Goal: Task Accomplishment & Management: Manage account settings

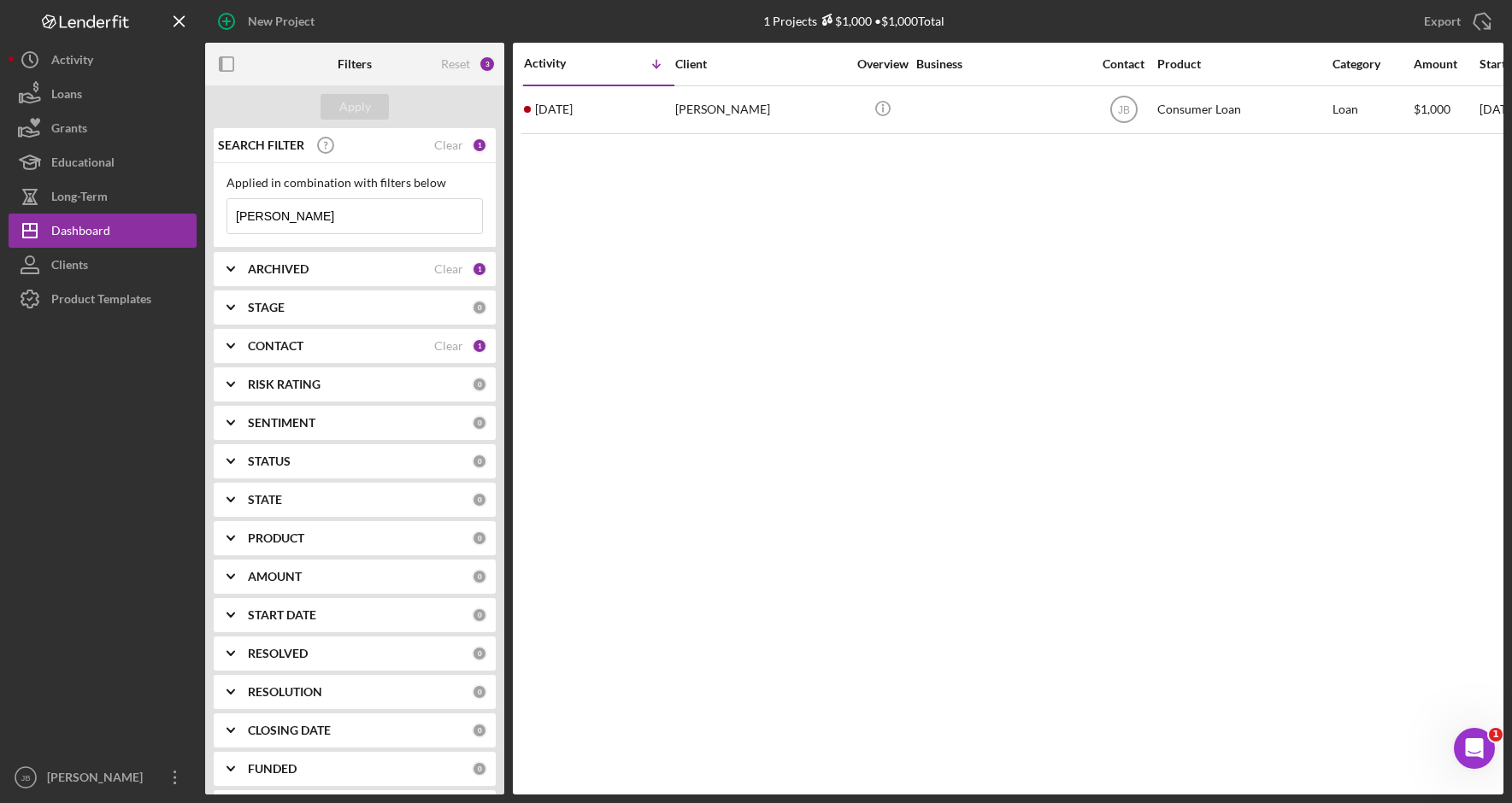
click at [300, 221] on input "[PERSON_NAME]" at bounding box center [354, 216] width 255 height 34
drag, startPoint x: 309, startPoint y: 221, endPoint x: 188, endPoint y: 208, distance: 121.7
click at [188, 208] on div "New Project 1 Projects $1,000 • $1,000 Total [PERSON_NAME] Export Icon/Export F…" at bounding box center [756, 397] width 1495 height 794
click at [308, 216] on input "[PERSON_NAME]" at bounding box center [354, 216] width 255 height 34
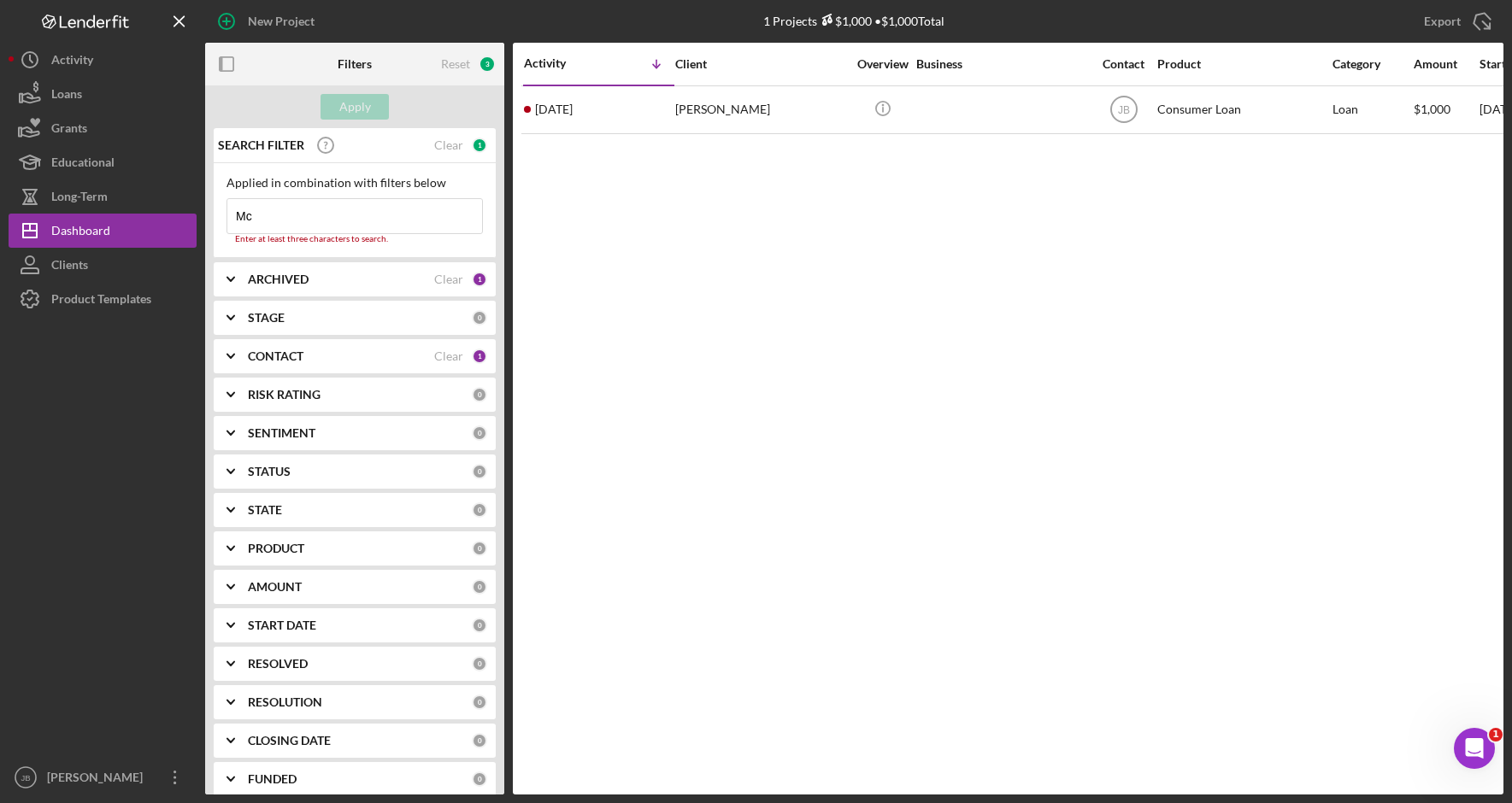
type input "M"
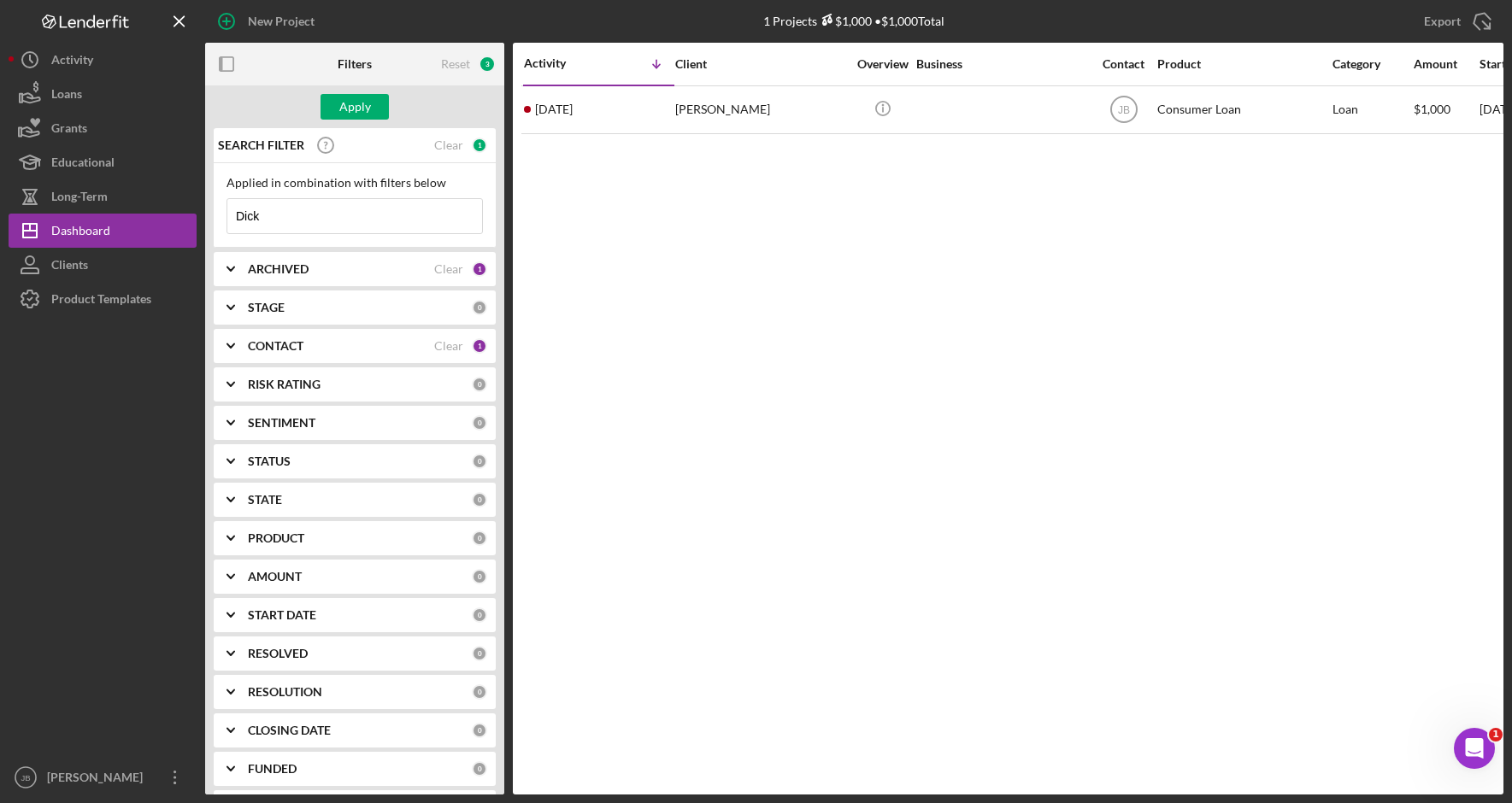
type input "Dick"
click at [366, 101] on div "Apply" at bounding box center [354, 107] width 32 height 26
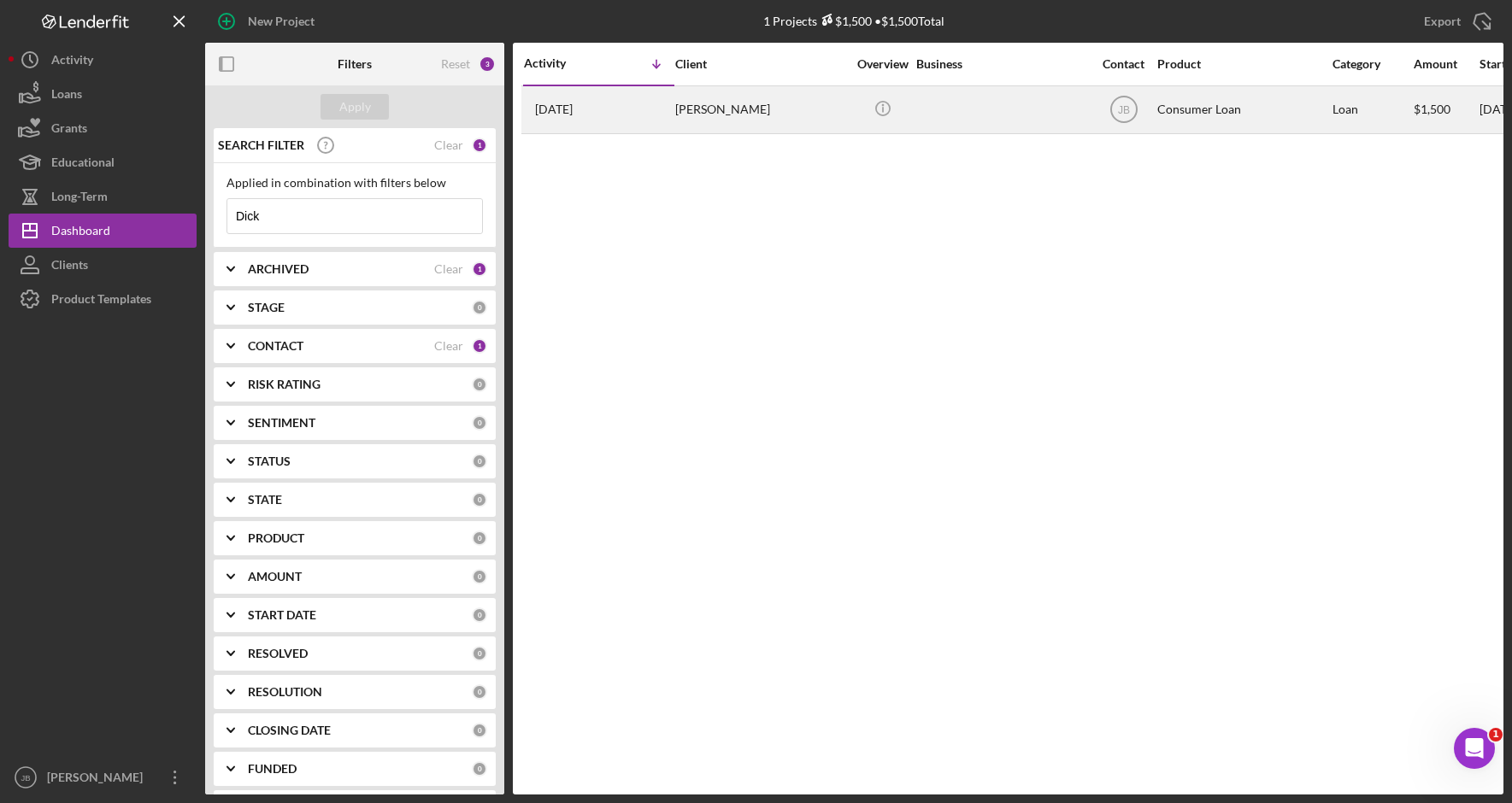
click at [710, 111] on div "[PERSON_NAME]" at bounding box center [760, 110] width 171 height 45
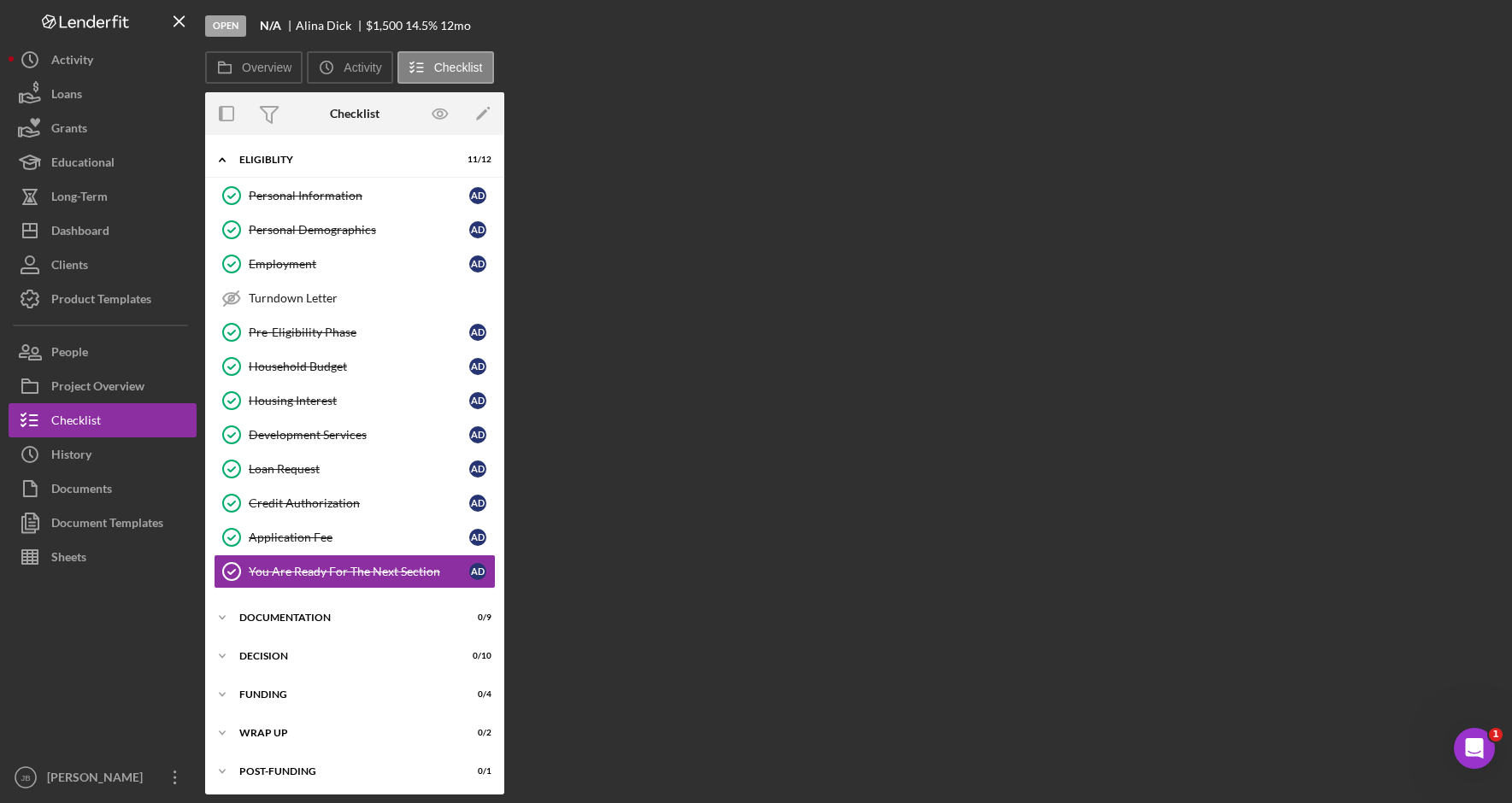
scroll to position [3, 0]
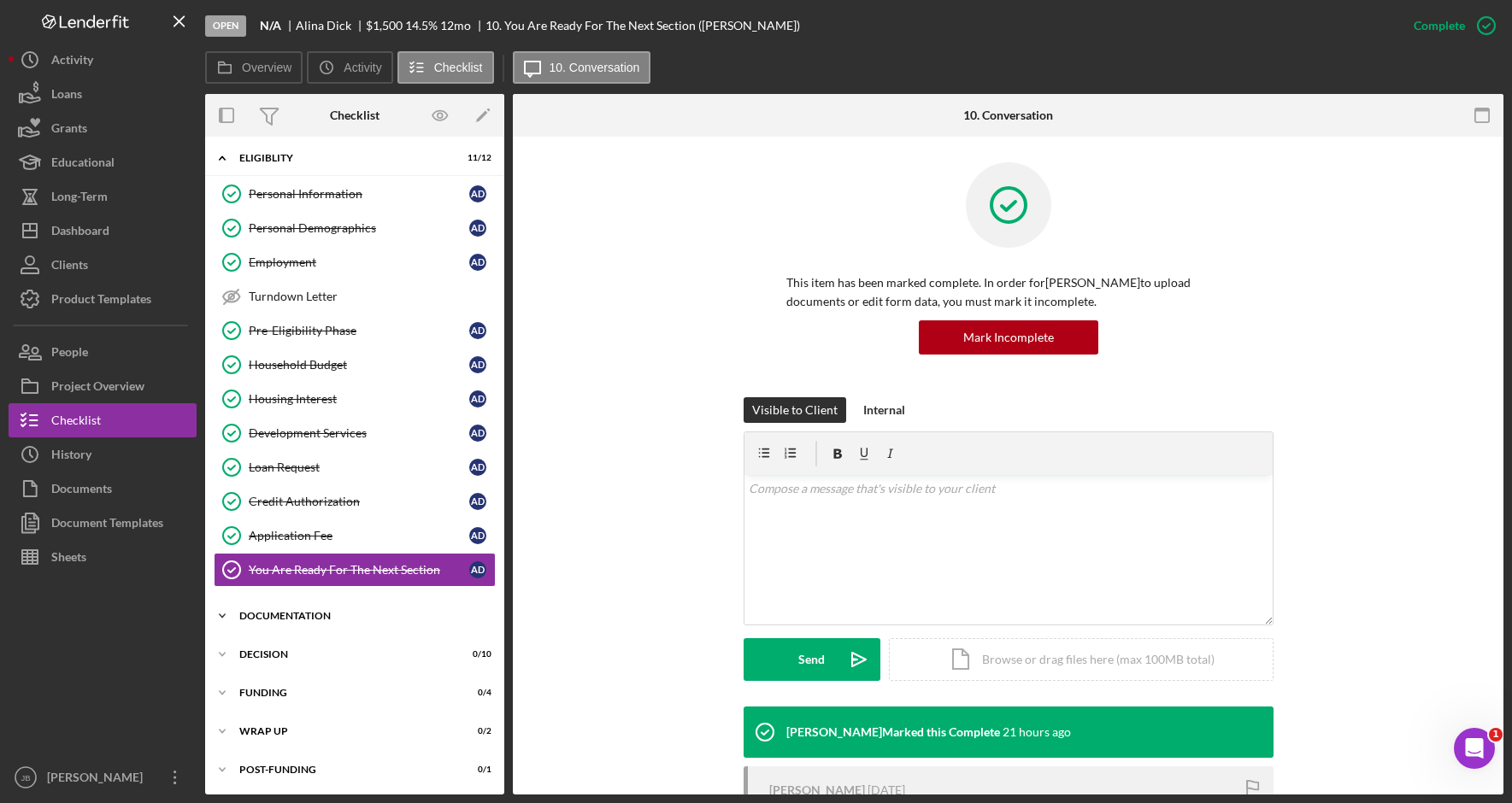
click at [375, 626] on div "Icon/Expander Documentation 0 / 9" at bounding box center [354, 616] width 299 height 34
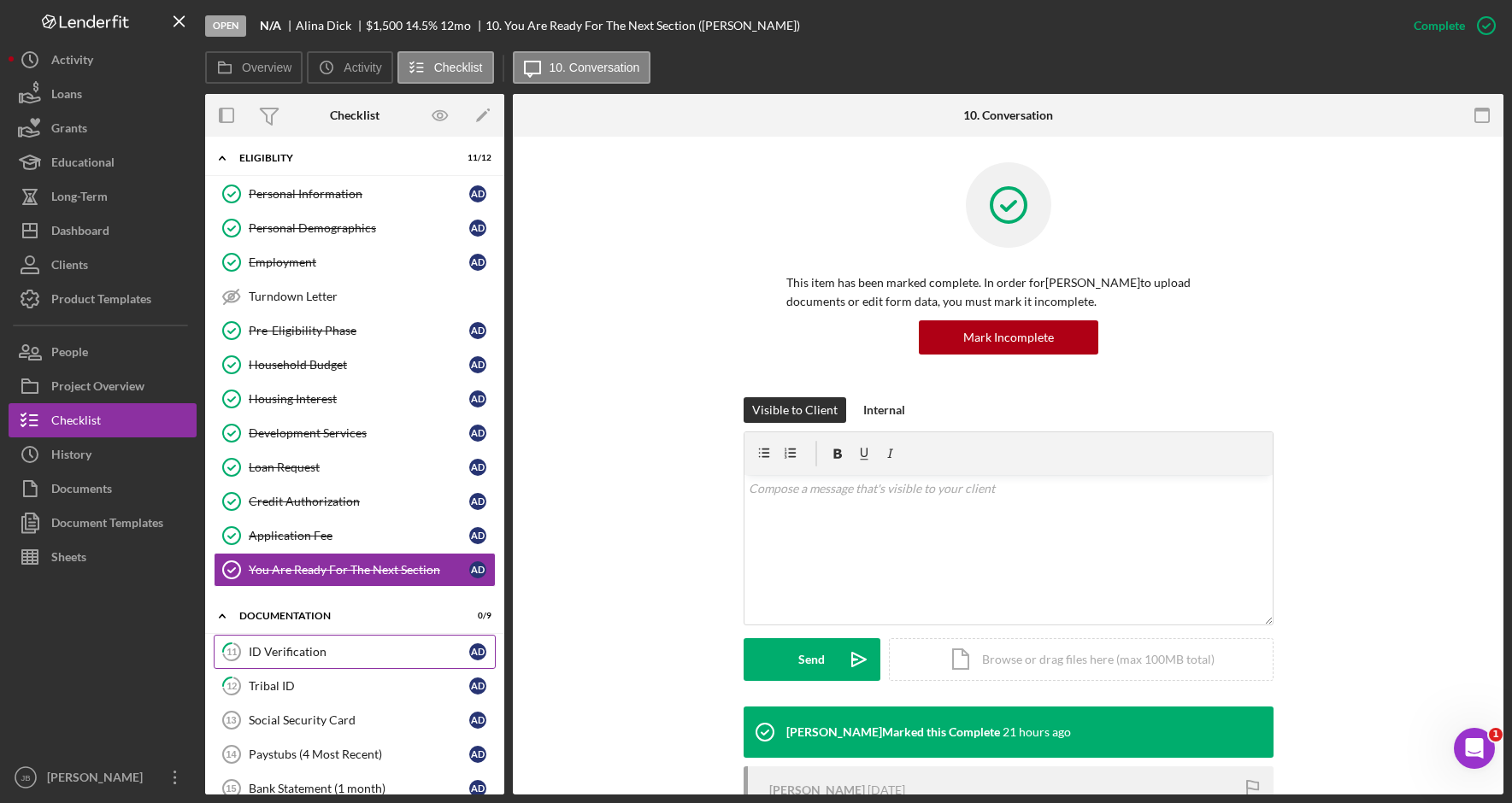
click at [379, 658] on div "ID Verification" at bounding box center [359, 652] width 221 height 14
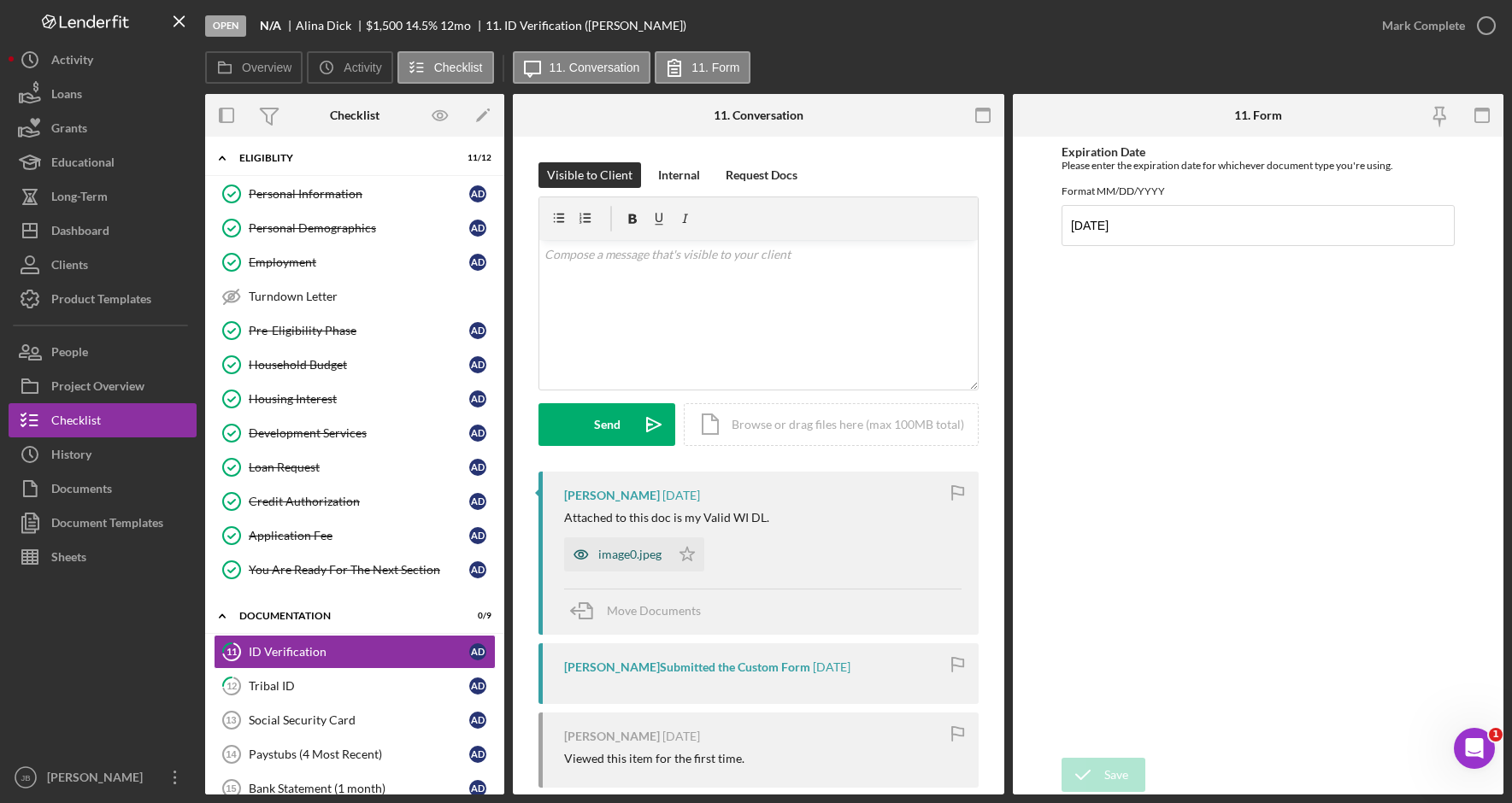
click at [654, 554] on div "image0.jpeg" at bounding box center [630, 555] width 64 height 14
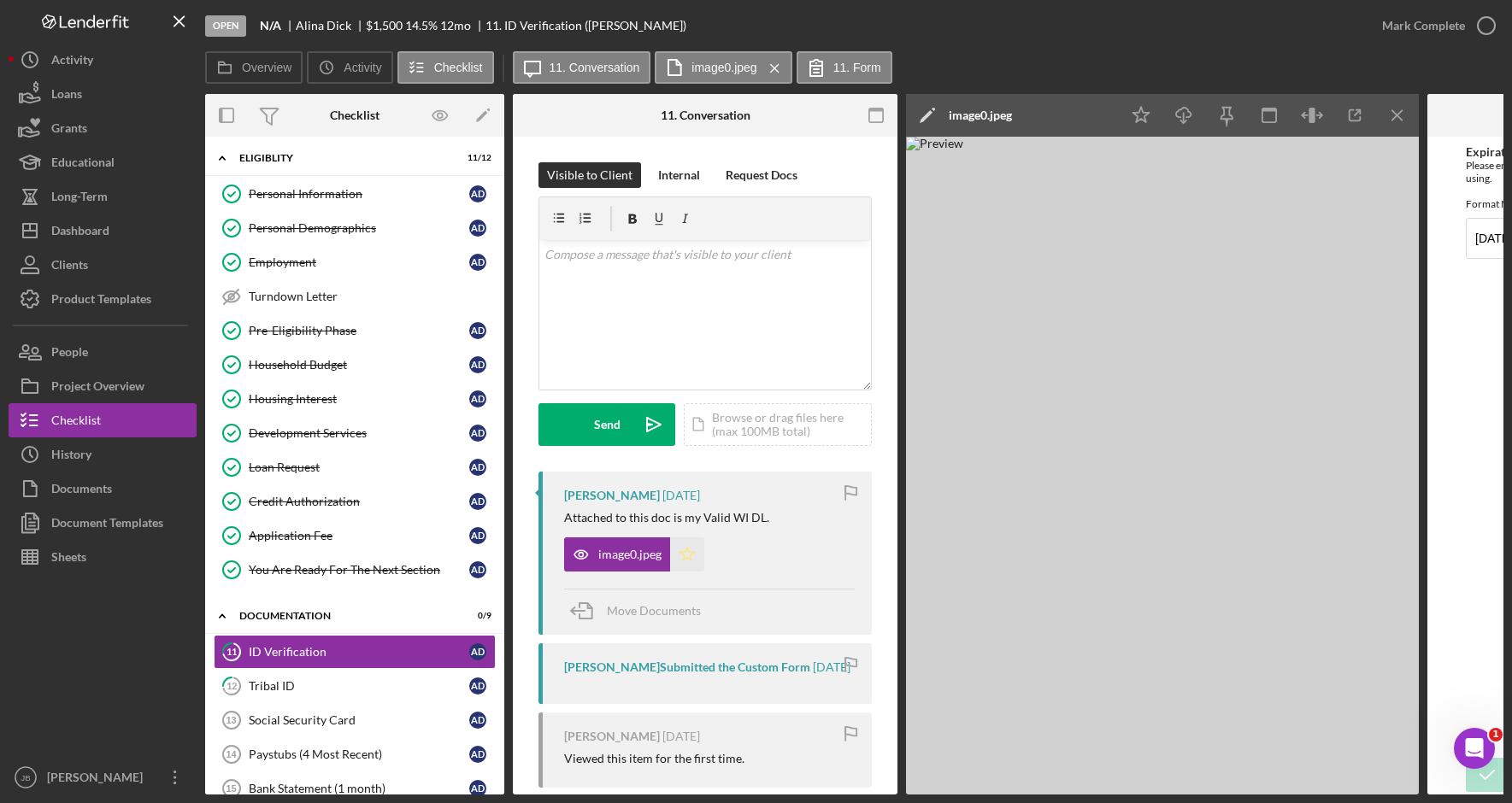
click at [686, 555] on icon "Icon/Star" at bounding box center [687, 555] width 34 height 34
click at [1486, 27] on icon "button" at bounding box center [1486, 26] width 43 height 43
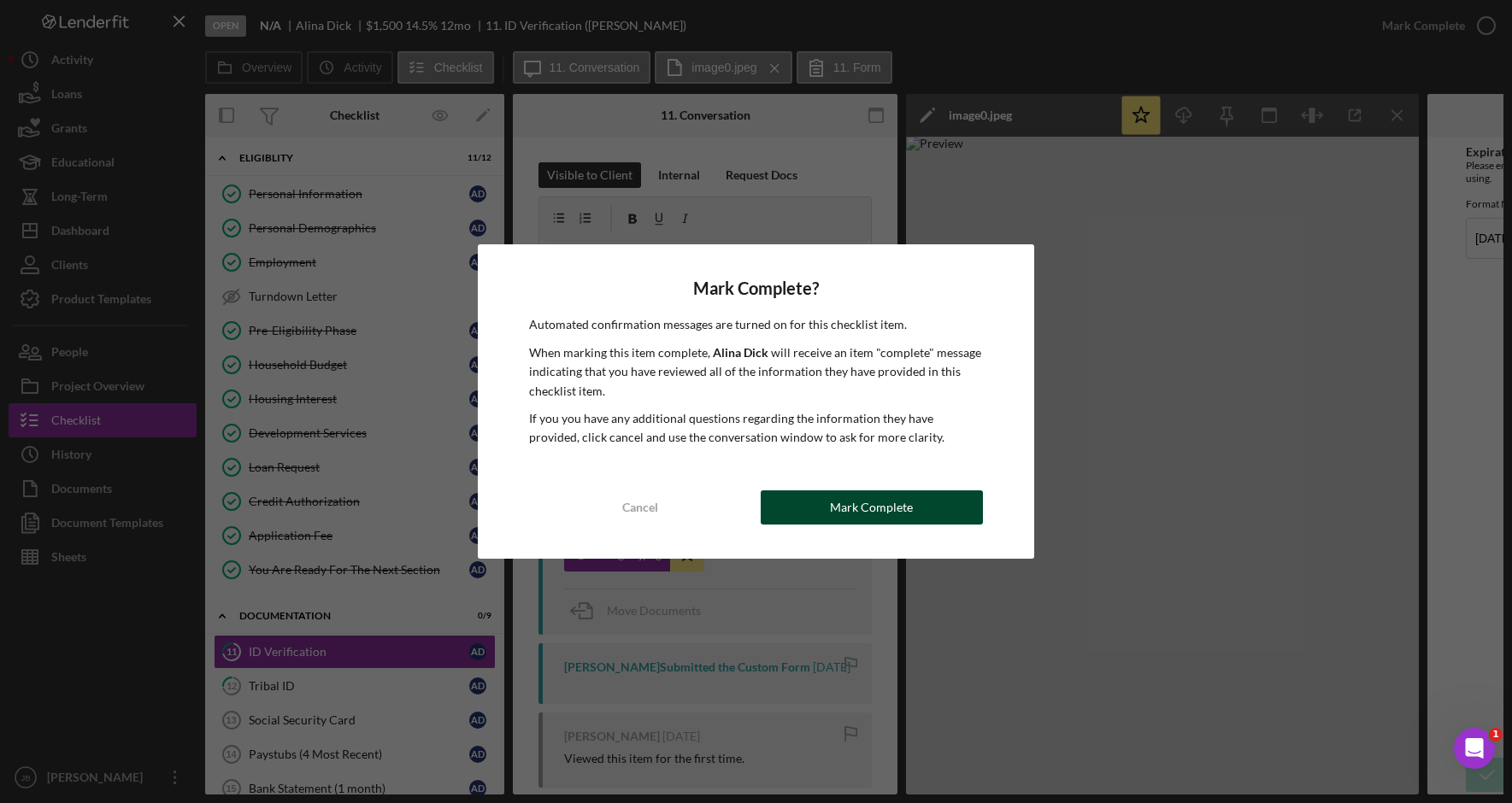
click at [807, 507] on button "Mark Complete" at bounding box center [872, 508] width 222 height 34
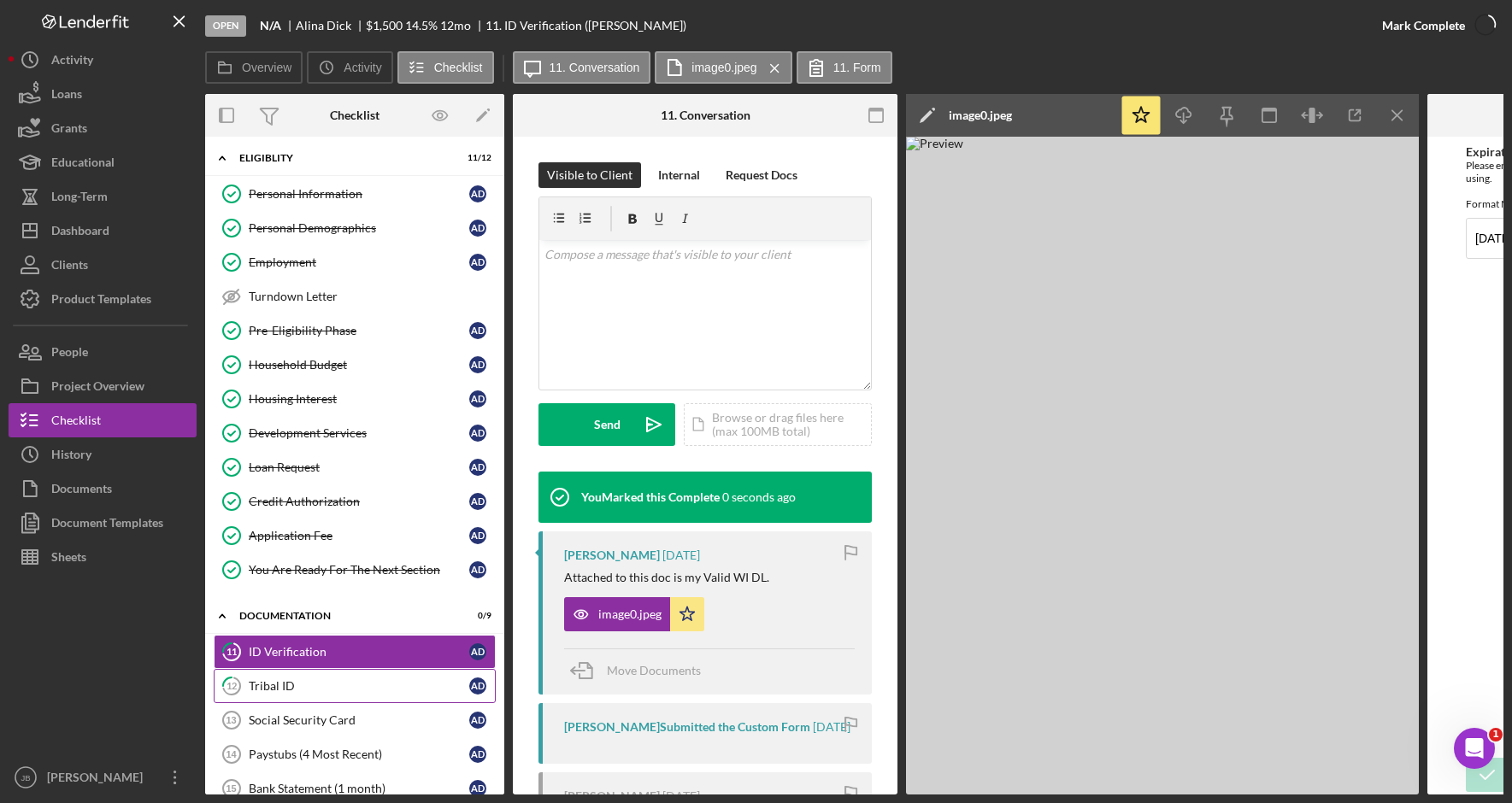
click at [300, 688] on div "Tribal ID" at bounding box center [359, 686] width 221 height 14
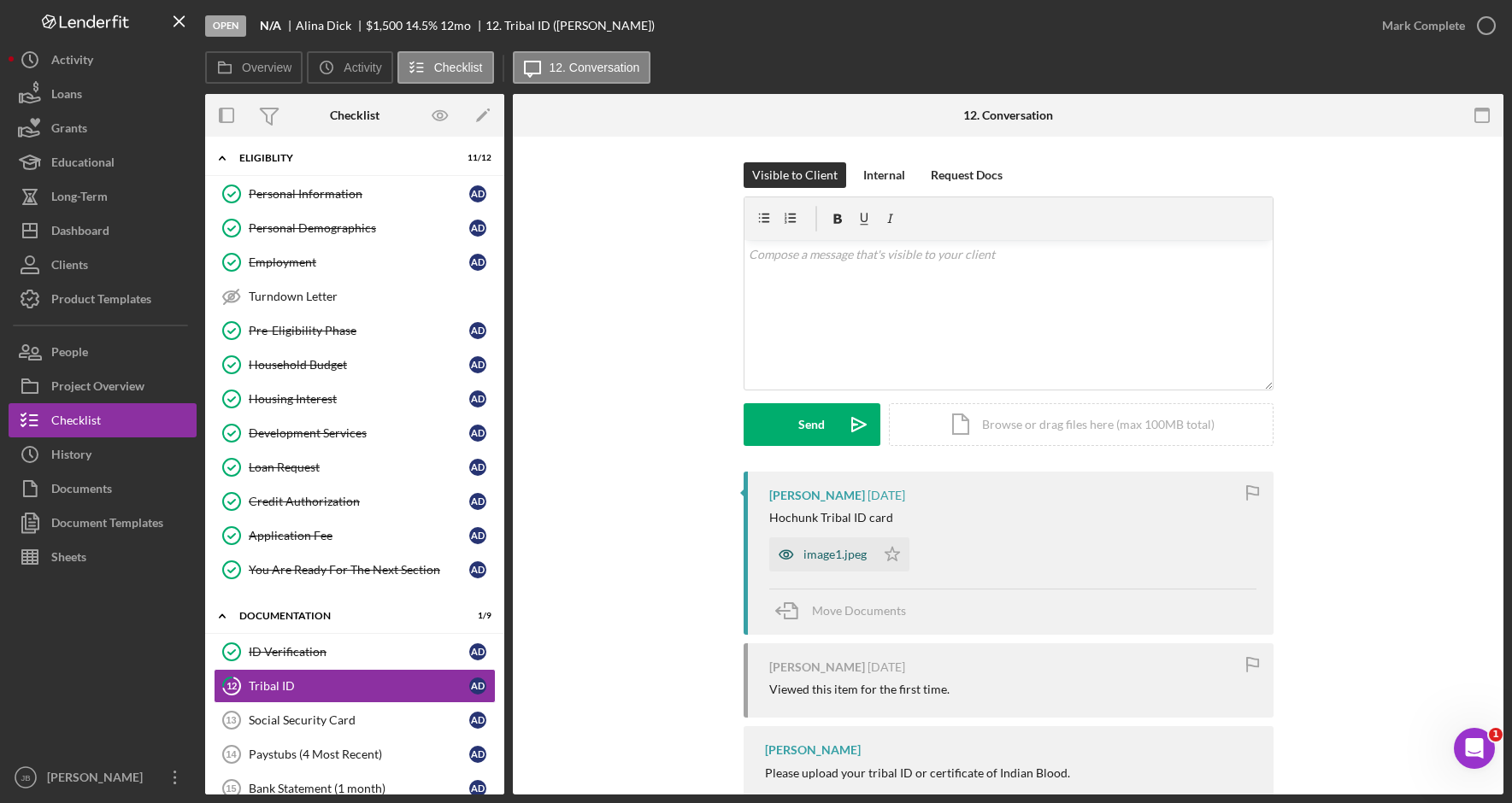
click at [846, 558] on div "image1.jpeg" at bounding box center [835, 555] width 64 height 14
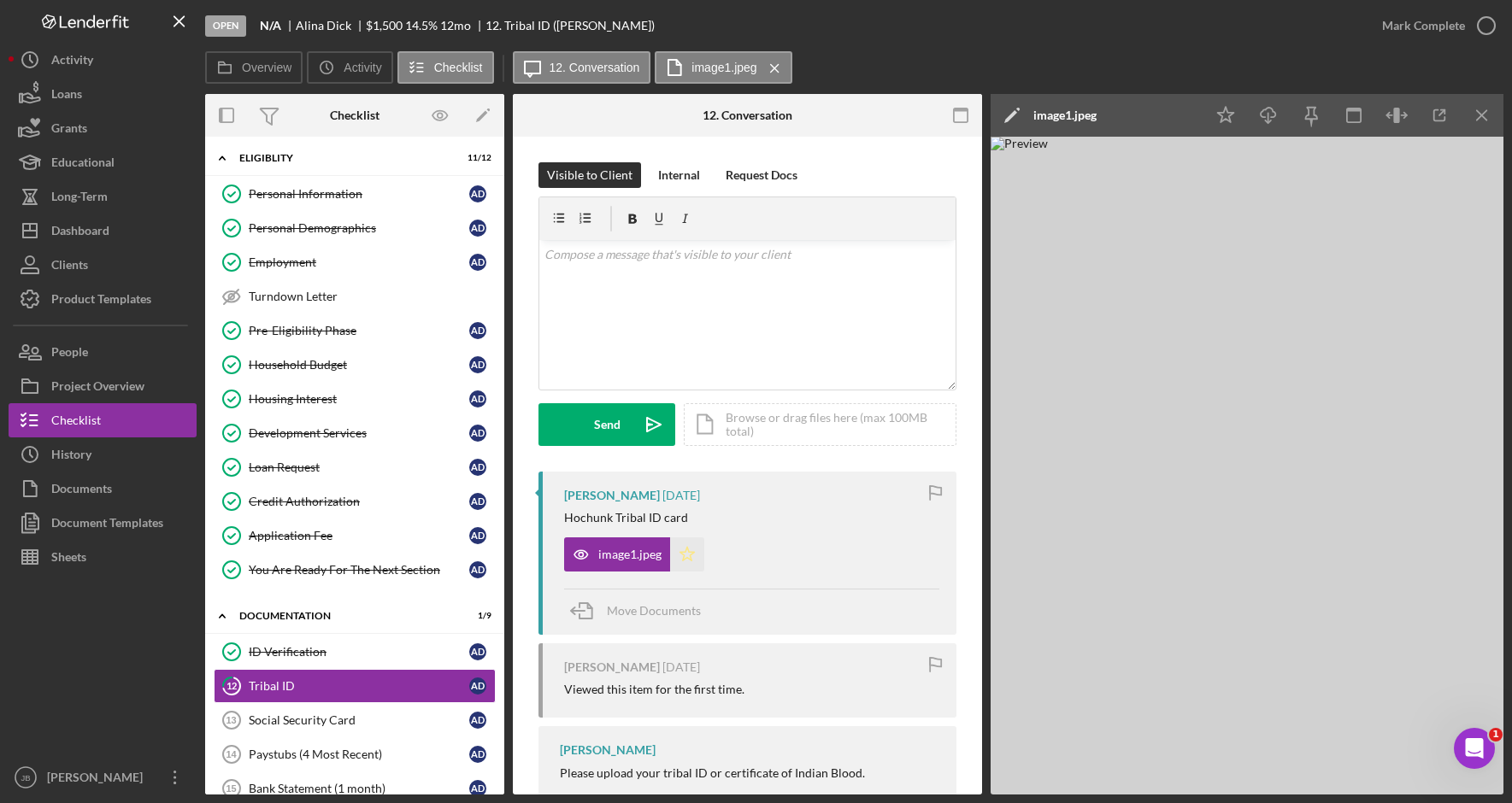
click at [690, 550] on icon "Icon/Star" at bounding box center [687, 555] width 34 height 34
click at [1492, 30] on icon "button" at bounding box center [1486, 26] width 43 height 43
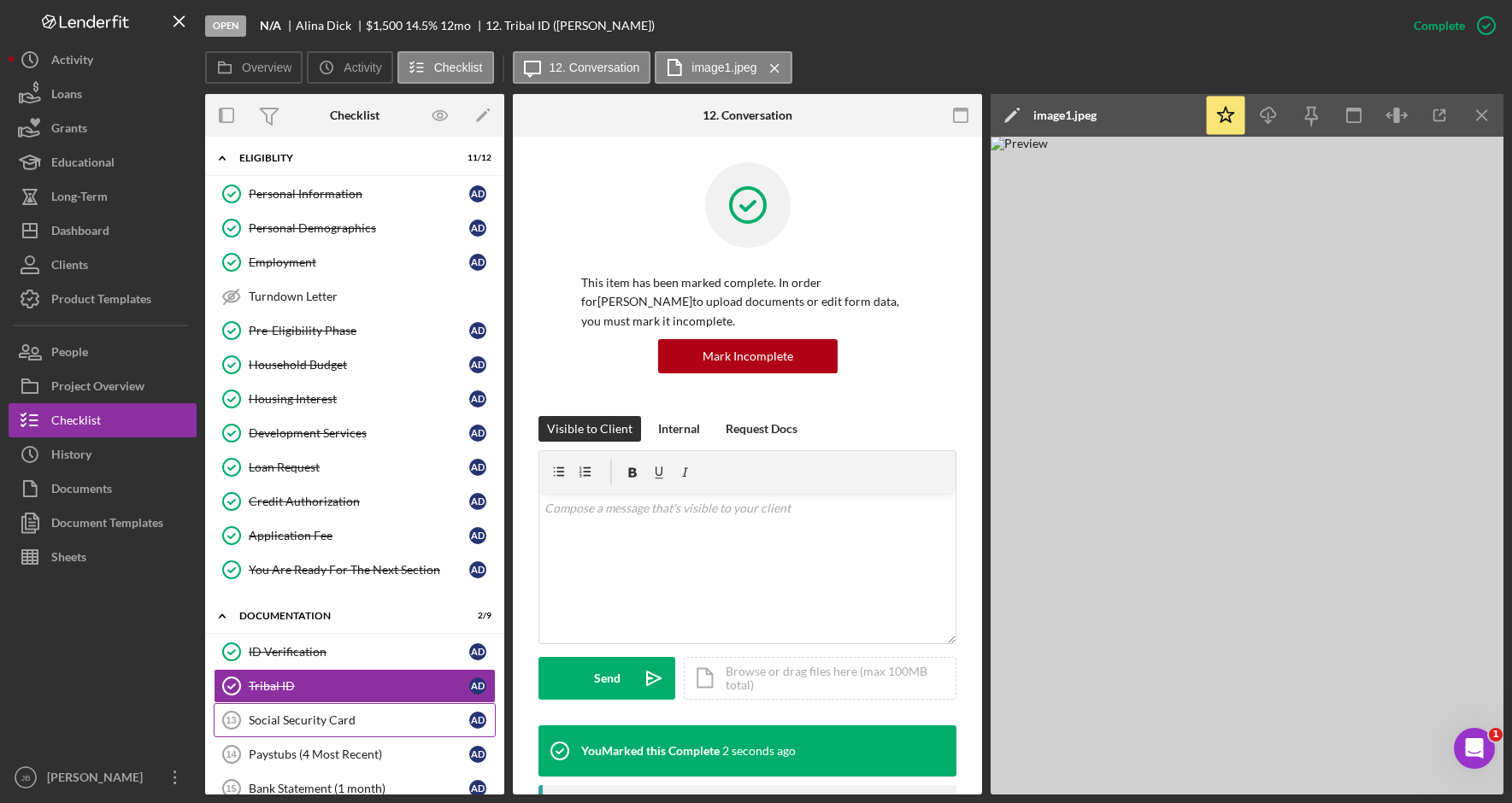
click at [406, 716] on div "Social Security Card" at bounding box center [359, 721] width 221 height 14
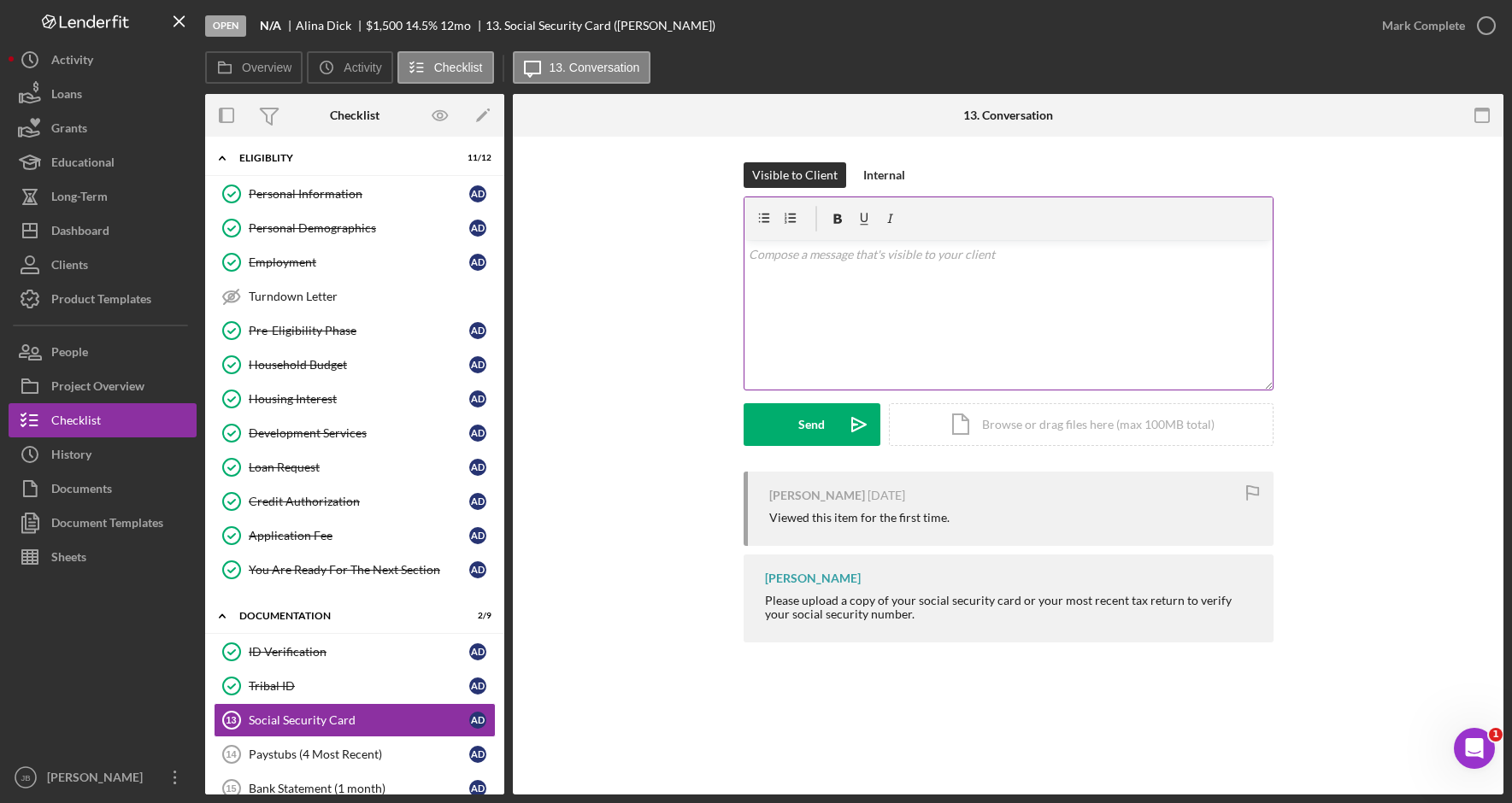
click at [843, 264] on div "v Color teal Color pink Remove color Add row above Add row below Add column bef…" at bounding box center [1009, 315] width 529 height 149
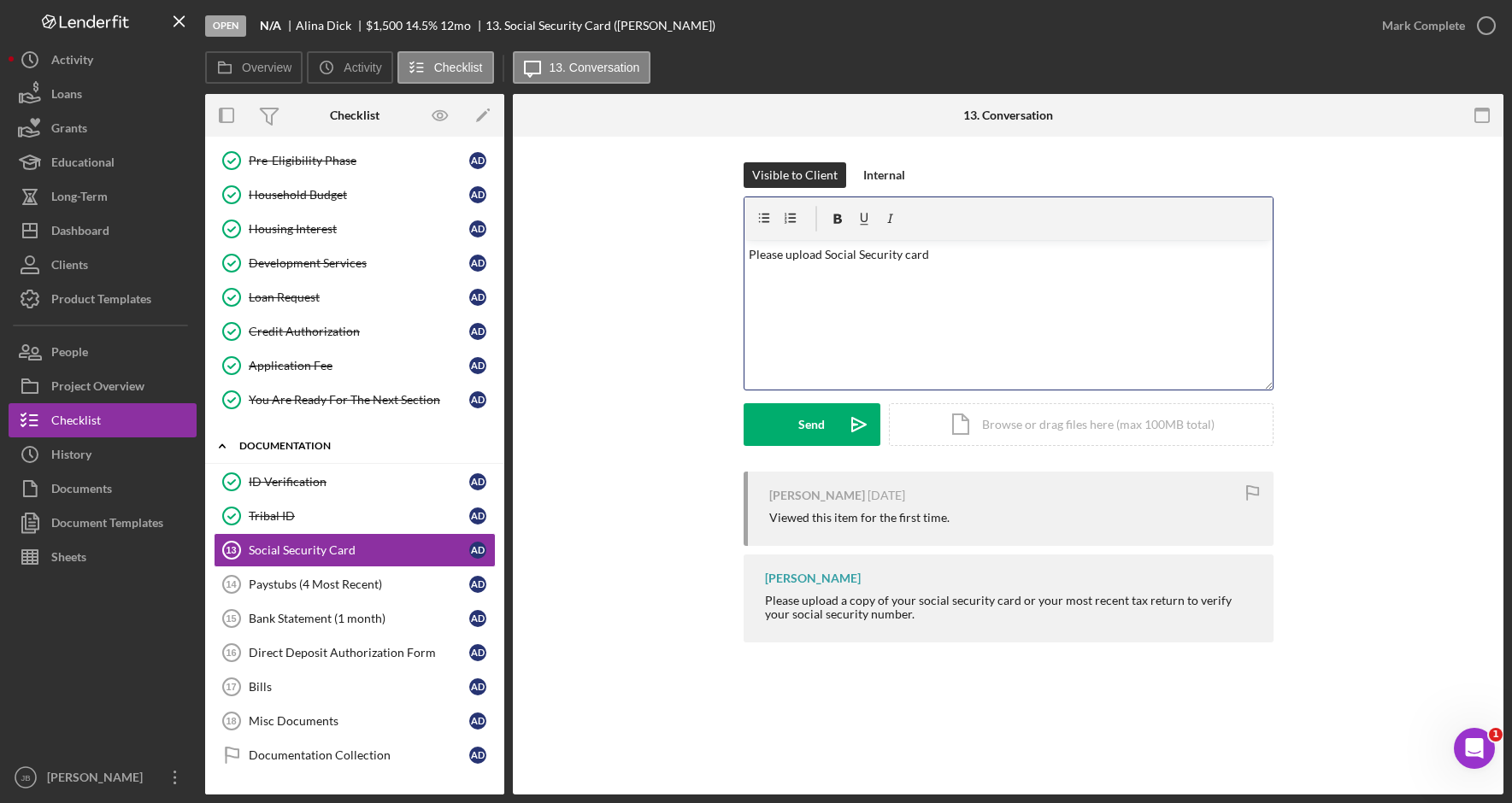
scroll to position [174, 0]
drag, startPoint x: 934, startPoint y: 251, endPoint x: 738, endPoint y: 248, distance: 196.0
click at [739, 248] on div "Visible to Client Internal v Color teal Color pink Remove color Add row above A…" at bounding box center [1008, 317] width 940 height 310
click at [367, 585] on div "Paystubs (4 Most Recent)" at bounding box center [359, 583] width 221 height 14
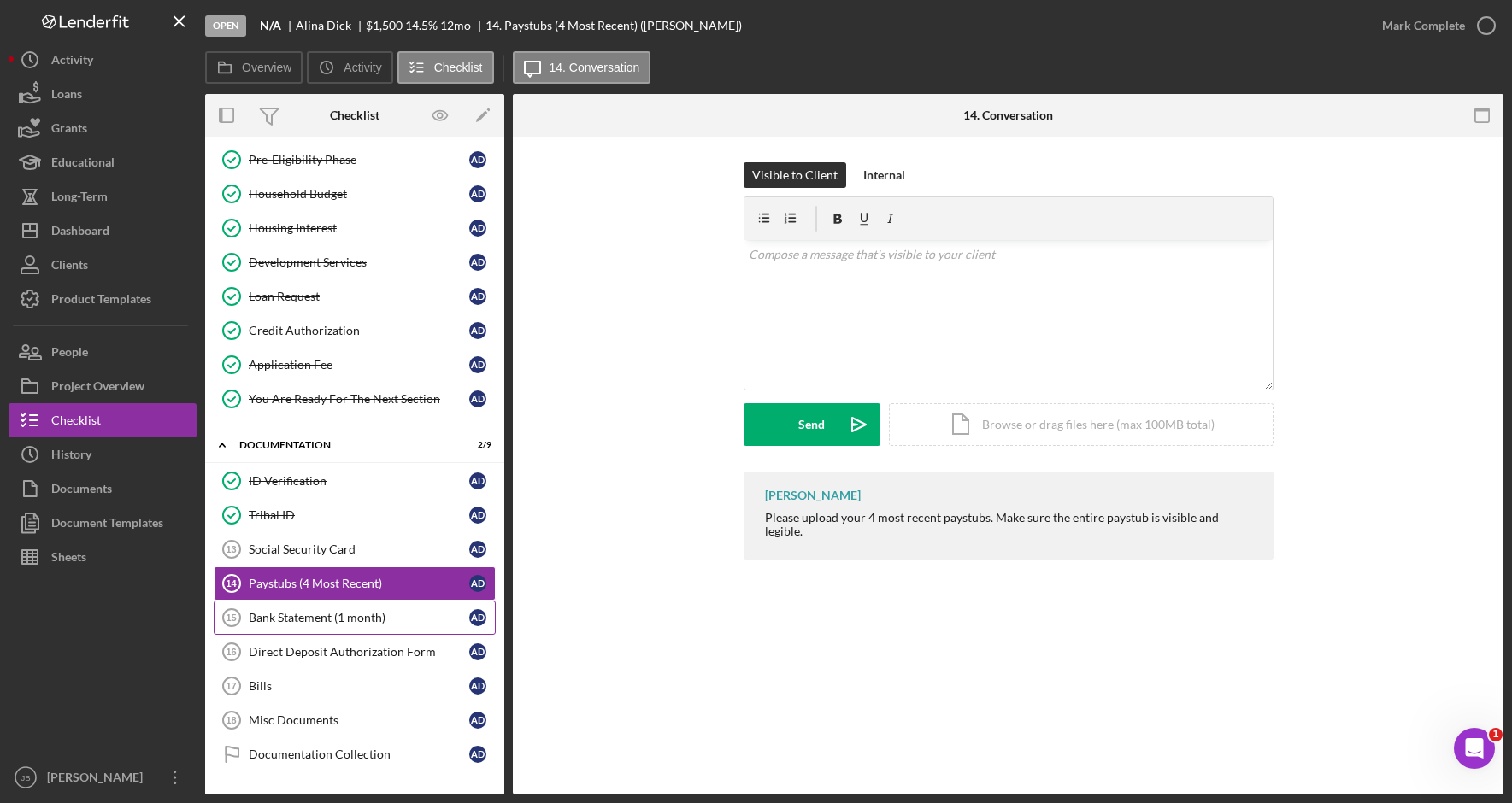
click at [359, 615] on div "Bank Statement (1 month)" at bounding box center [359, 618] width 221 height 14
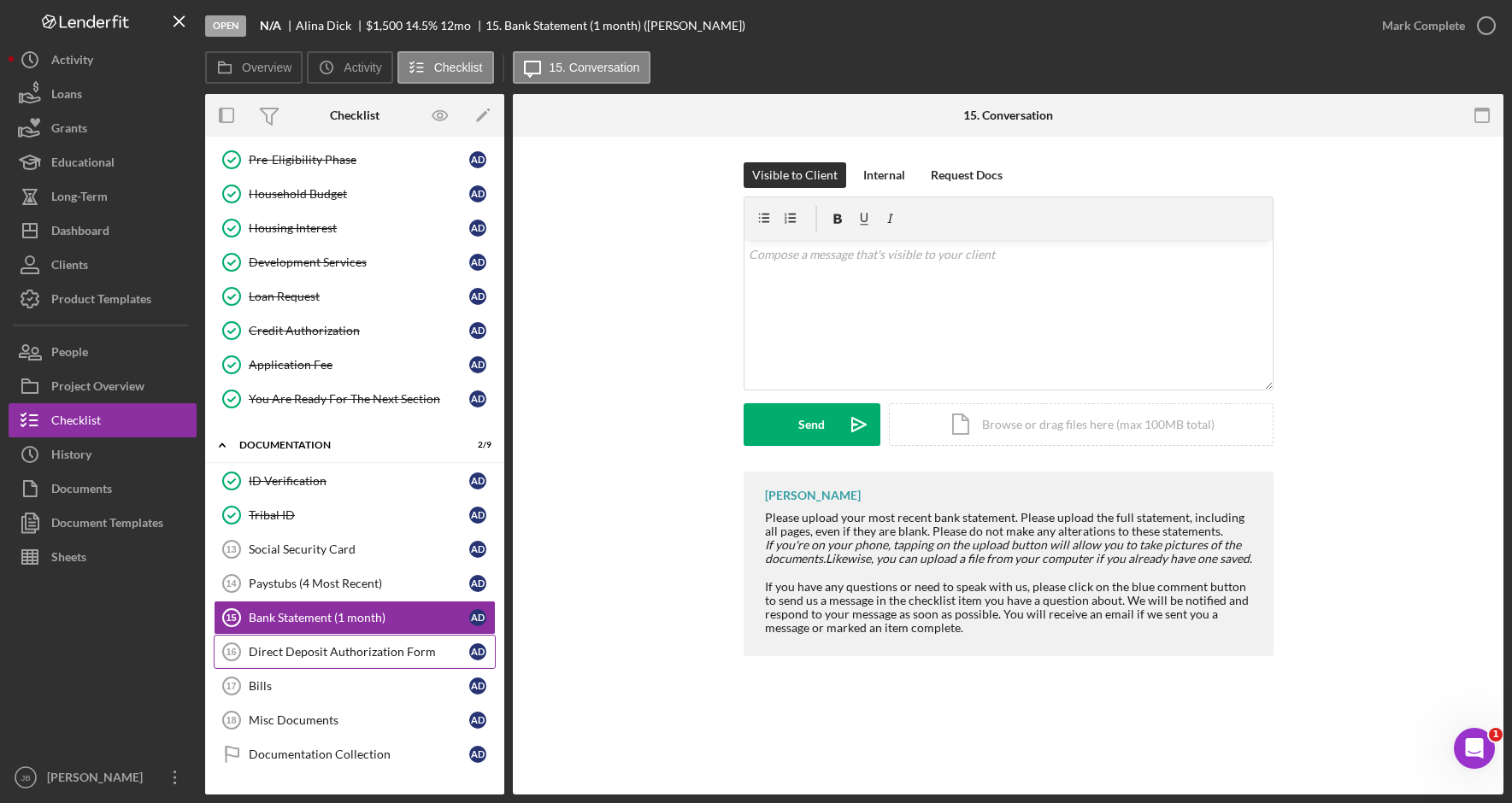
click at [354, 647] on div "Direct Deposit Authorization Form" at bounding box center [359, 652] width 221 height 14
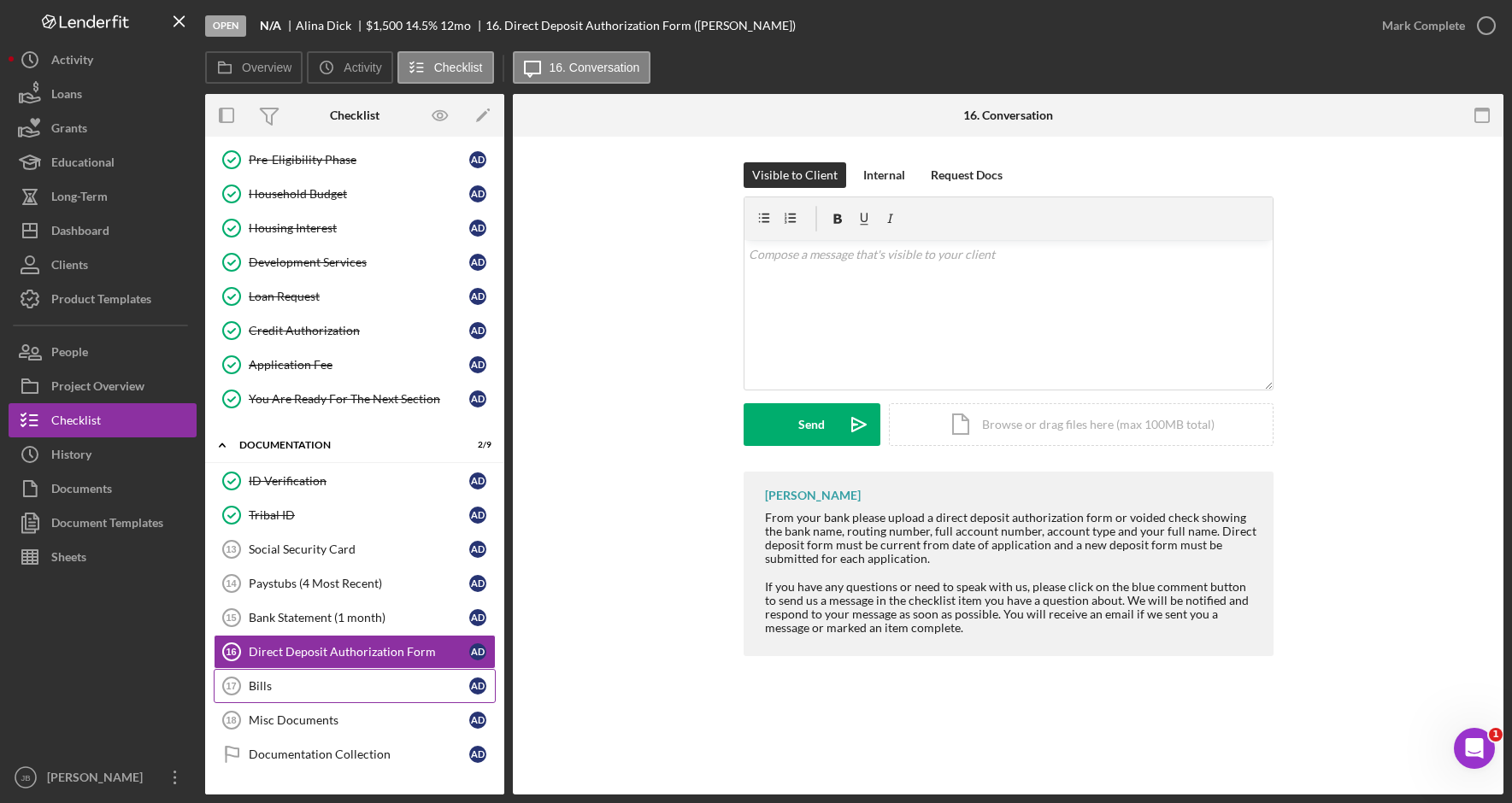
click at [346, 682] on div "Bills" at bounding box center [359, 686] width 221 height 14
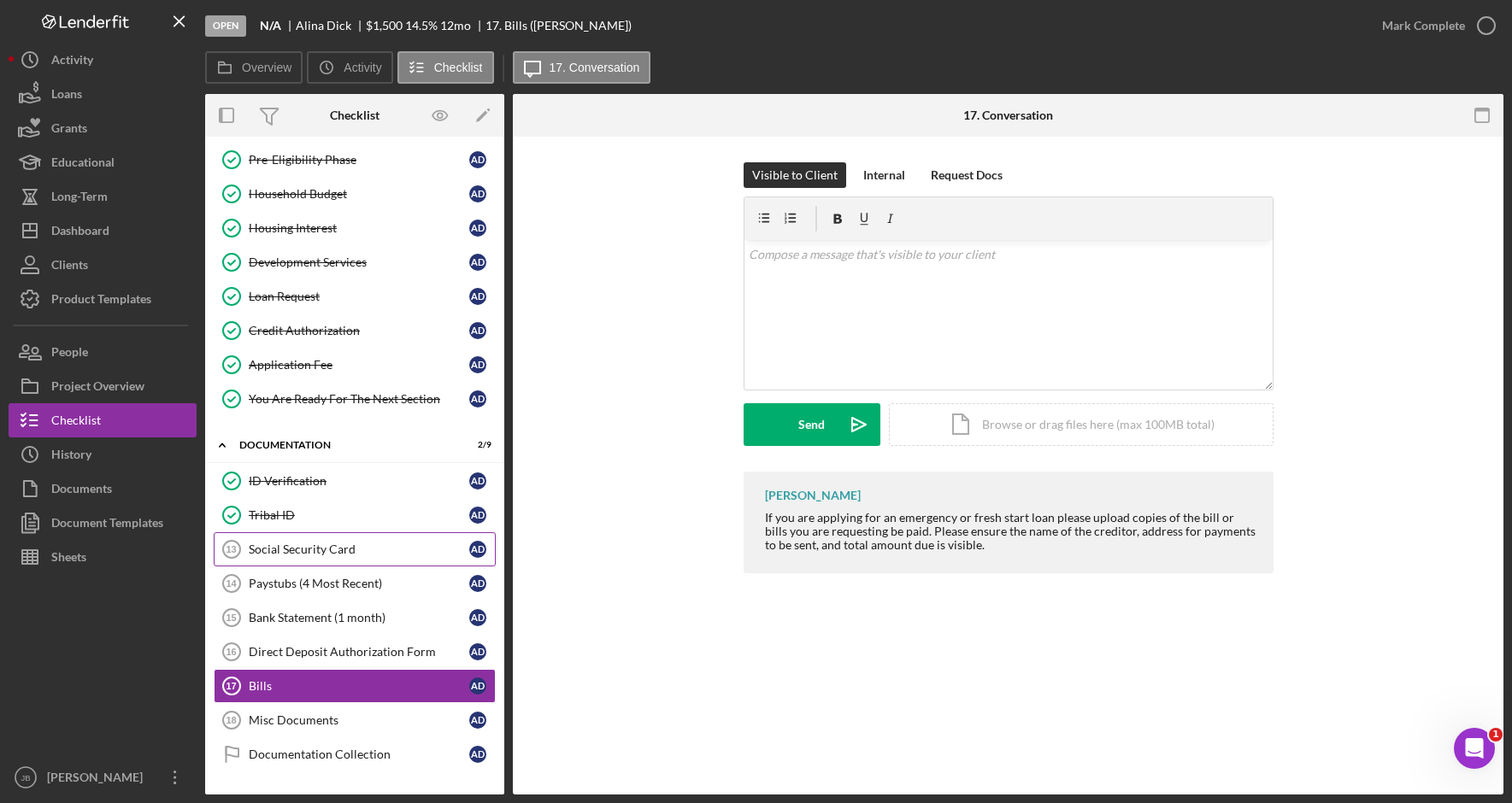
click at [362, 552] on div "Social Security Card" at bounding box center [359, 550] width 221 height 14
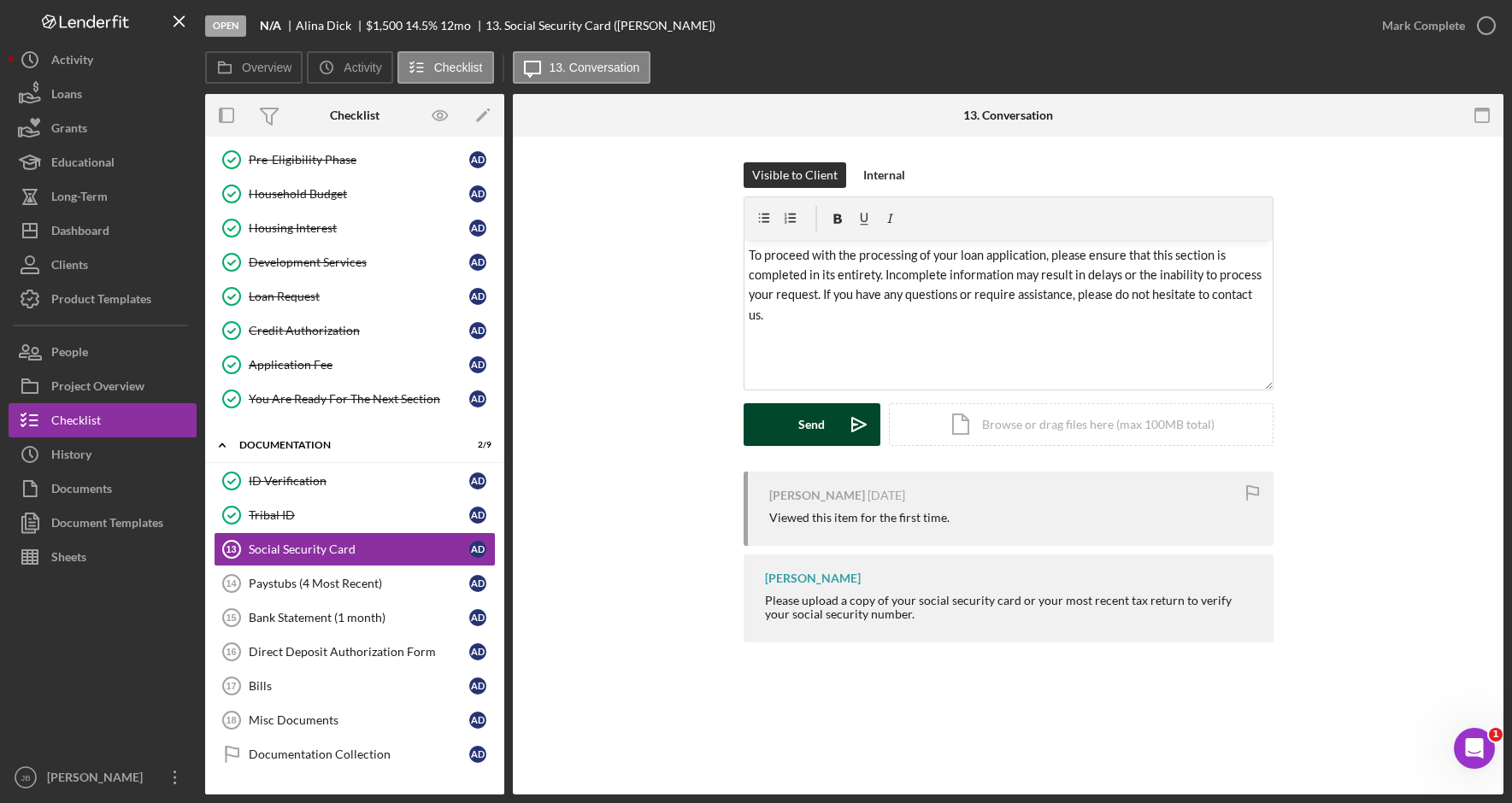
click at [840, 426] on icon "Icon/icon-invite-send" at bounding box center [859, 425] width 43 height 43
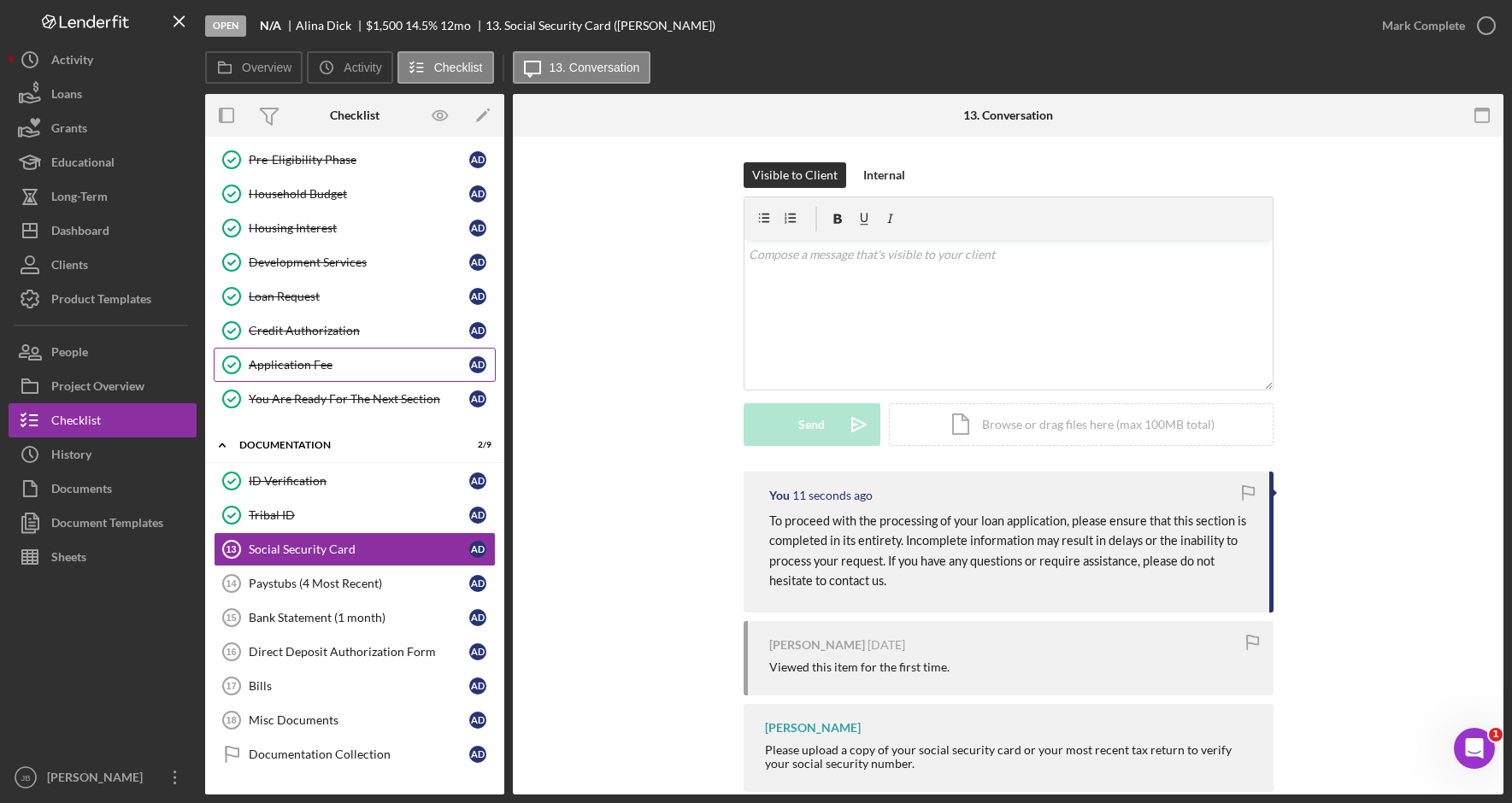
click at [351, 373] on link "Application Fee Application Fee A D" at bounding box center [354, 365] width 282 height 34
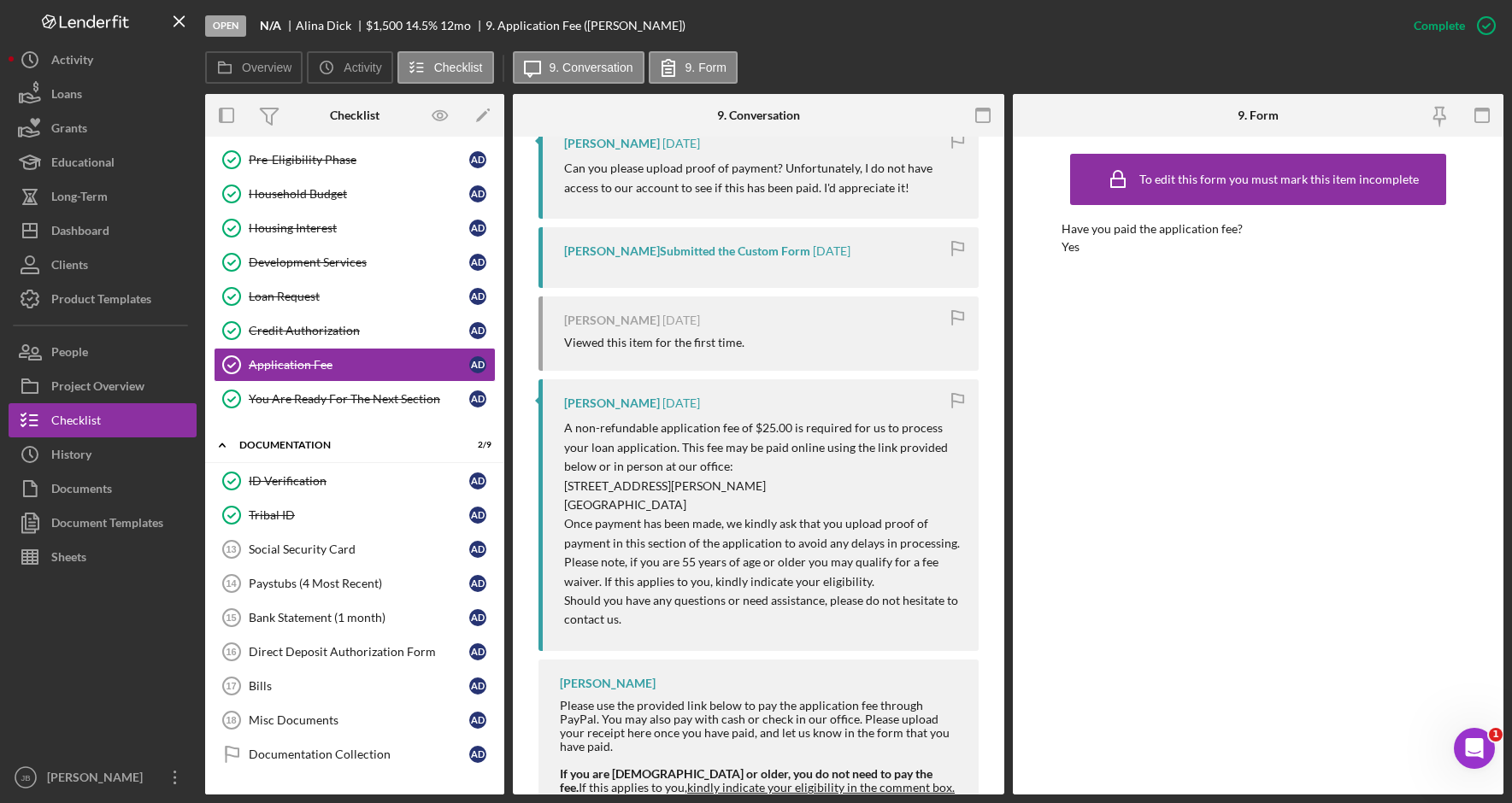
scroll to position [684, 0]
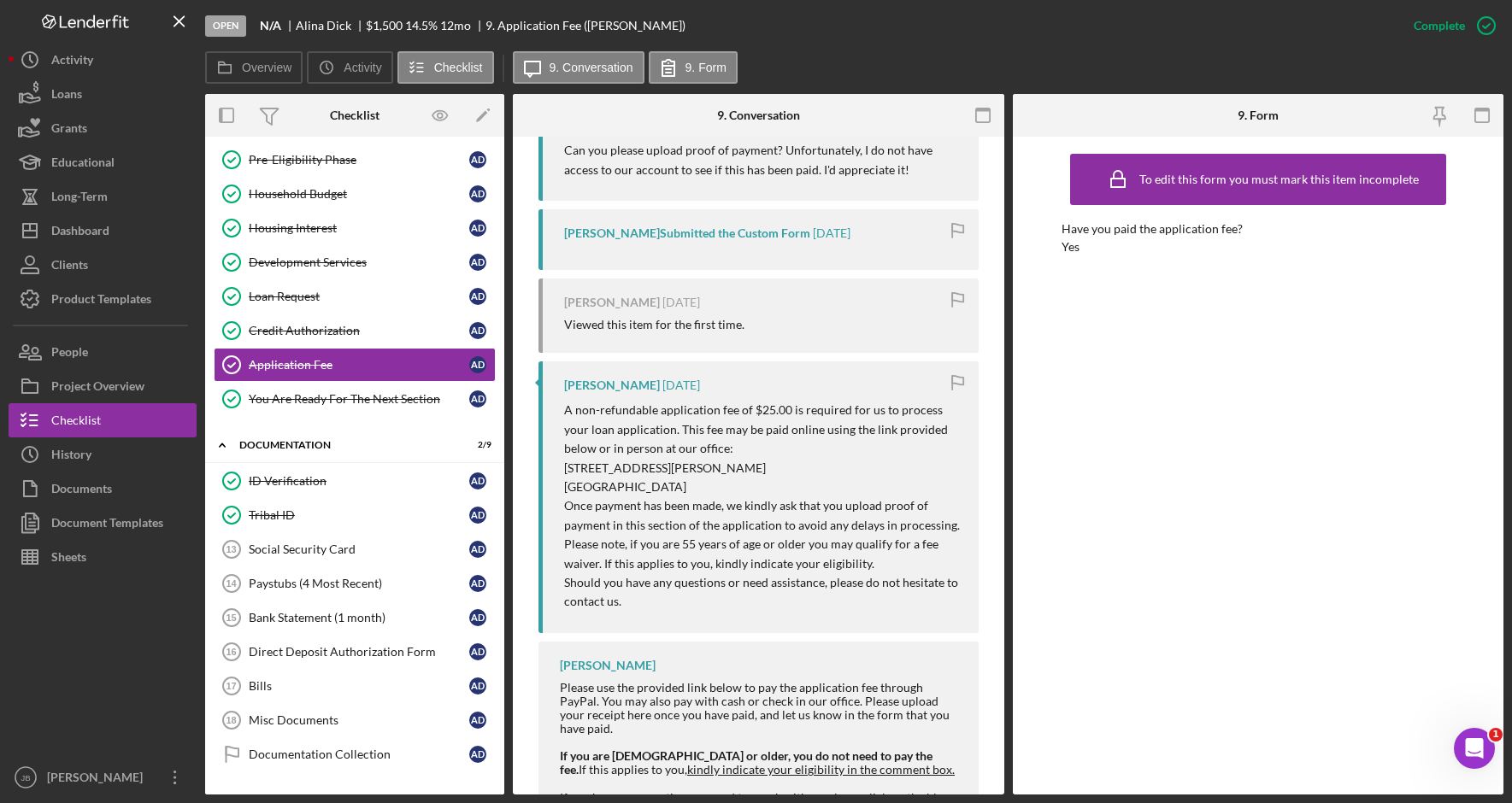
click at [1334, 428] on div "To edit this form you must mark this item incomplete Have you paid the applicat…" at bounding box center [1258, 465] width 393 height 641
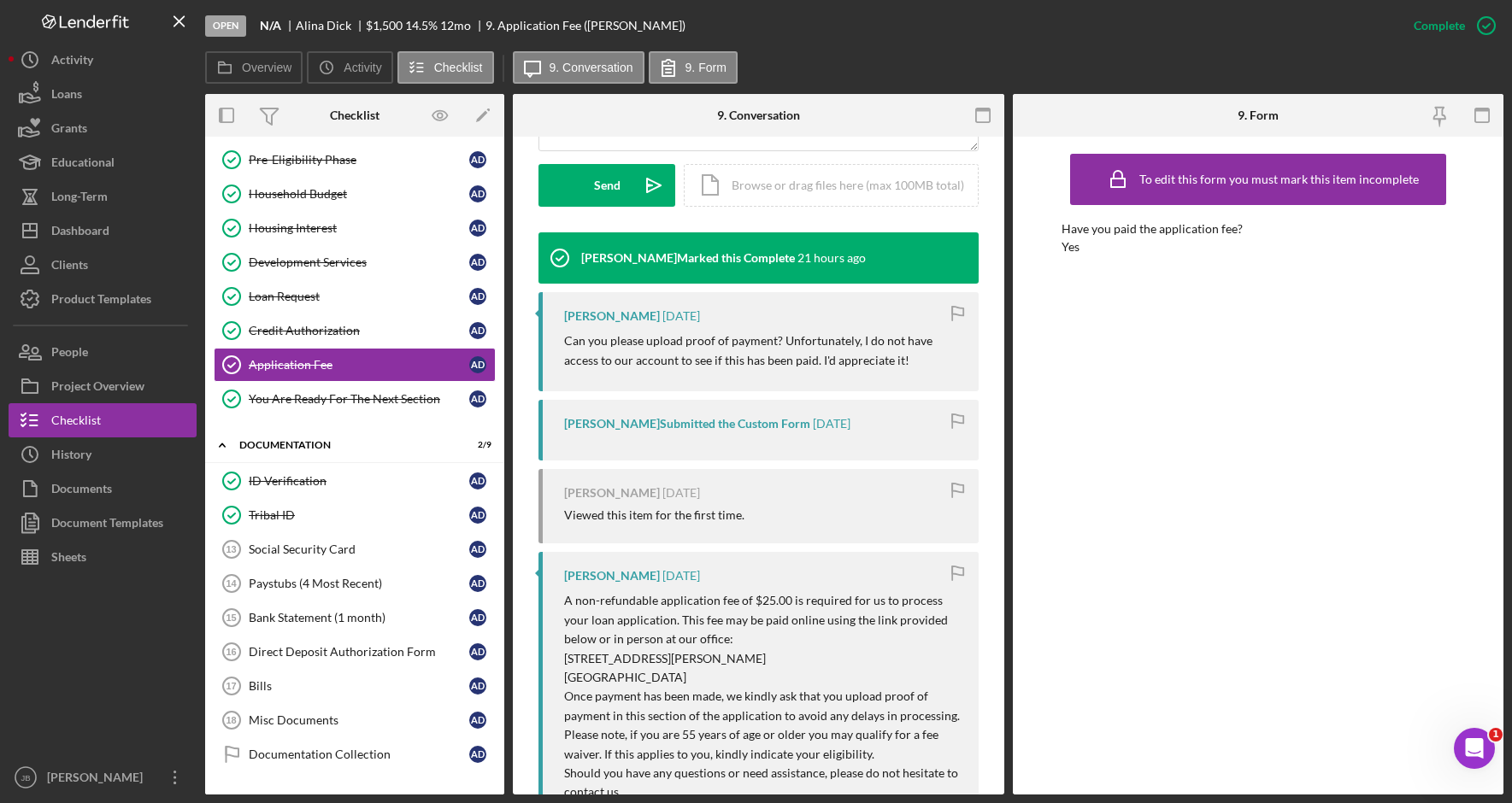
scroll to position [427, 0]
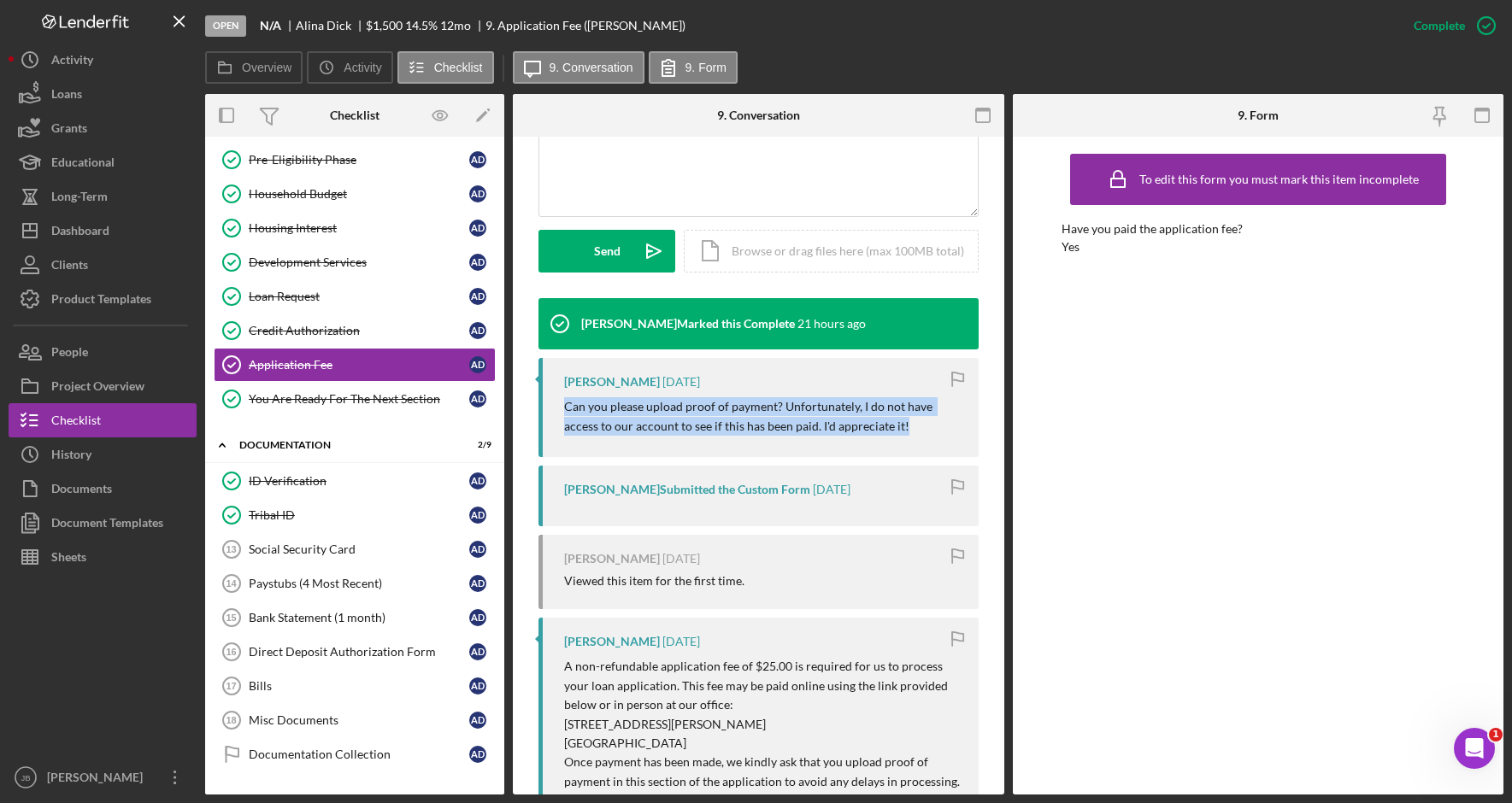
drag, startPoint x: 903, startPoint y: 409, endPoint x: 551, endPoint y: 390, distance: 352.5
click at [551, 390] on div "[PERSON_NAME] [DATE] Can you please upload proof of payment? Unfortunately, I d…" at bounding box center [759, 408] width 440 height 100
copy p "Can you please upload proof of payment? Unfortunately, I do not have access to …"
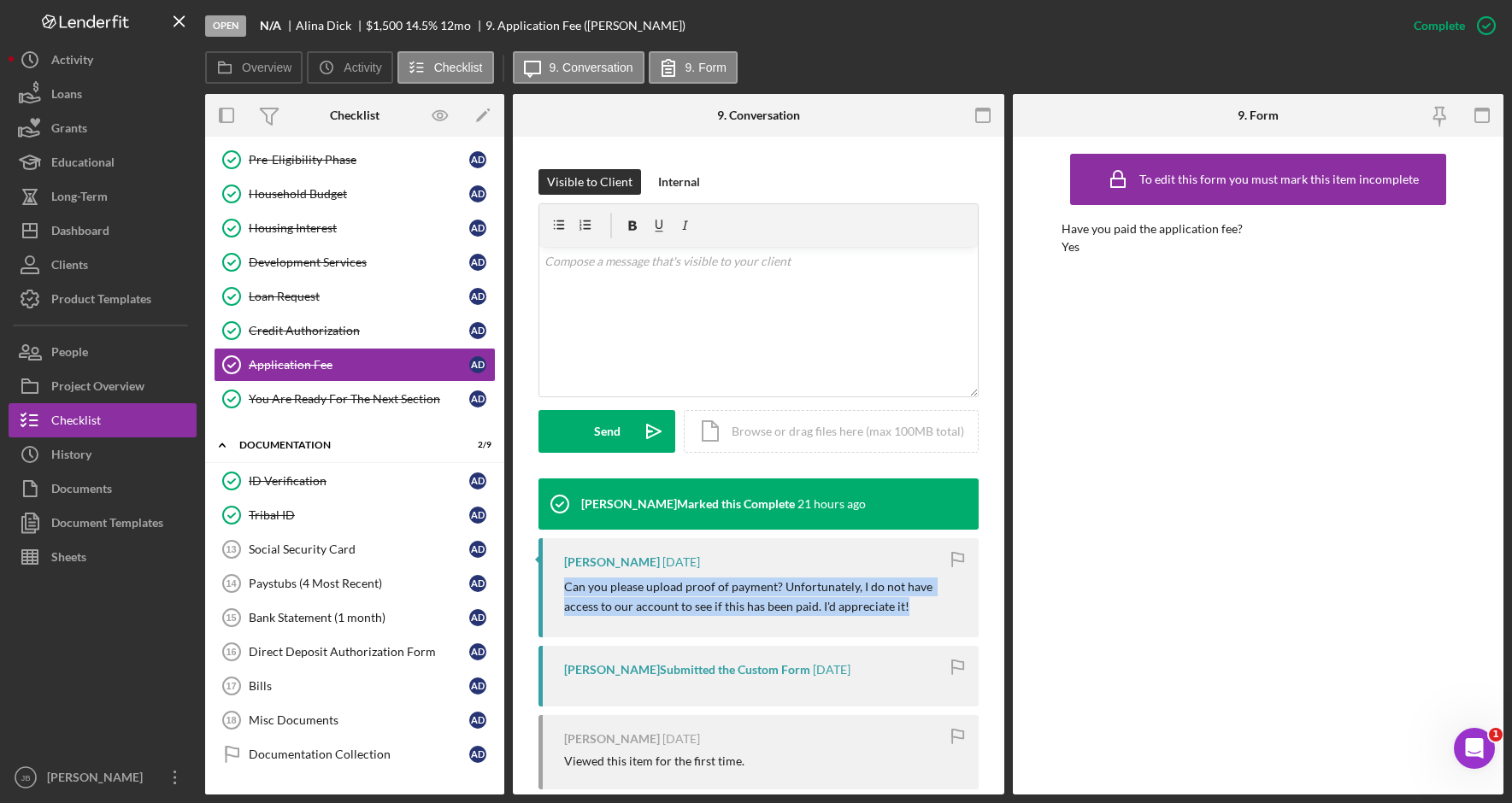
scroll to position [86, 0]
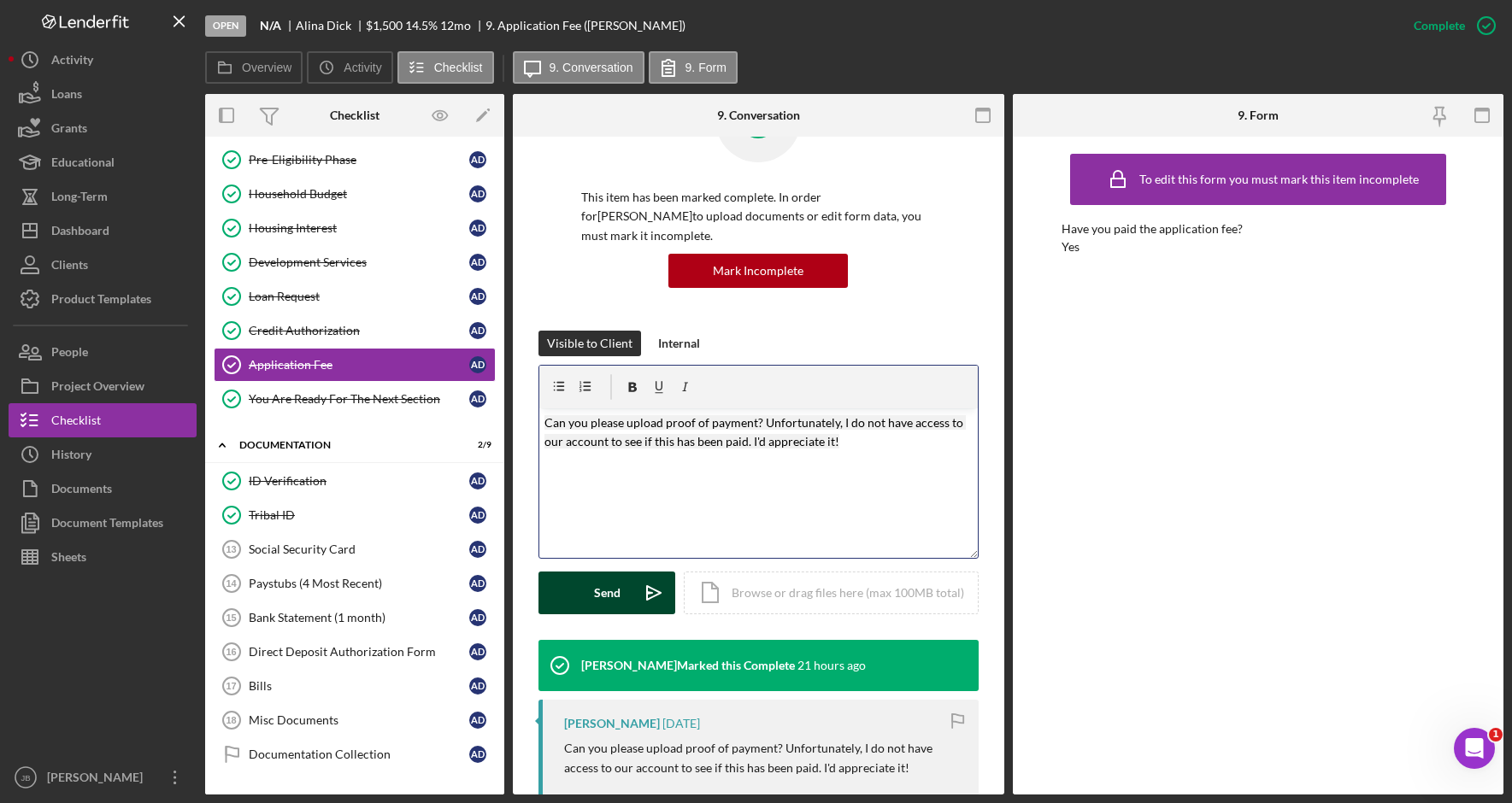
click at [620, 573] on button "Send Icon/icon-invite-send" at bounding box center [607, 593] width 136 height 43
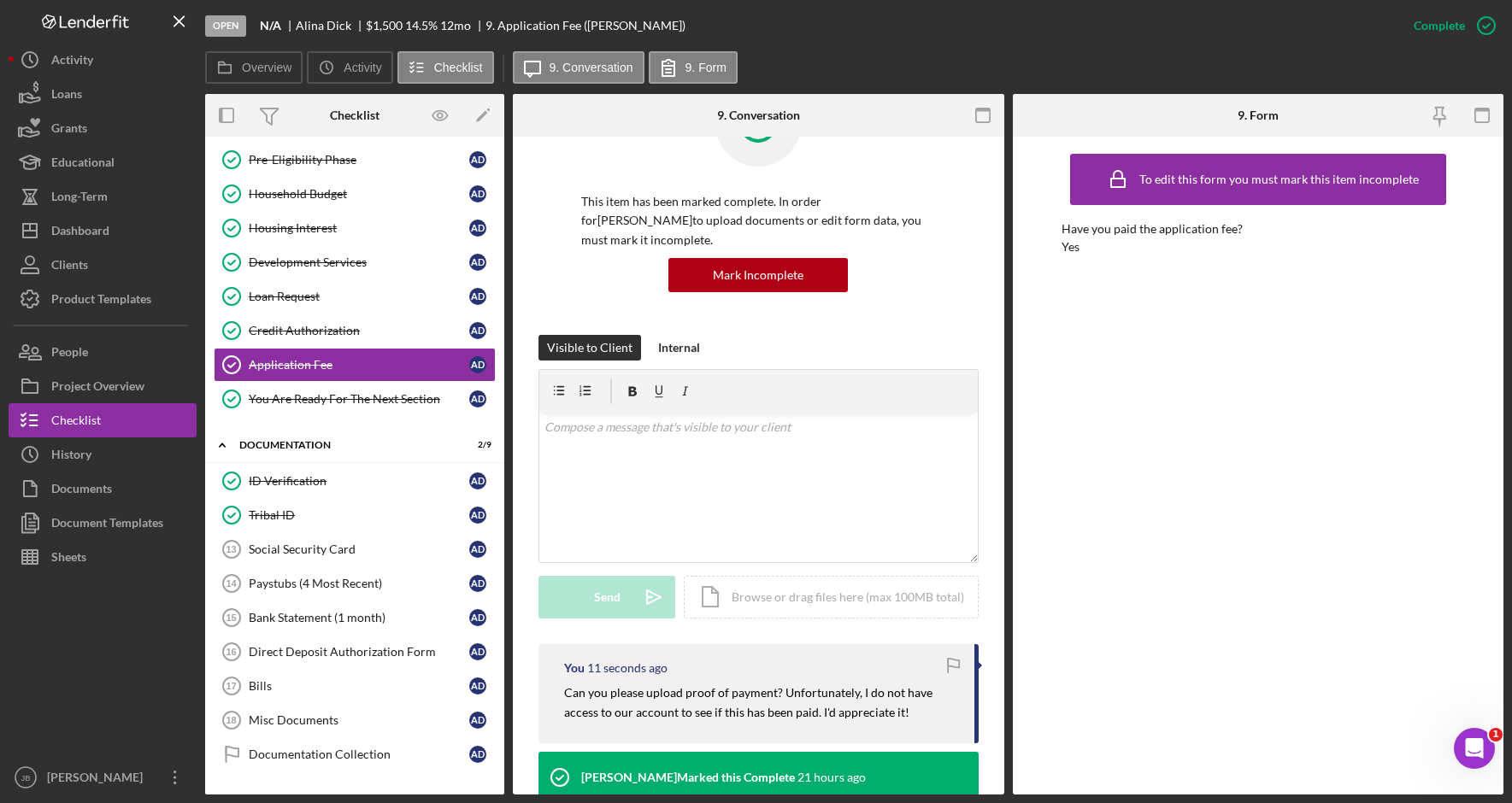
scroll to position [0, 0]
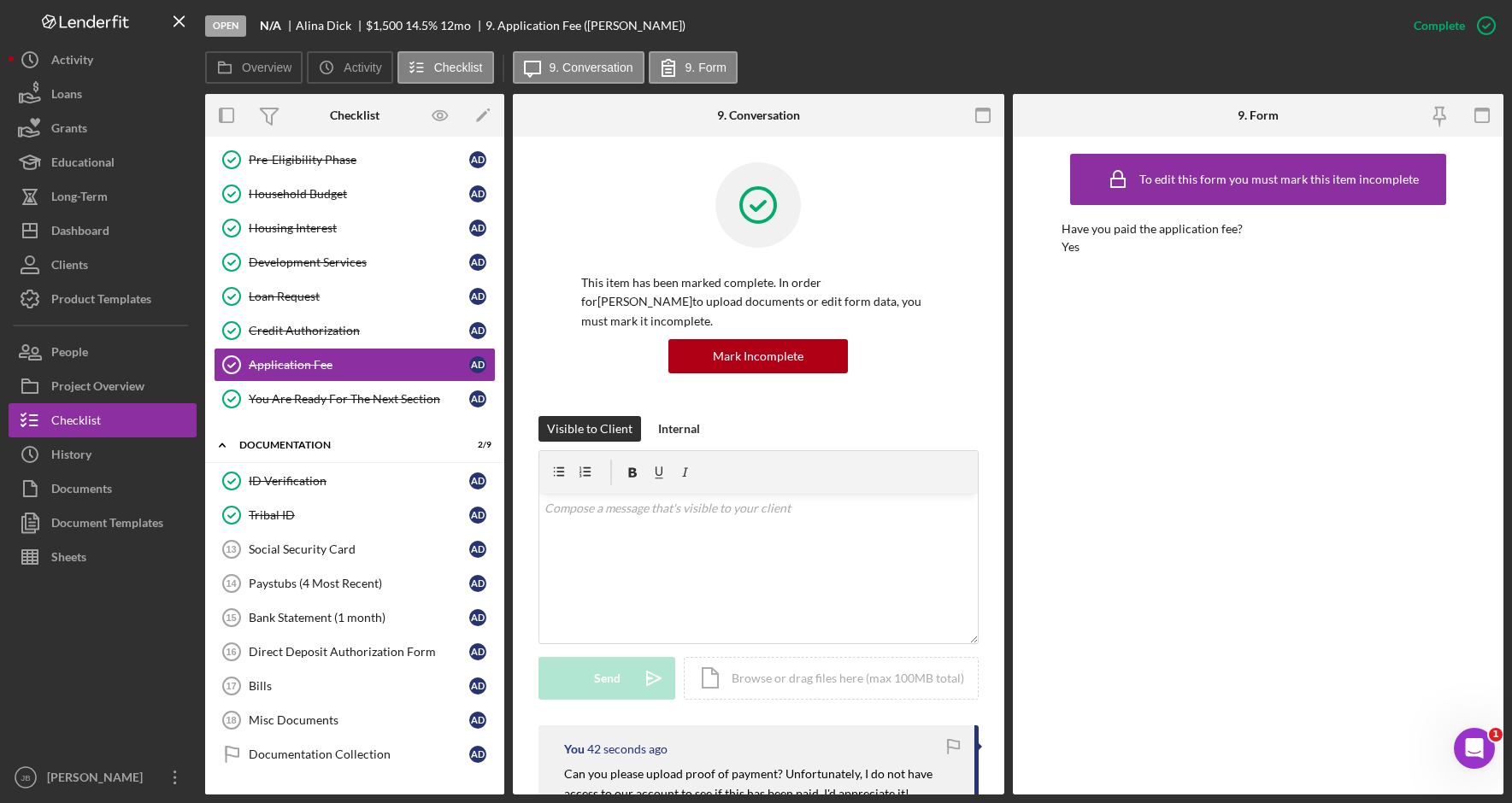
click at [1365, 366] on div "To edit this form you must mark this item incomplete Have you paid the applicat…" at bounding box center [1258, 465] width 393 height 641
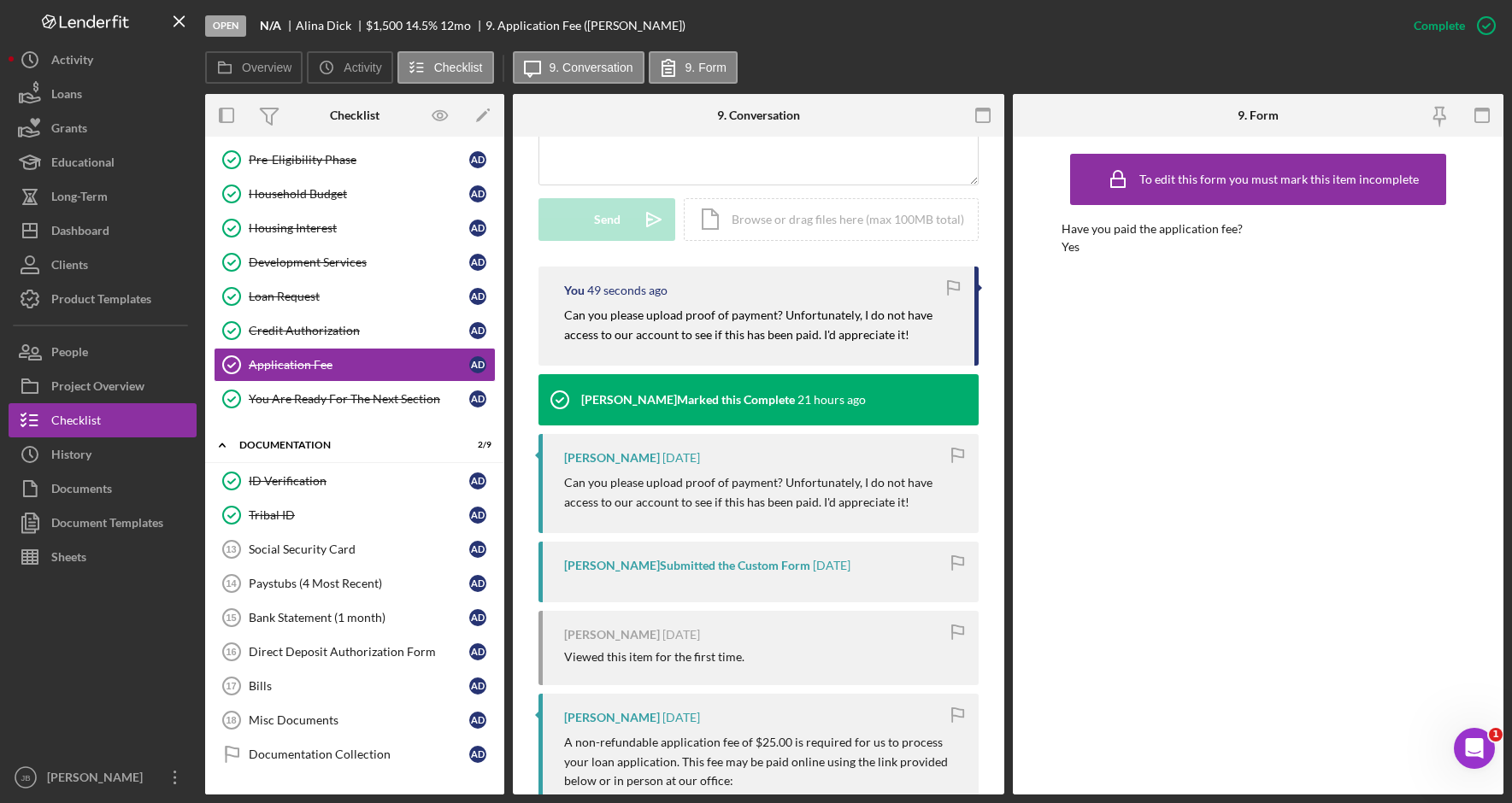
scroll to position [423, 0]
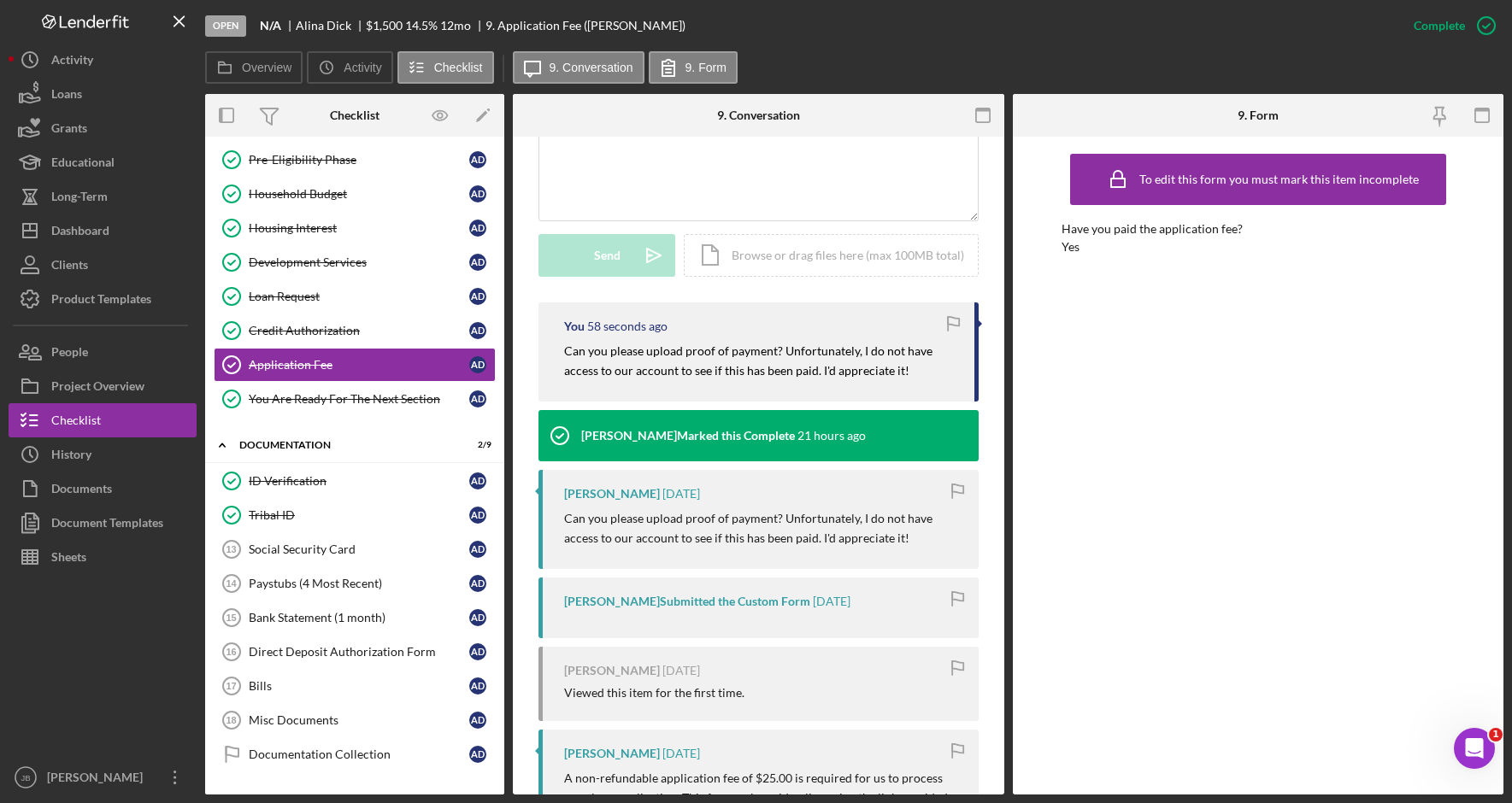
click at [1104, 27] on div "Open N/A [PERSON_NAME] $1,500 $1,500 14.5 % 12 mo 9. Application Fee ([PERSON_N…" at bounding box center [801, 26] width 1192 height 51
click at [144, 232] on button "Icon/Dashboard Dashboard" at bounding box center [102, 231] width 188 height 34
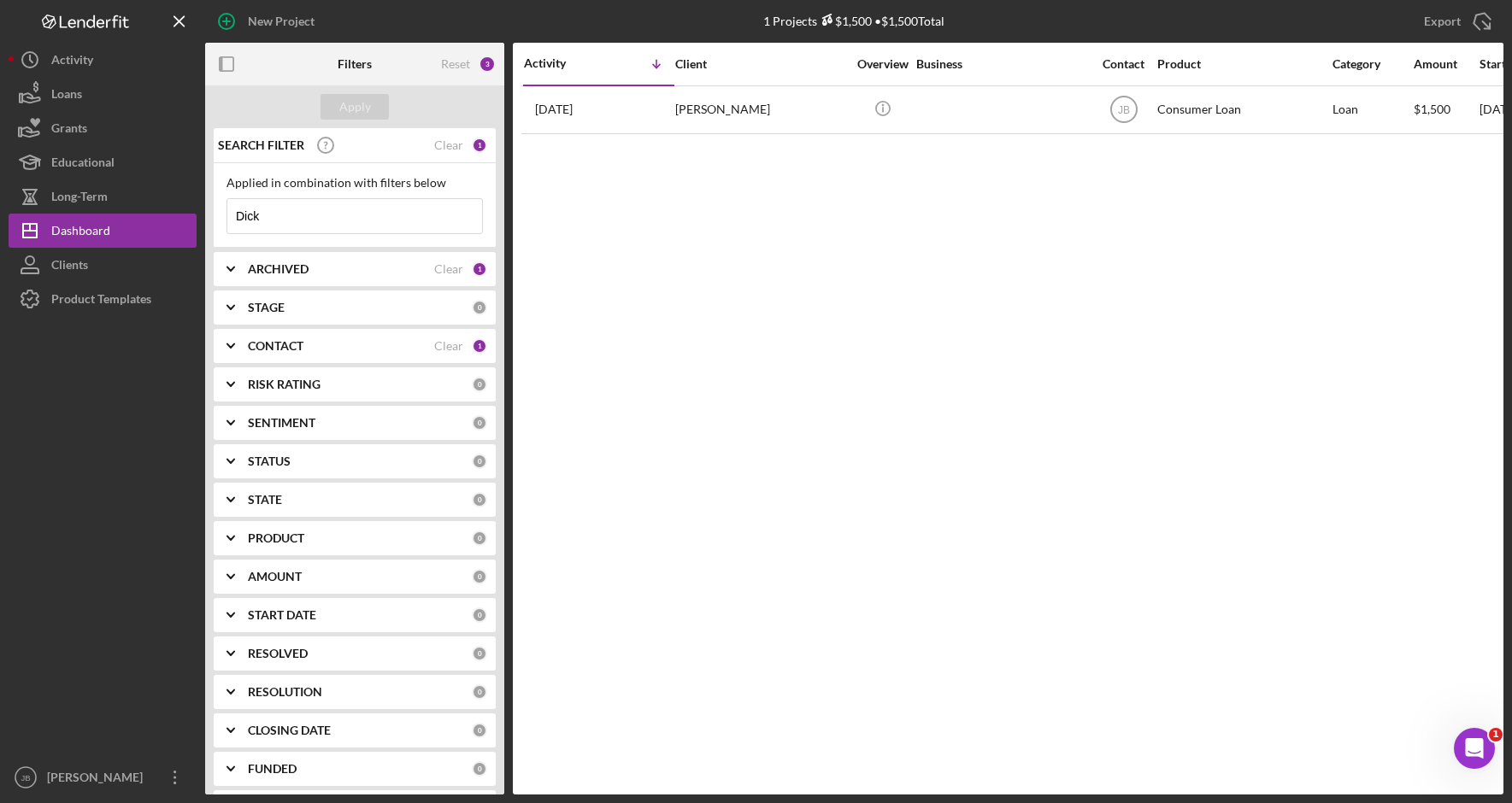
click at [279, 221] on input "Dick" at bounding box center [354, 216] width 255 height 34
drag, startPoint x: 287, startPoint y: 221, endPoint x: 208, endPoint y: 214, distance: 79.3
click at [208, 214] on div "SEARCH FILTER Clear 1 Applied in combination with filters below Dick Icon/Menu …" at bounding box center [354, 461] width 299 height 667
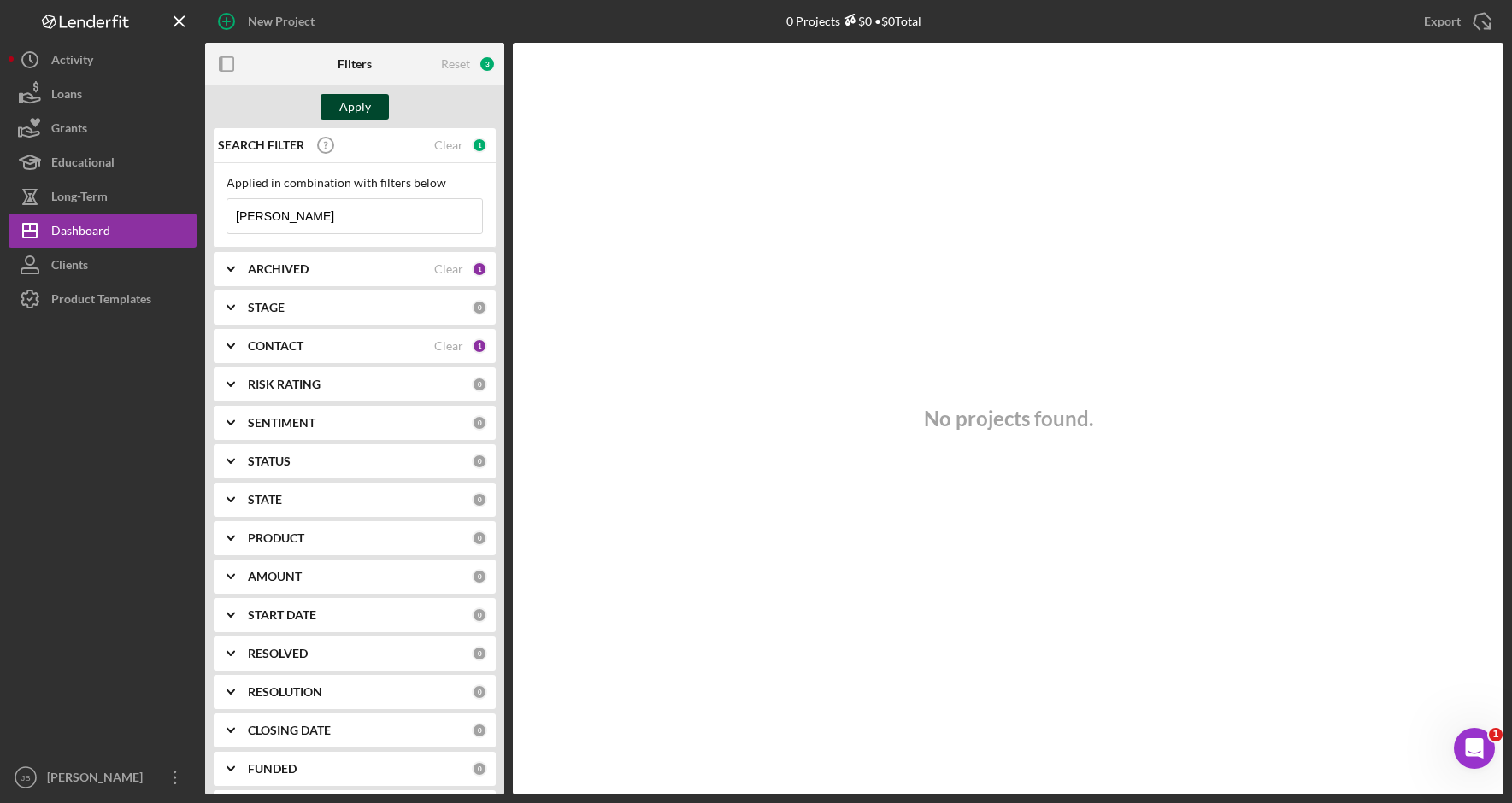
click at [359, 109] on div "Apply" at bounding box center [354, 107] width 32 height 26
click at [397, 220] on input "[PERSON_NAME]" at bounding box center [354, 216] width 255 height 34
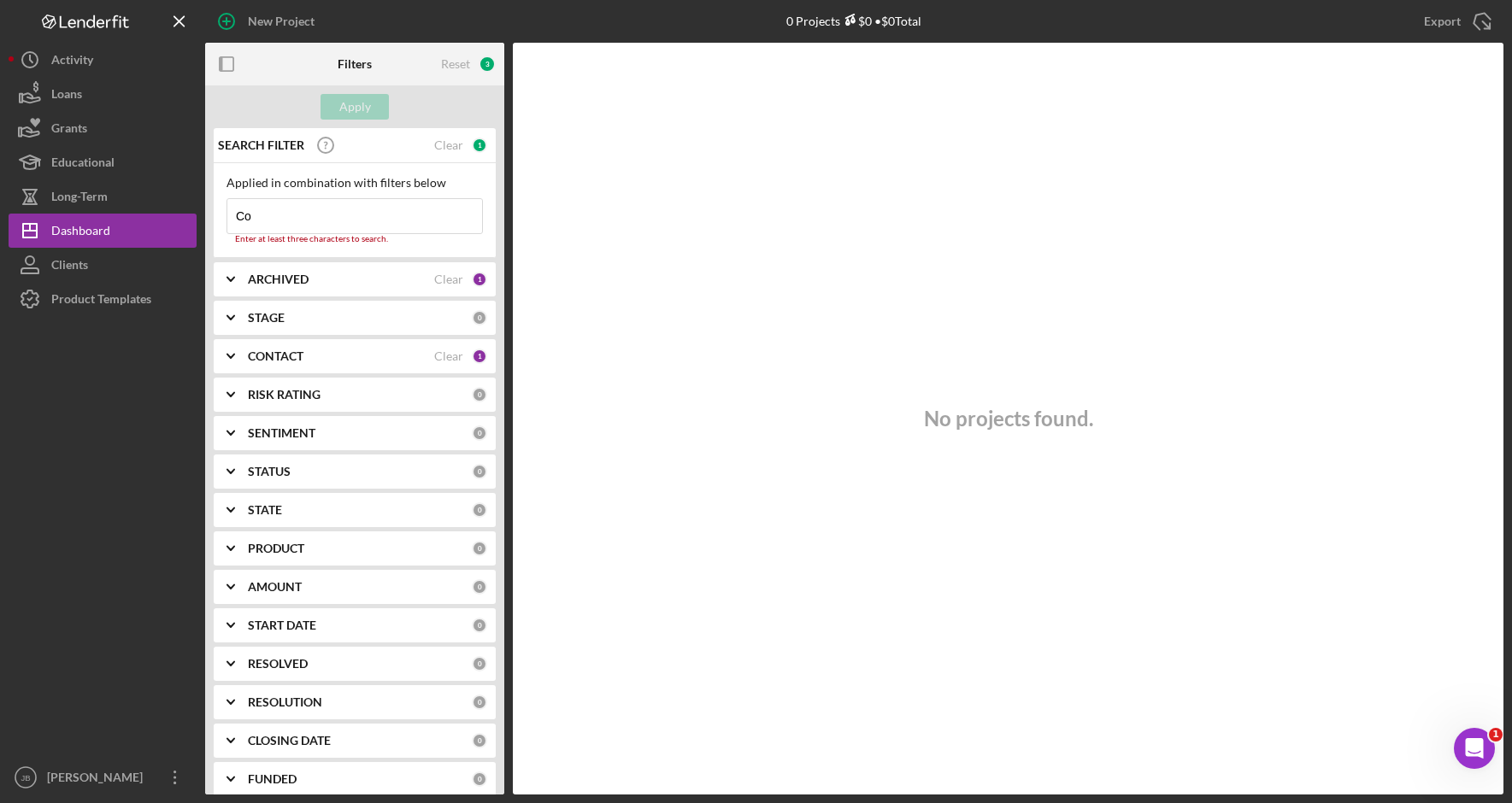
type input "C"
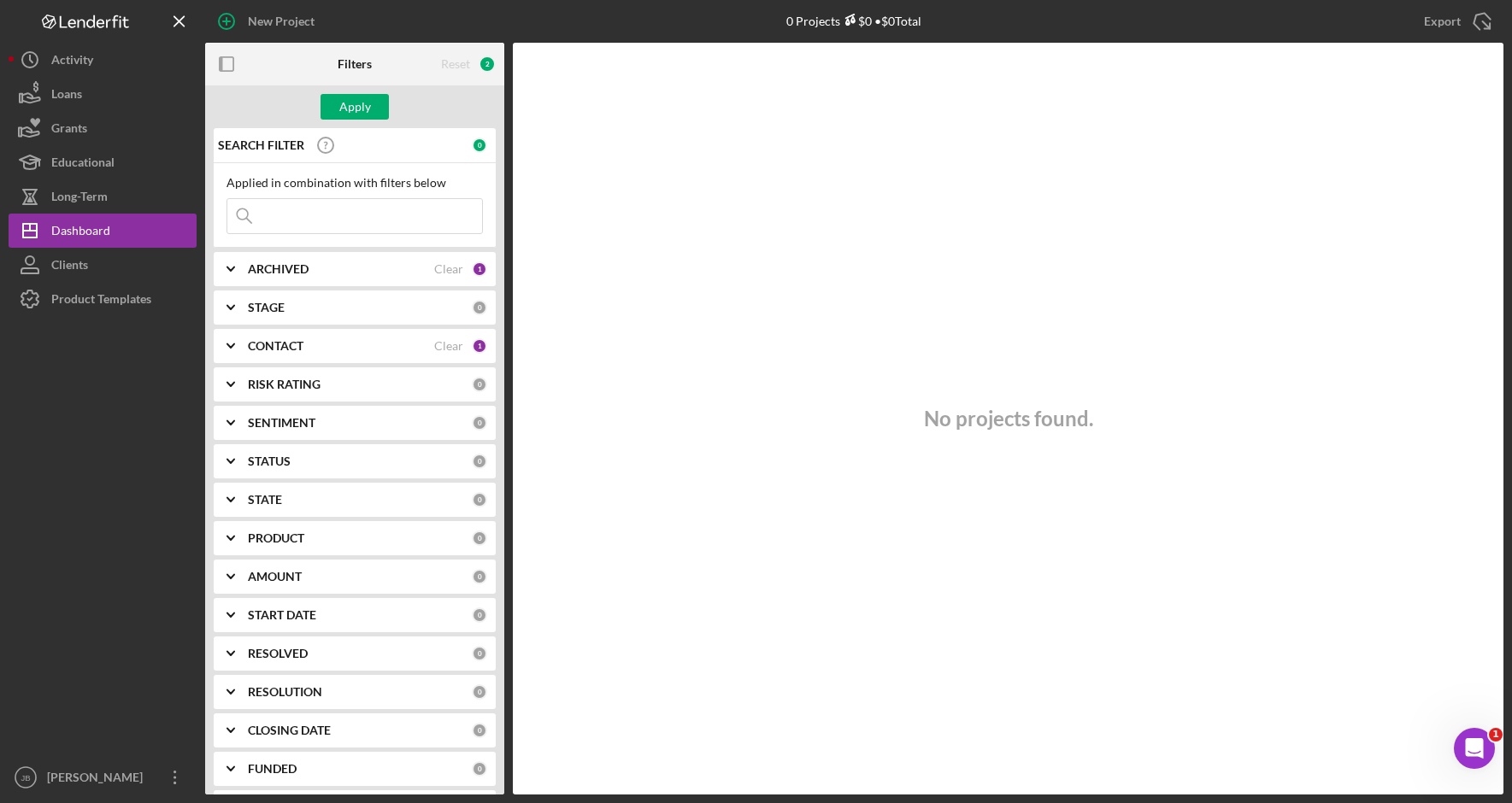
click at [292, 228] on input at bounding box center [354, 216] width 255 height 34
drag, startPoint x: 318, startPoint y: 212, endPoint x: 190, endPoint y: 224, distance: 128.6
click at [190, 224] on div "New Project 0 Projects $0 • $0 Total Dick Export Icon/Export Filters Reset 3 Ap…" at bounding box center [756, 397] width 1495 height 794
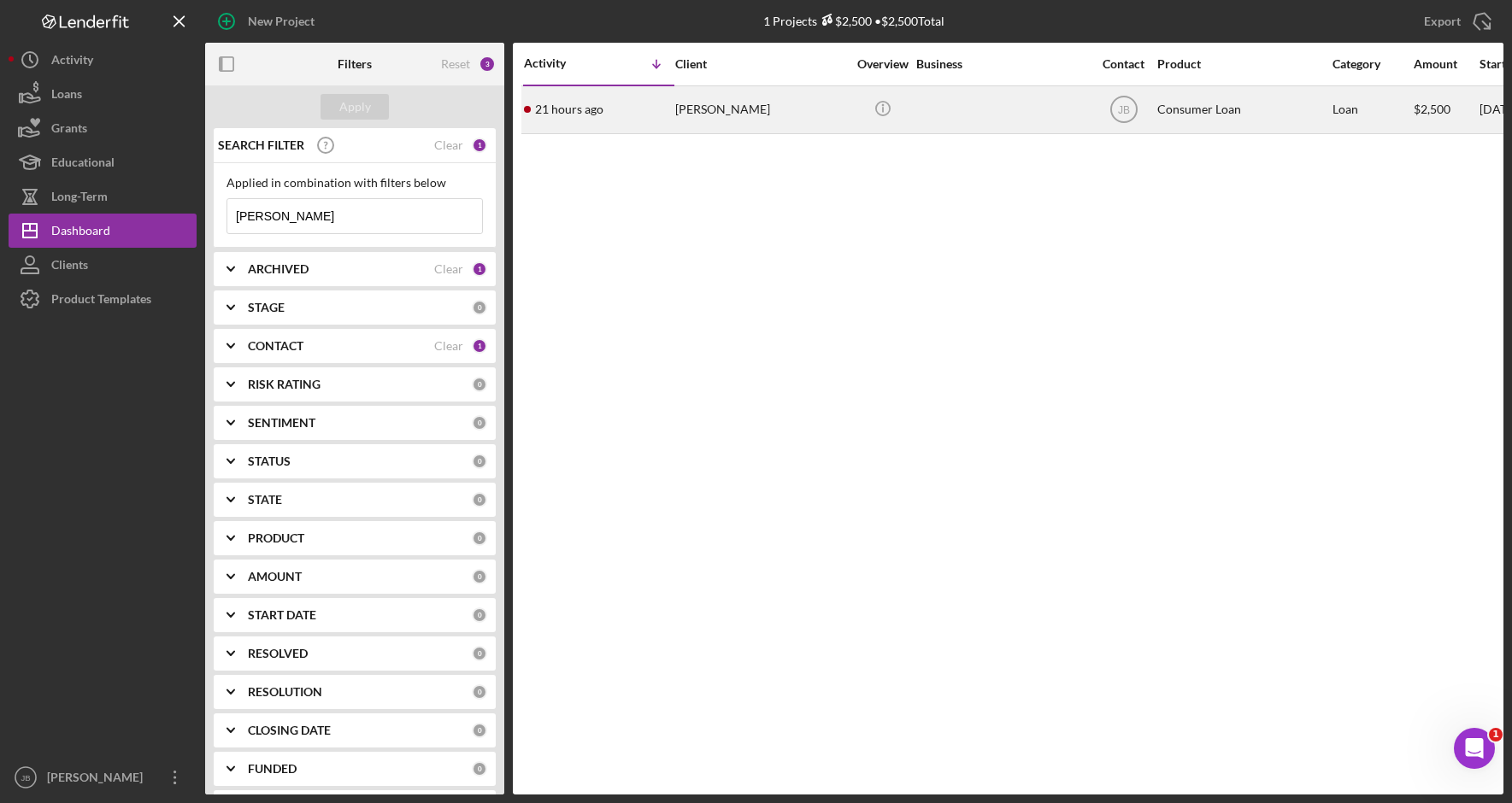
type input "[PERSON_NAME]"
click at [729, 108] on div "[PERSON_NAME]" at bounding box center [760, 110] width 171 height 45
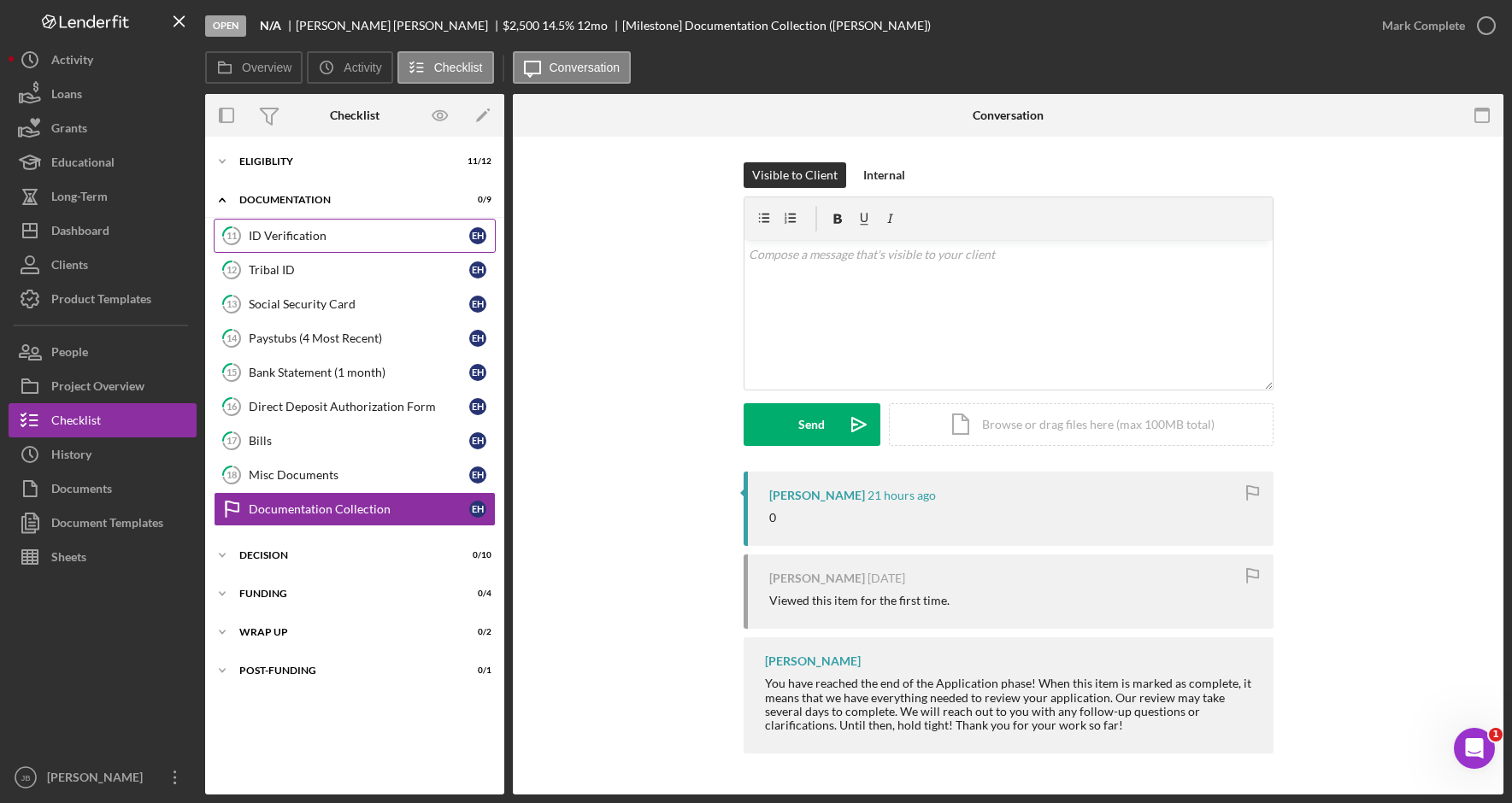
click at [336, 238] on div "ID Verification" at bounding box center [359, 236] width 221 height 14
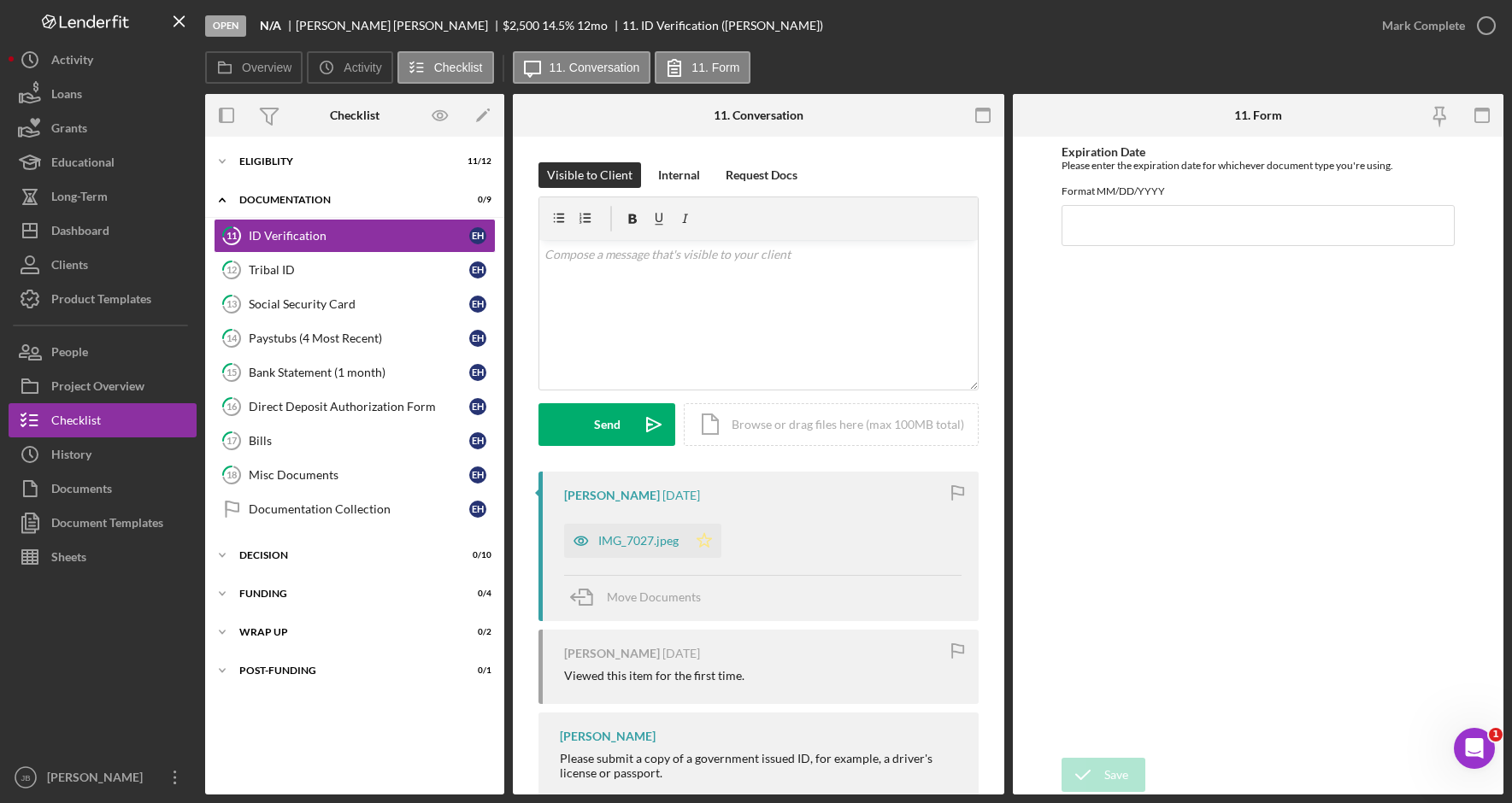
click at [704, 544] on icon "Icon/Star" at bounding box center [705, 541] width 34 height 34
click at [706, 541] on icon "Icon/Star" at bounding box center [705, 541] width 34 height 34
click at [714, 543] on icon "Icon/Star" at bounding box center [705, 541] width 34 height 34
click at [1488, 27] on icon "button" at bounding box center [1486, 26] width 43 height 43
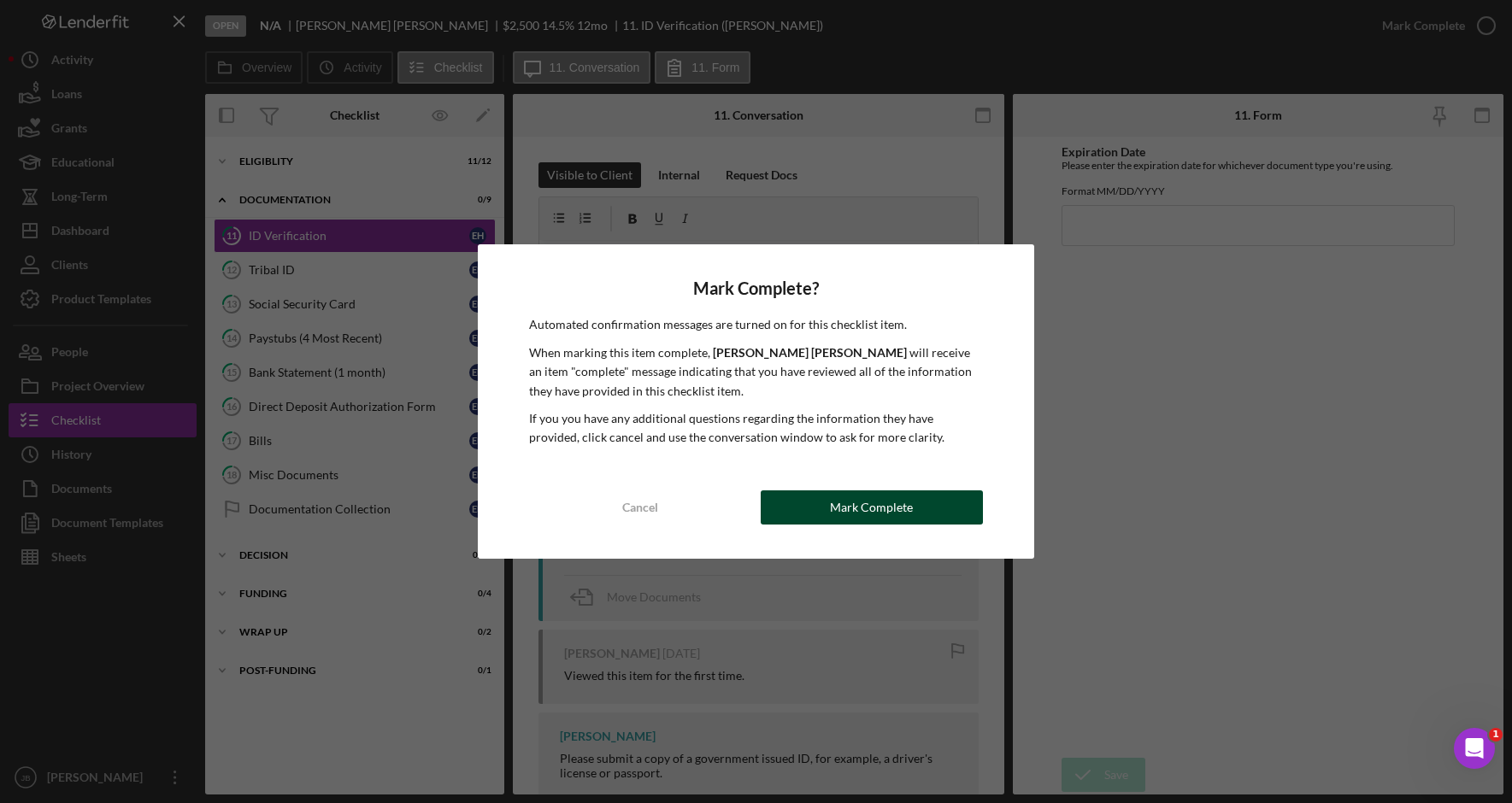
click at [856, 510] on div "Mark Complete" at bounding box center [871, 508] width 83 height 34
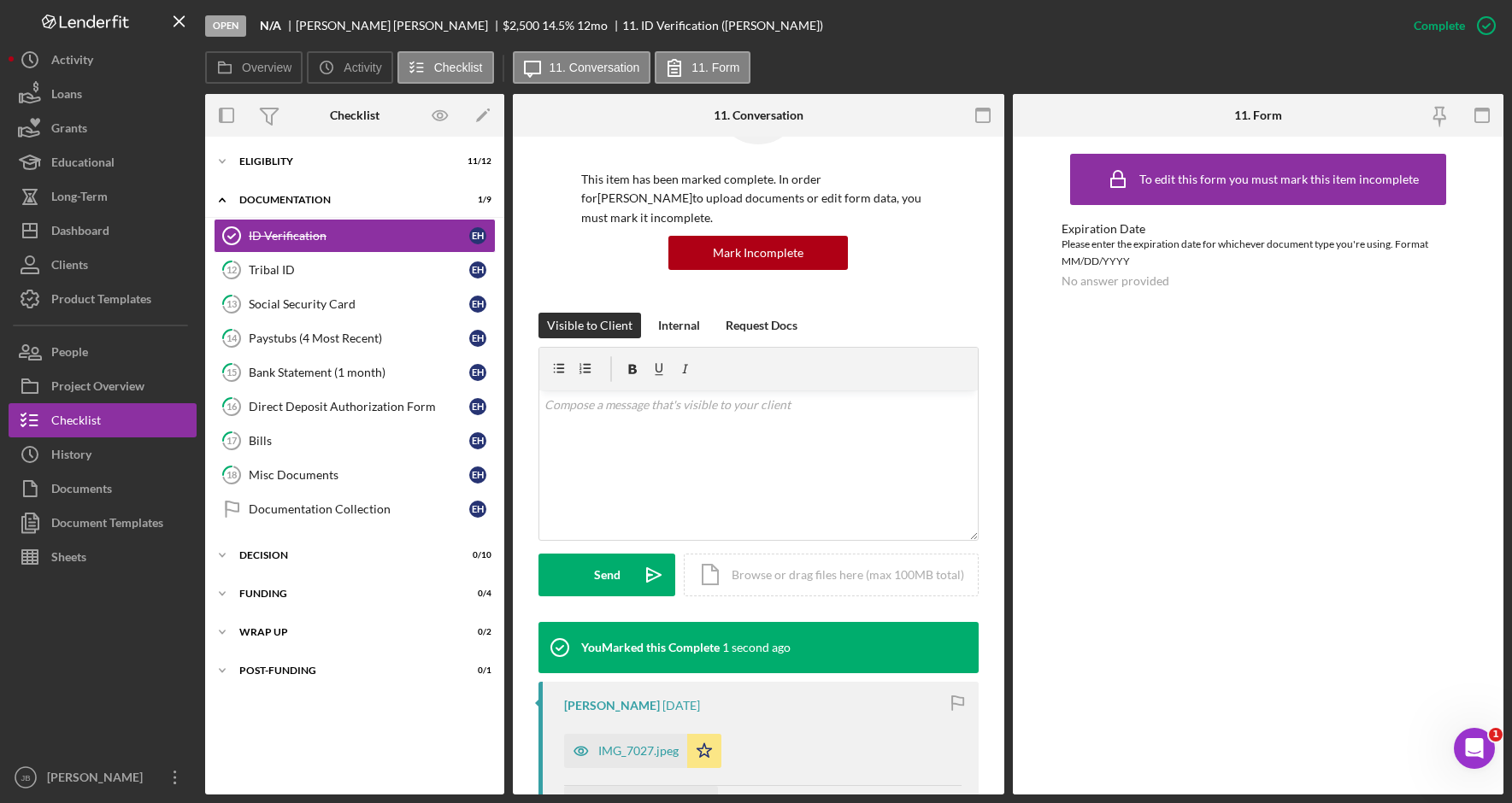
scroll to position [427, 0]
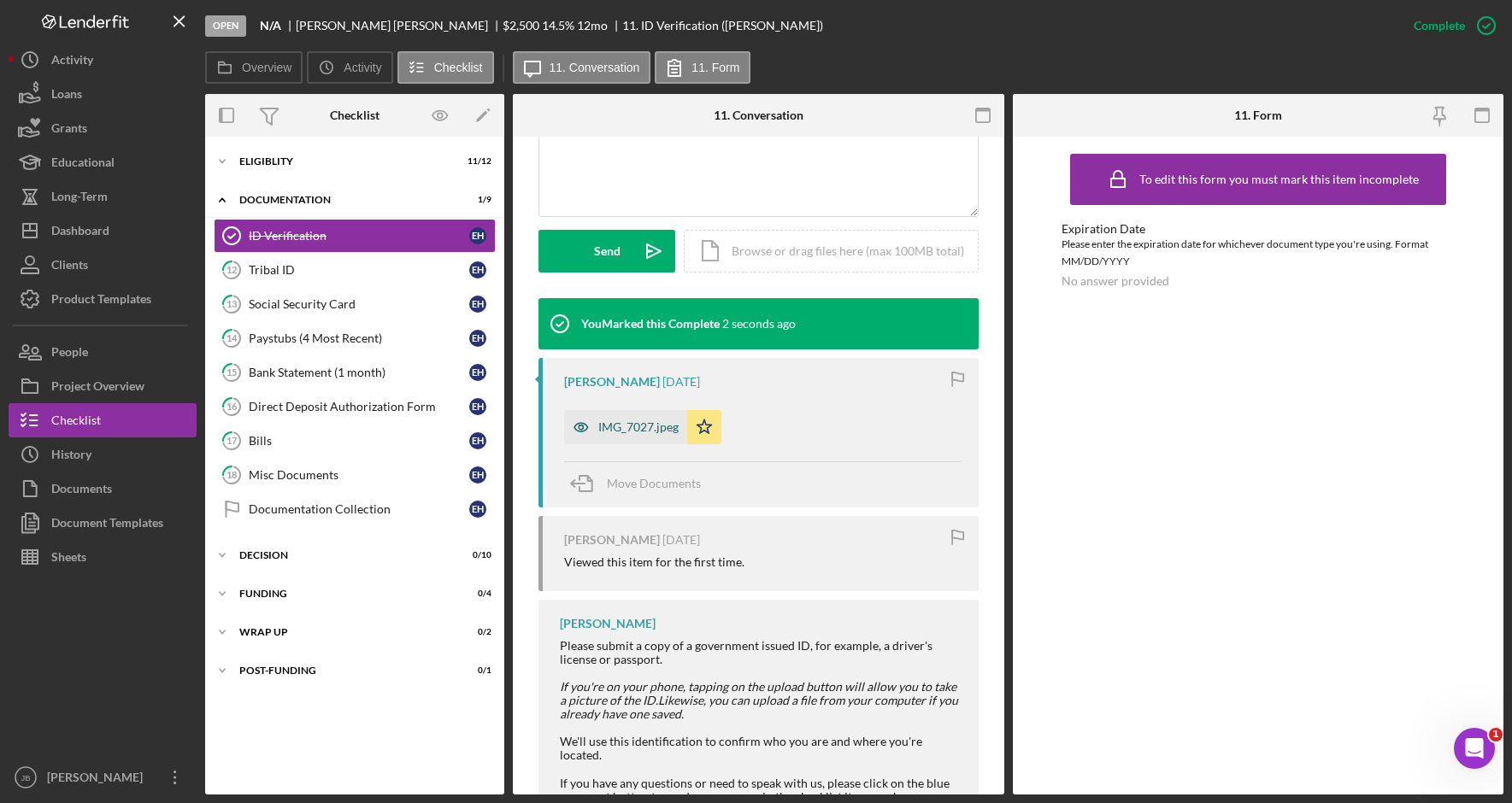
click at [622, 420] on div "IMG_7027.jpeg" at bounding box center [638, 427] width 81 height 14
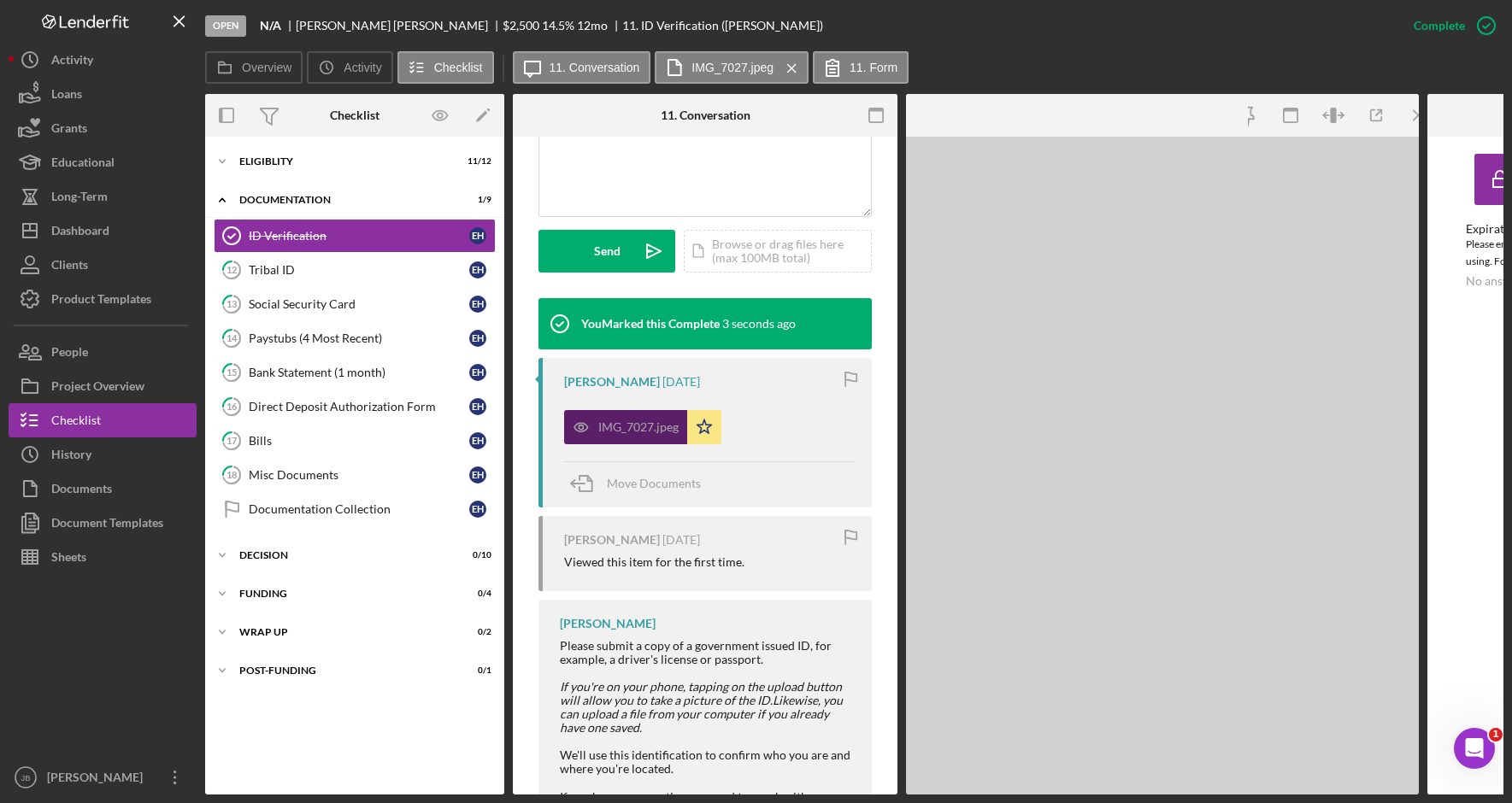
scroll to position [446, 0]
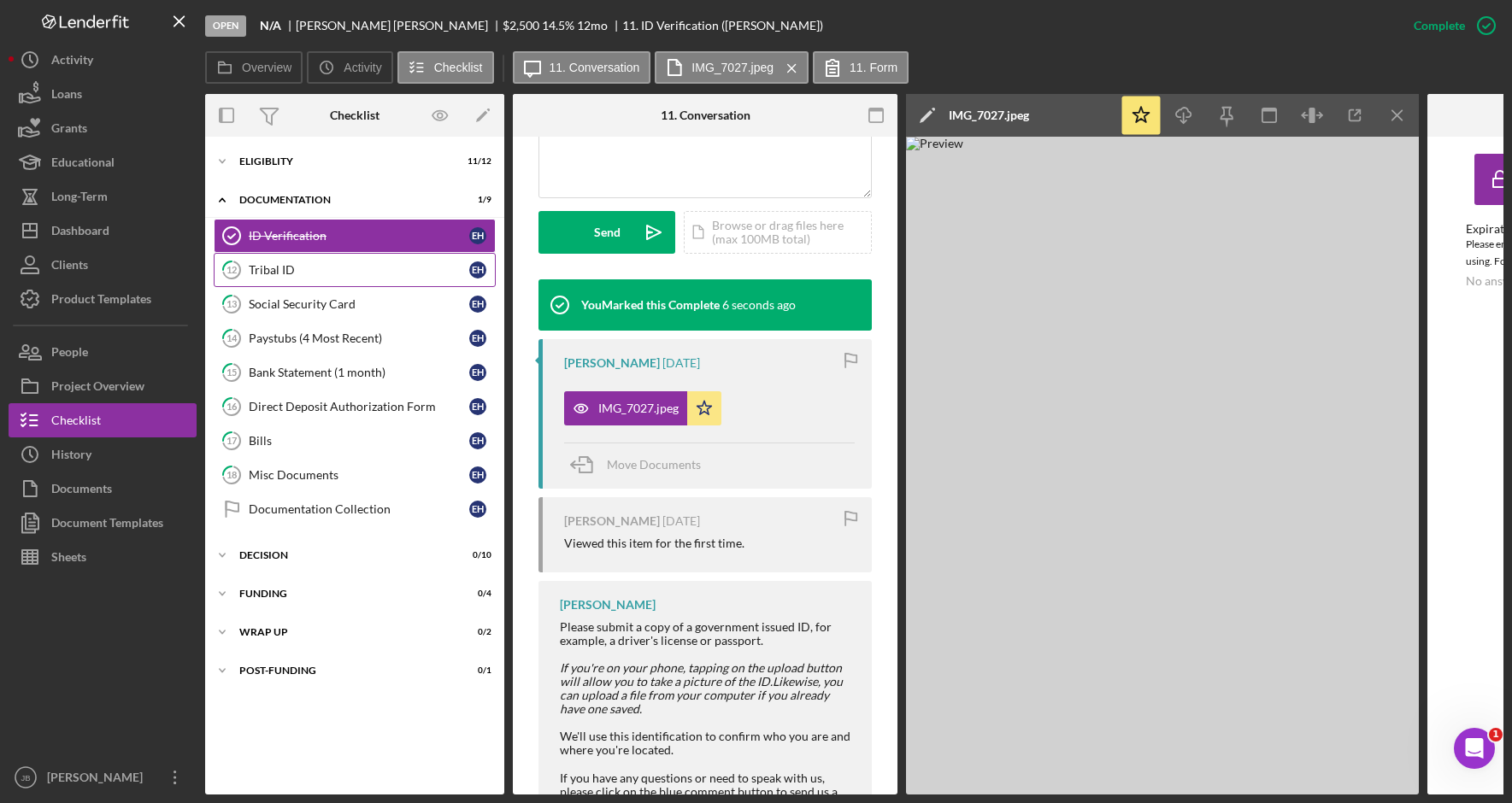
click at [403, 275] on div "Tribal ID" at bounding box center [359, 270] width 221 height 14
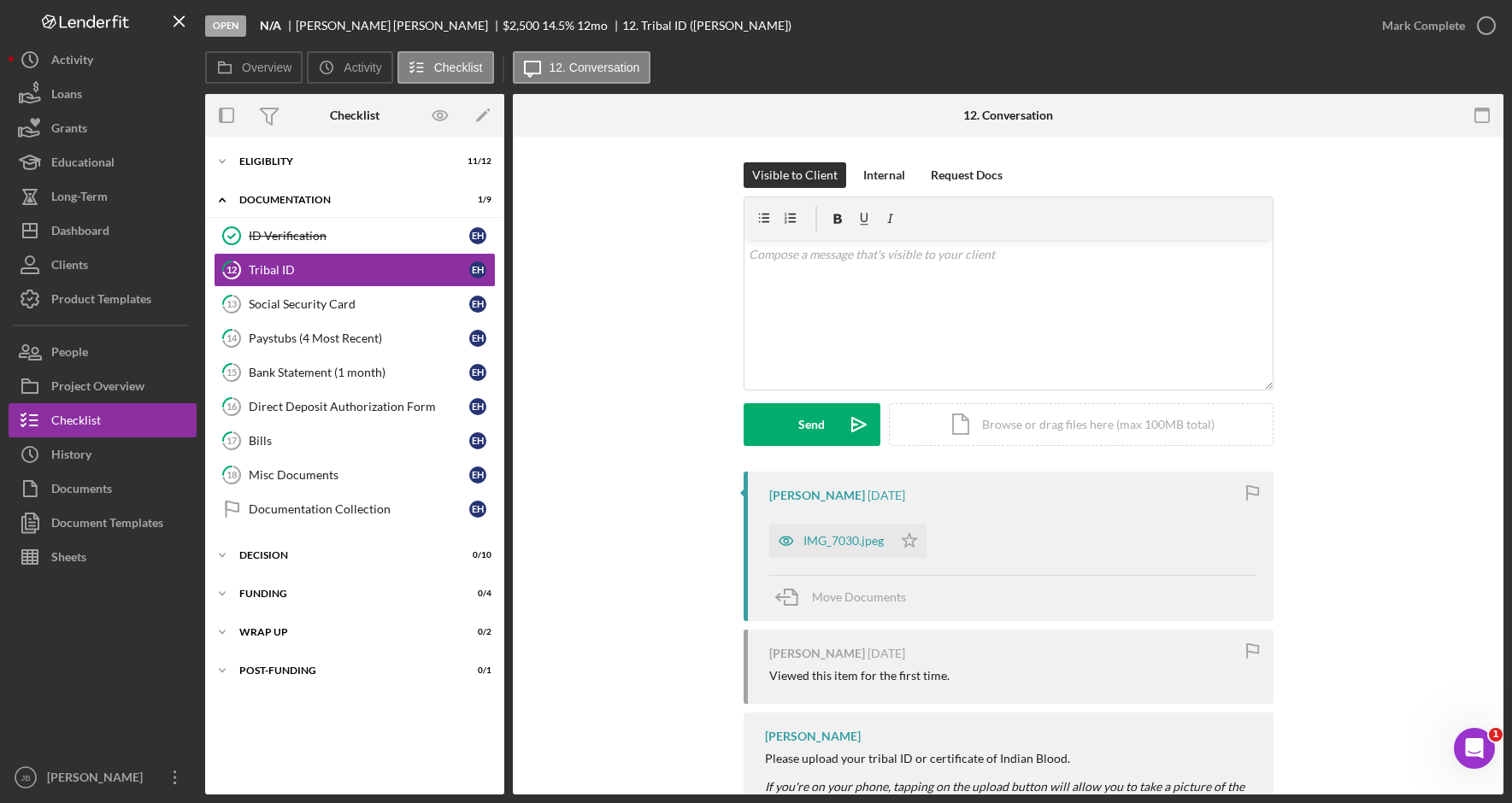
click at [872, 540] on div "IMG_7030.jpeg" at bounding box center [844, 541] width 81 height 14
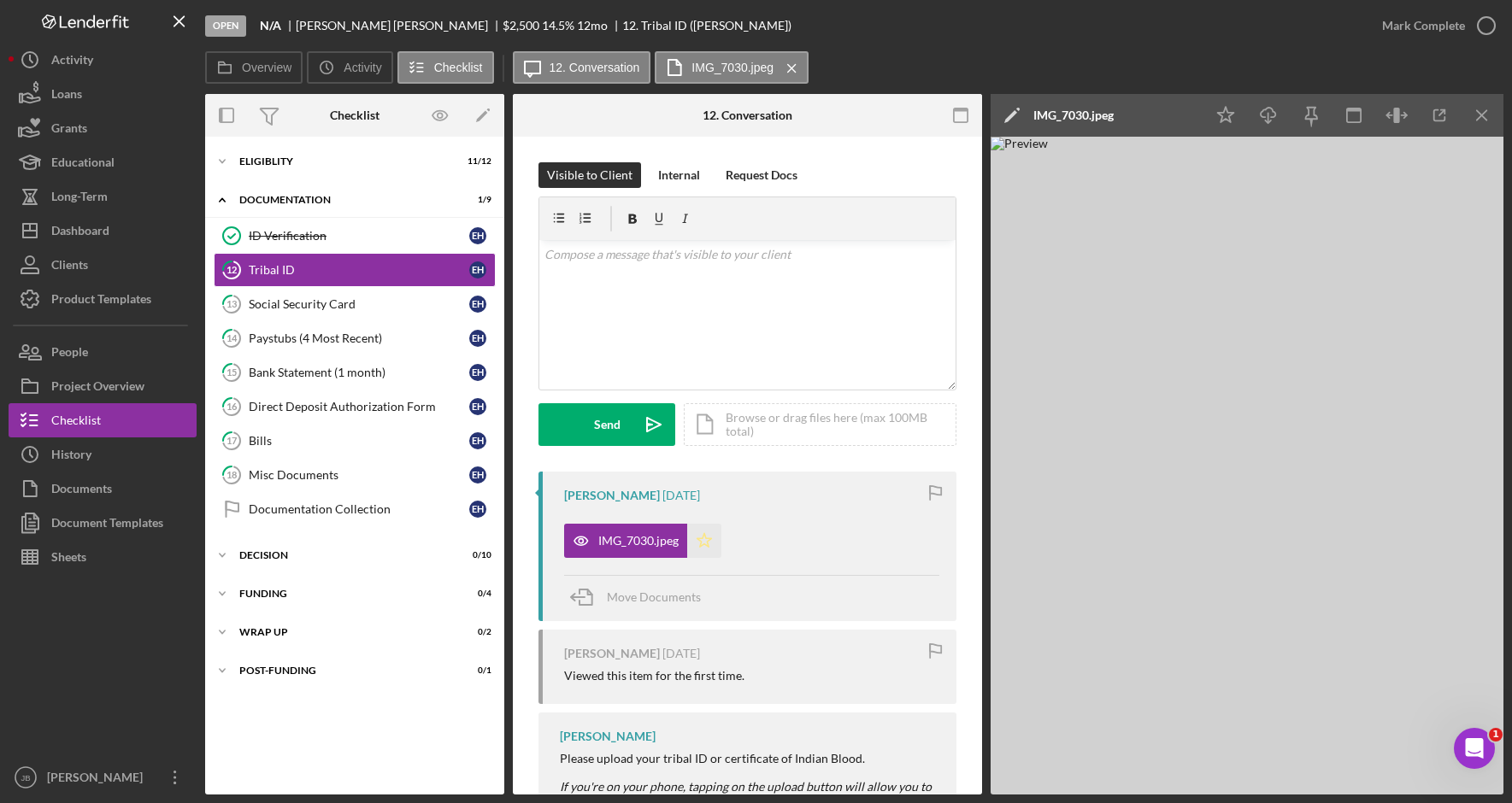
click at [709, 540] on polygon "button" at bounding box center [705, 540] width 15 height 14
click at [352, 293] on link "13 Social Security Card E H" at bounding box center [354, 305] width 282 height 34
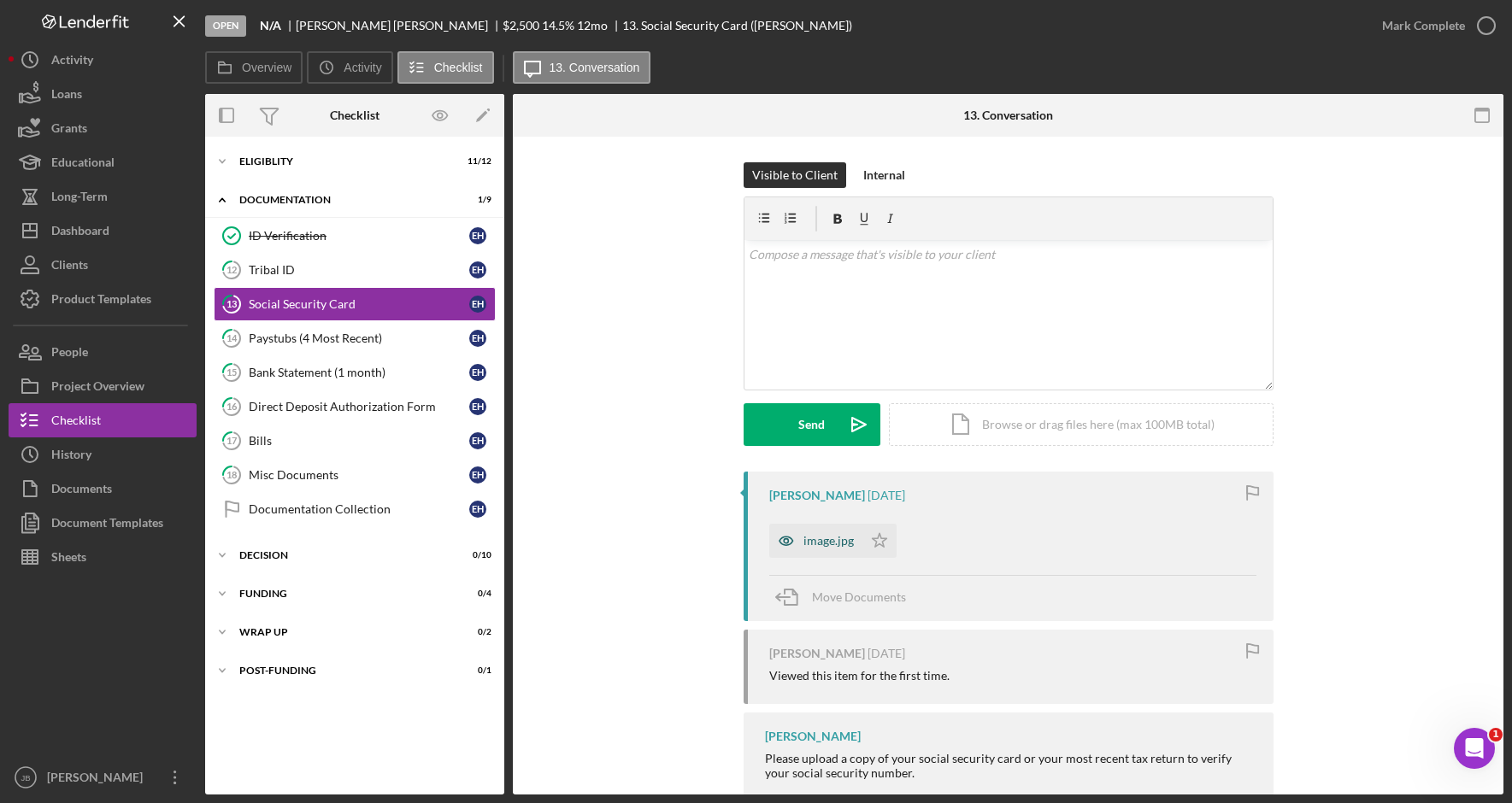
click at [844, 541] on div "image.jpg" at bounding box center [828, 541] width 51 height 14
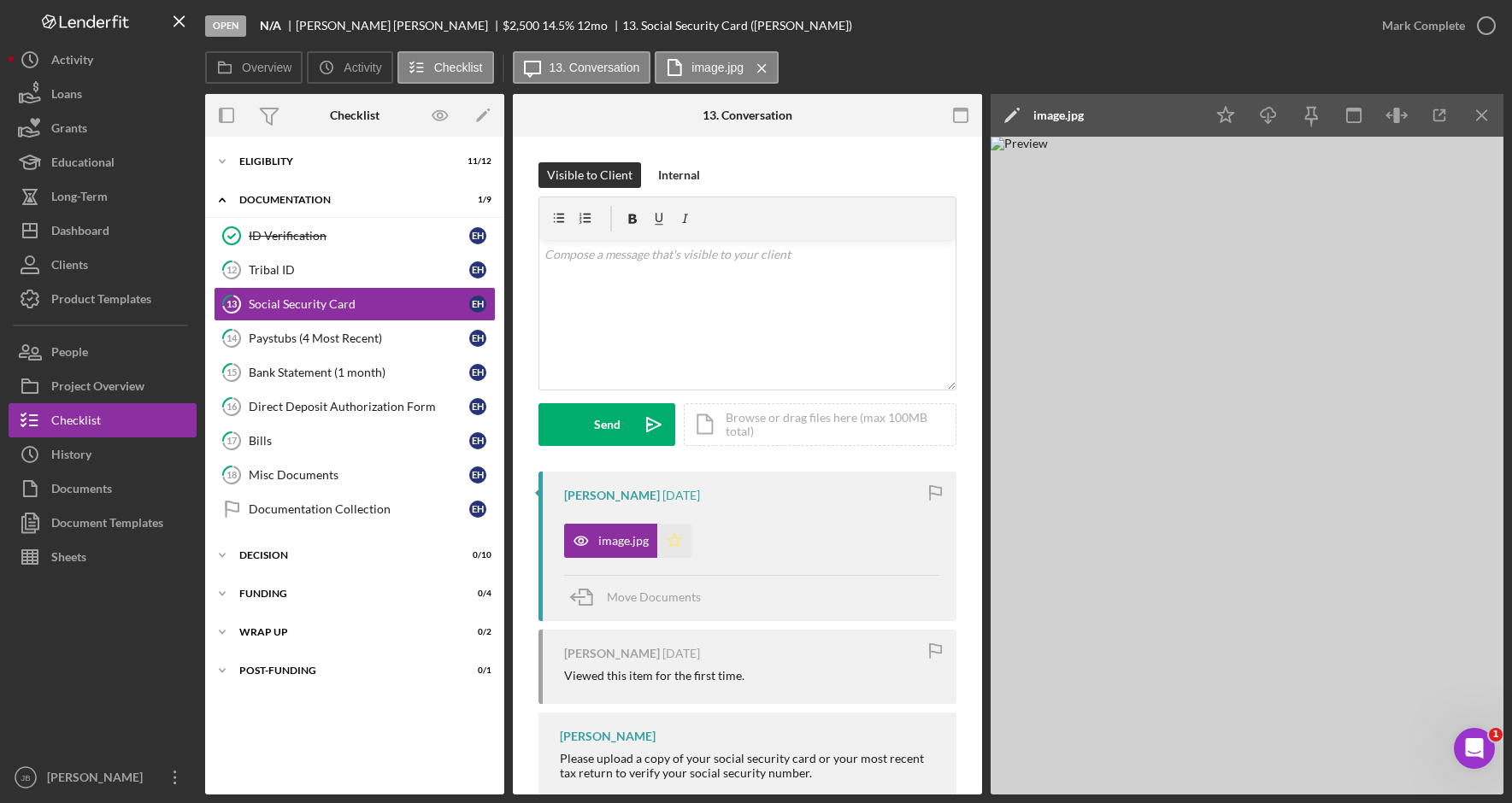
click at [679, 543] on icon "Icon/Star" at bounding box center [674, 541] width 34 height 34
click at [379, 342] on div "Paystubs (4 Most Recent)" at bounding box center [359, 339] width 221 height 14
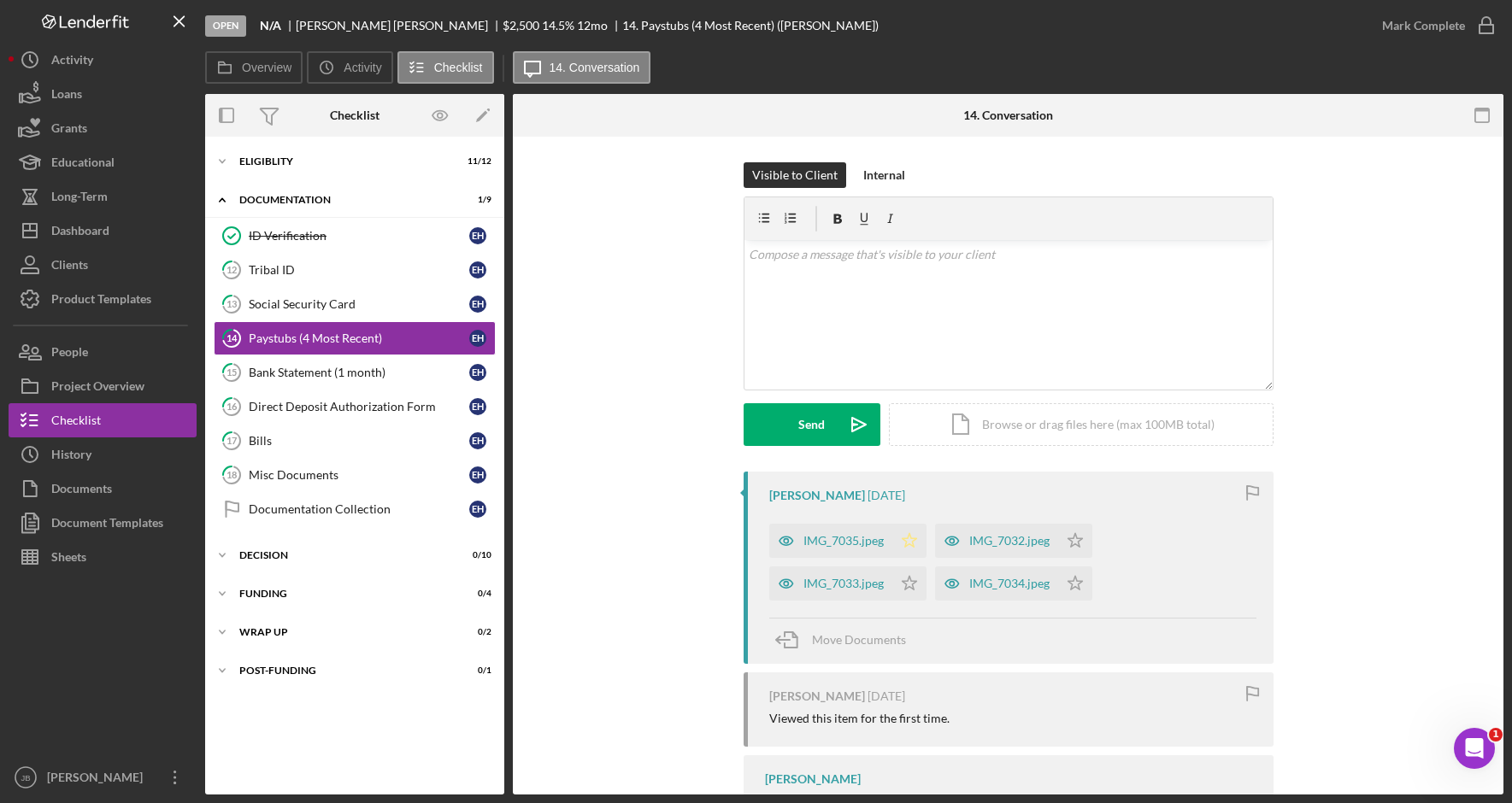
click at [913, 540] on polygon "button" at bounding box center [909, 540] width 15 height 14
click at [867, 545] on div "IMG_7035.jpeg" at bounding box center [844, 541] width 81 height 14
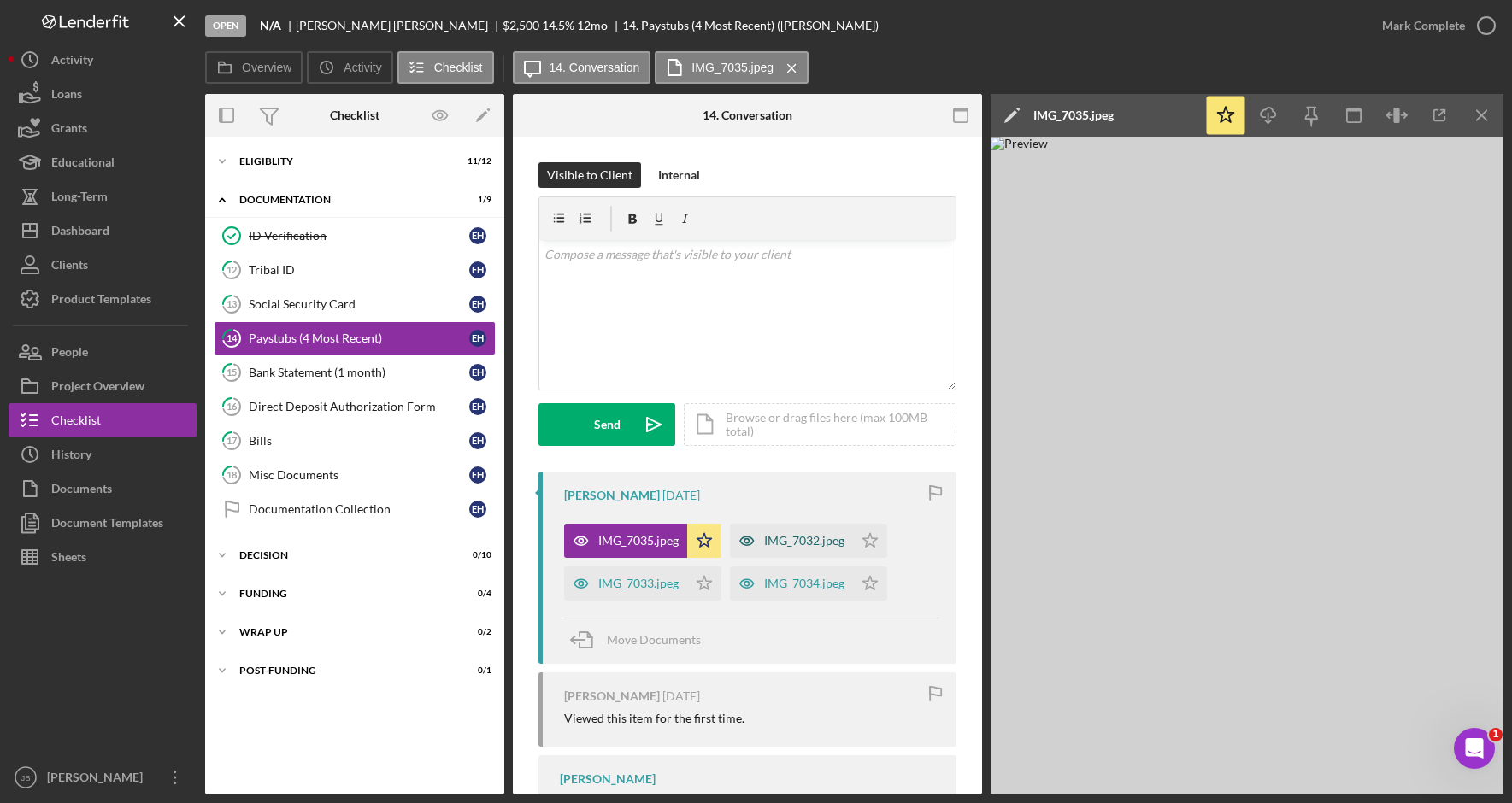
click at [644, 582] on div "IMG_7033.jpeg" at bounding box center [638, 583] width 81 height 14
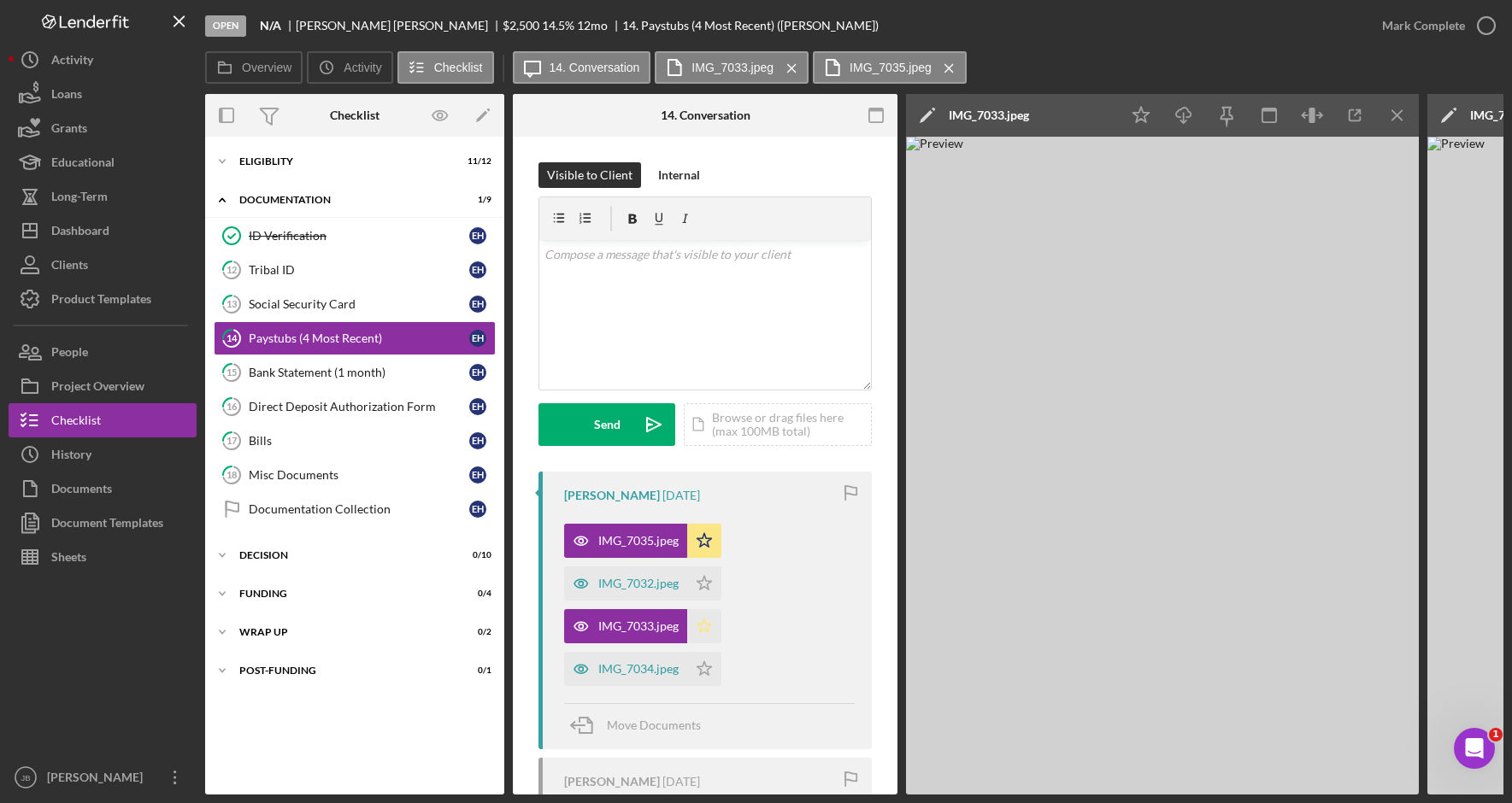
click at [702, 625] on polygon "button" at bounding box center [705, 625] width 15 height 14
click at [641, 584] on div "IMG_7032.jpeg" at bounding box center [638, 583] width 81 height 14
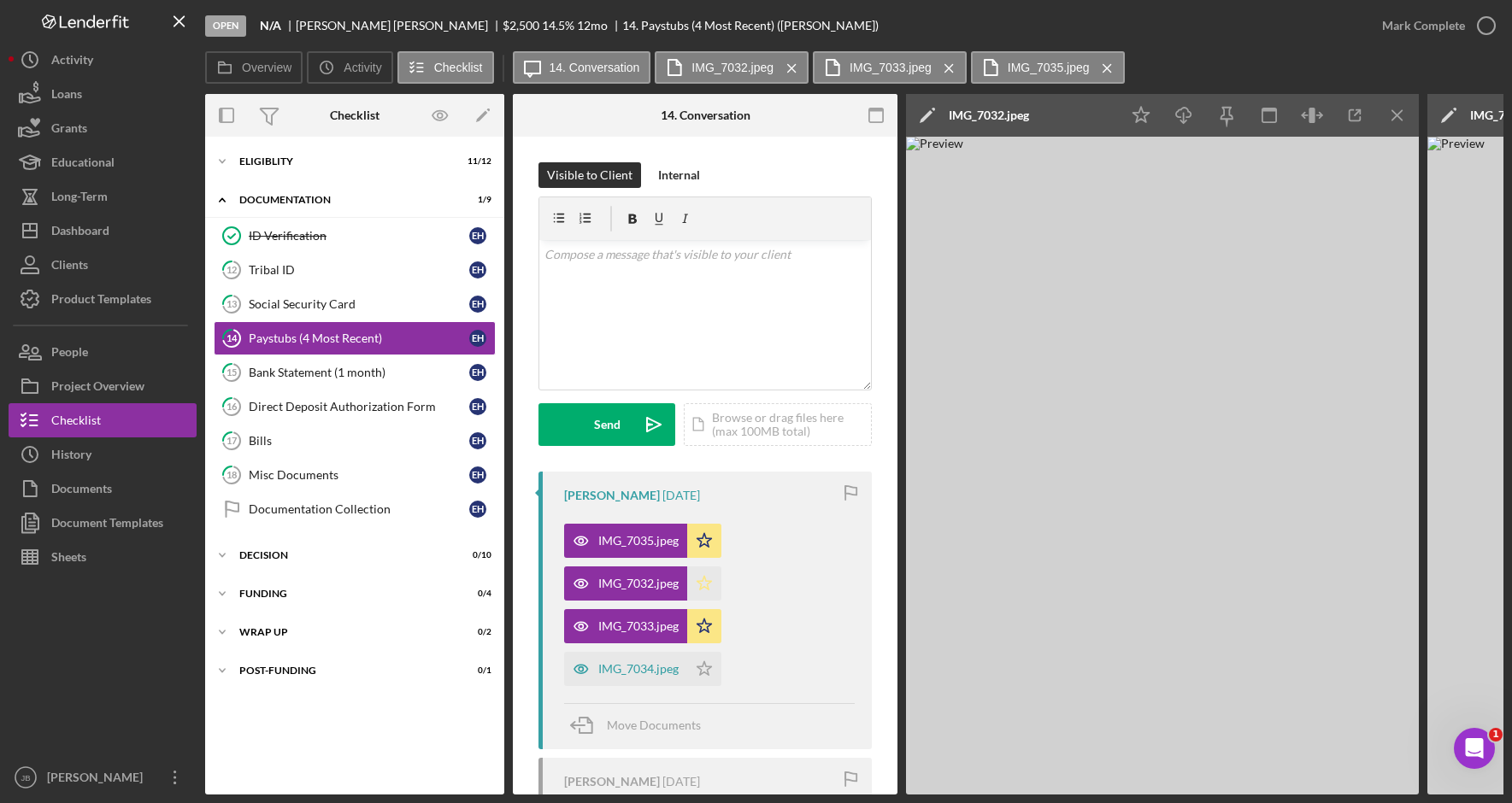
click at [707, 589] on polygon "button" at bounding box center [705, 583] width 15 height 14
click at [646, 666] on div "IMG_7034.jpeg" at bounding box center [638, 669] width 81 height 14
click at [706, 666] on polygon "button" at bounding box center [705, 668] width 15 height 14
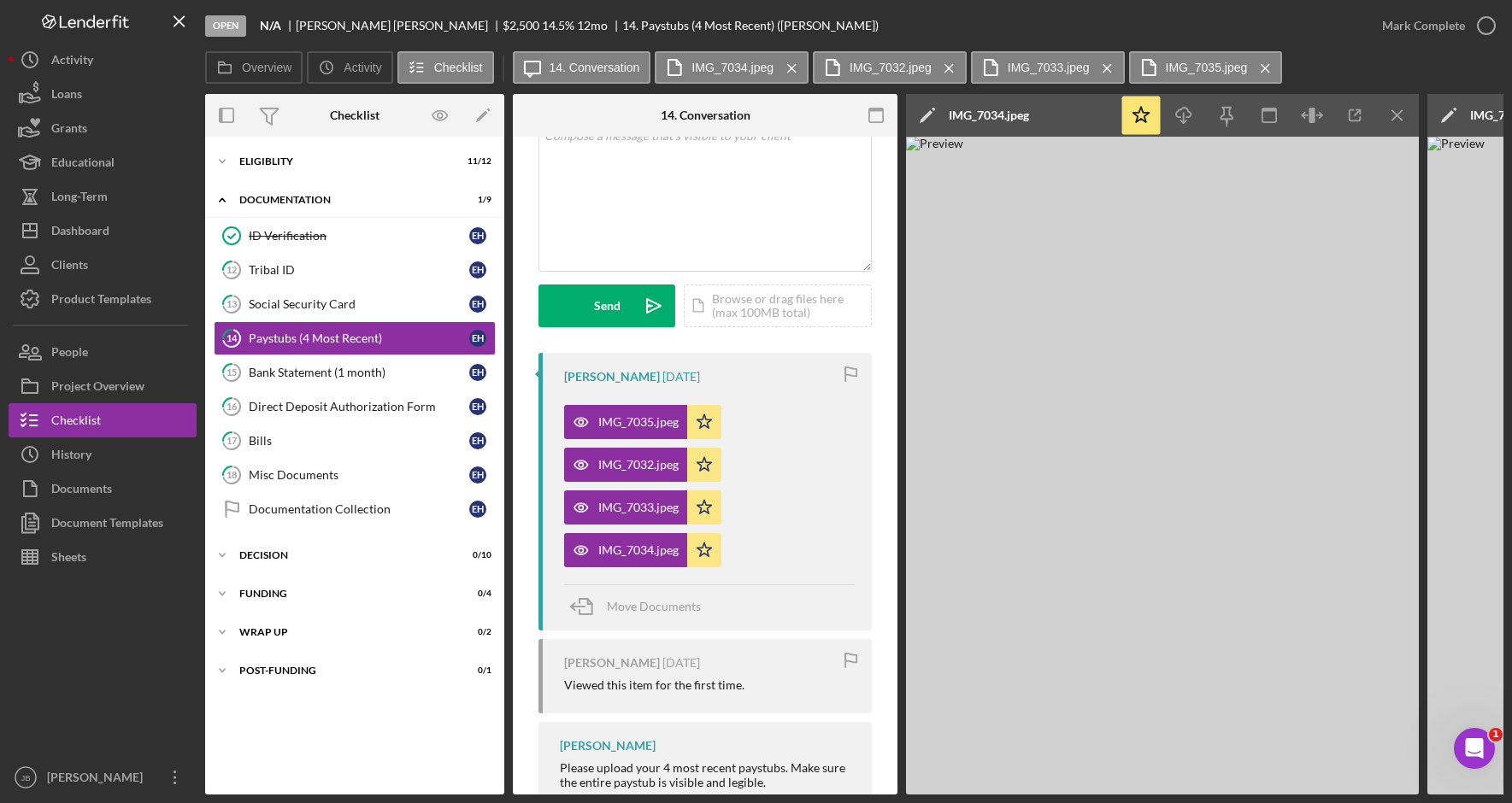
scroll to position [171, 0]
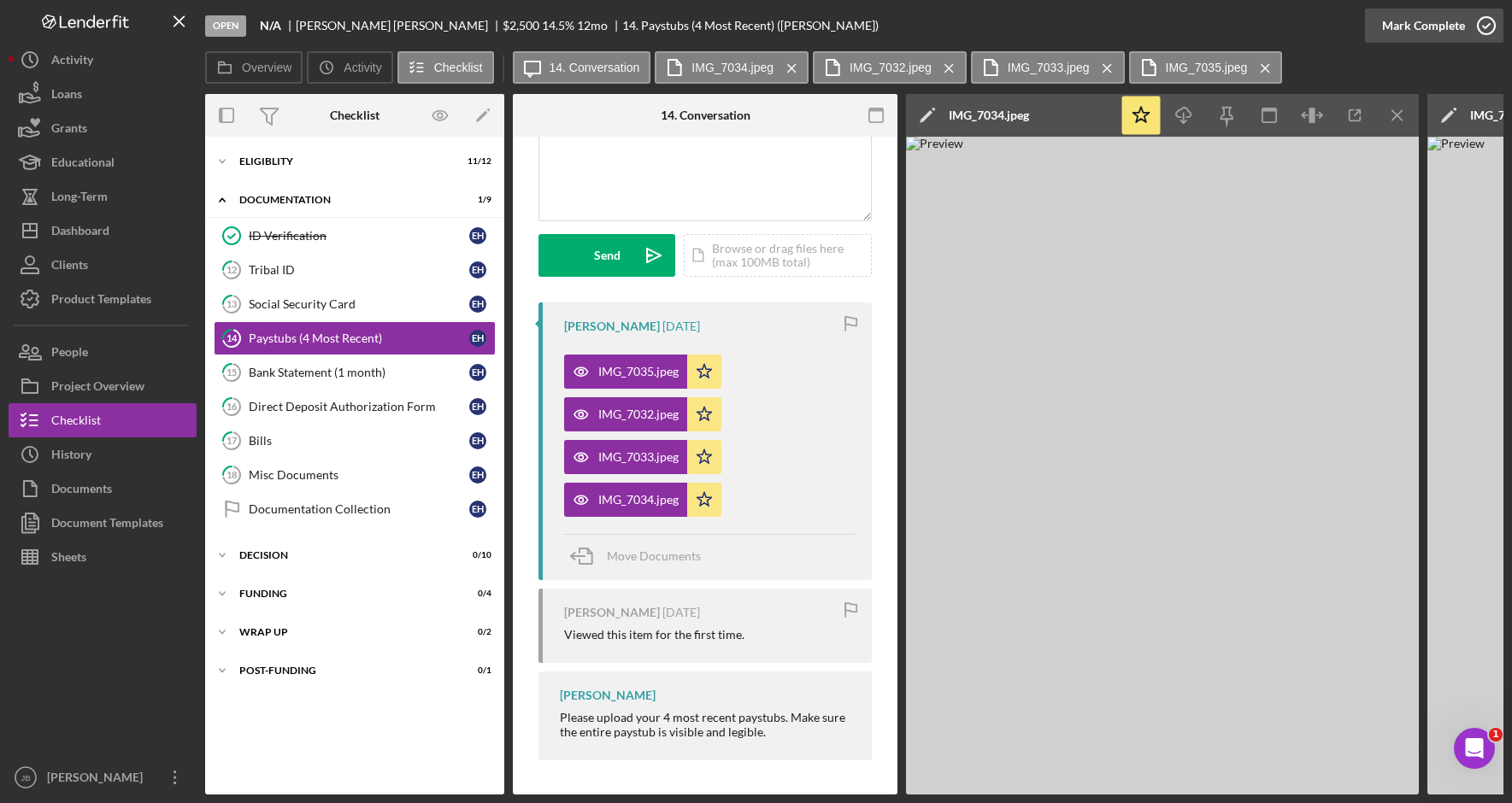
click at [1485, 30] on icon "button" at bounding box center [1486, 26] width 43 height 43
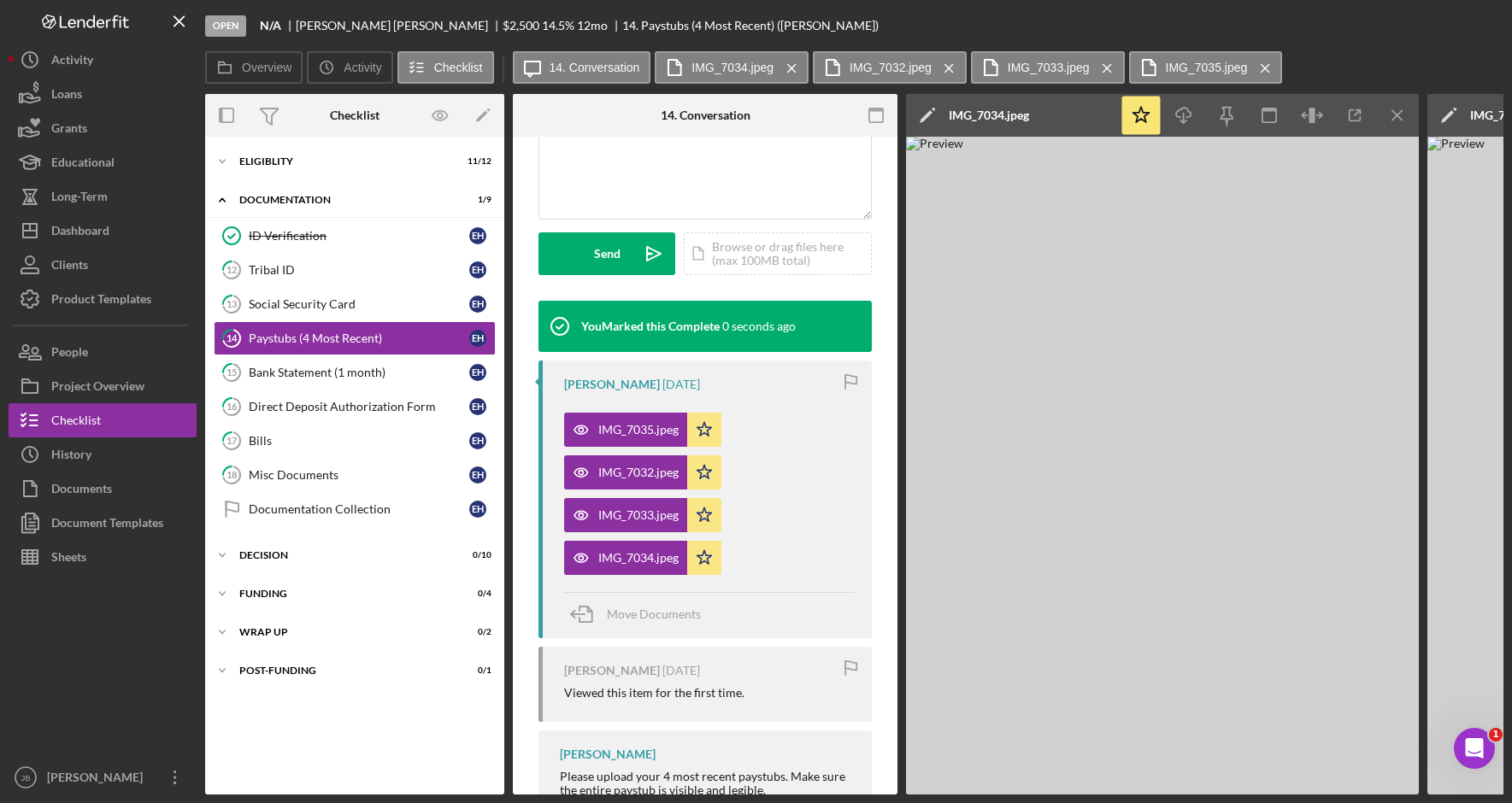
scroll to position [425, 0]
click at [368, 306] on div "Social Security Card" at bounding box center [359, 305] width 221 height 14
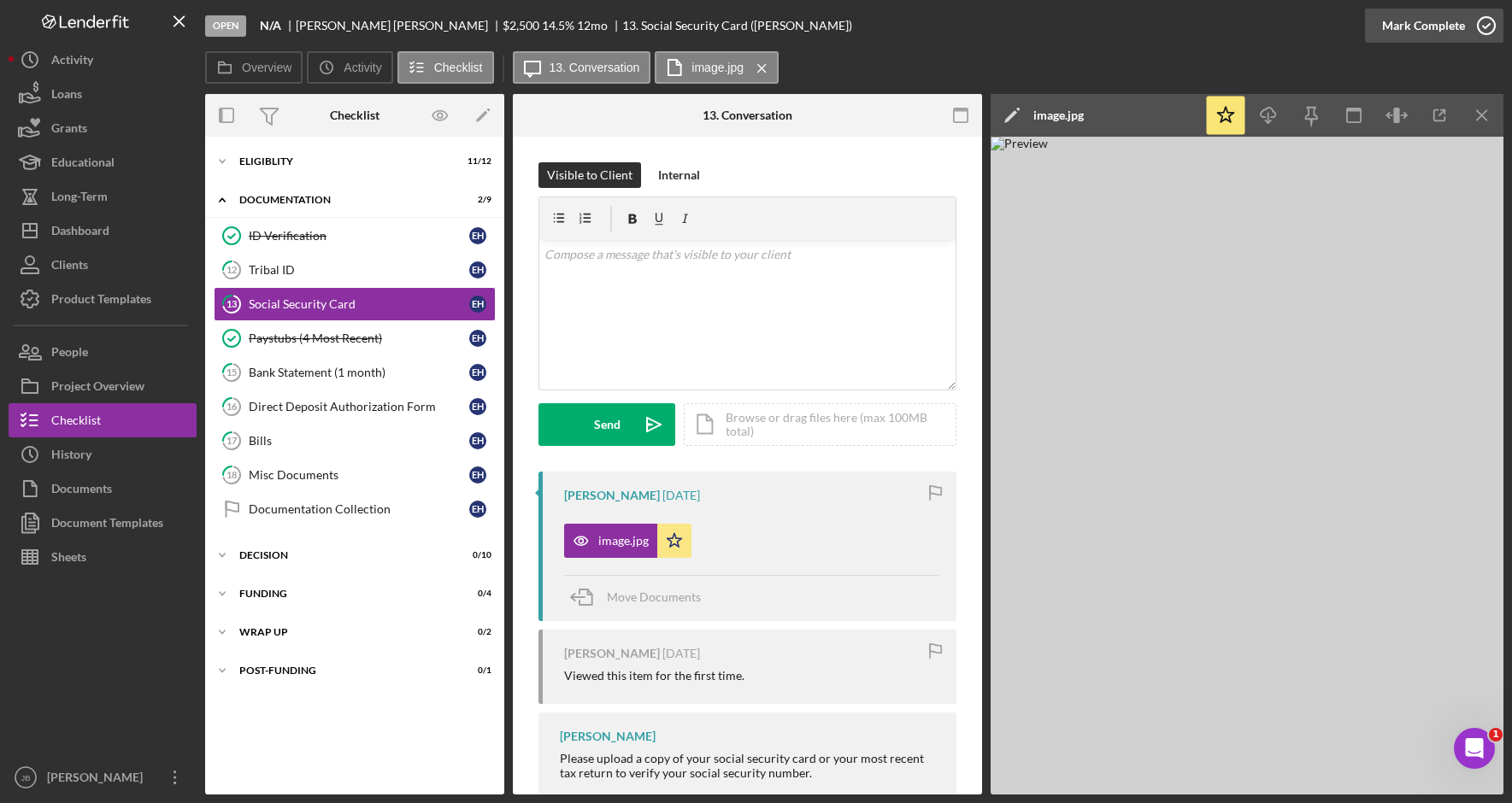
click at [1481, 15] on icon "button" at bounding box center [1486, 26] width 43 height 43
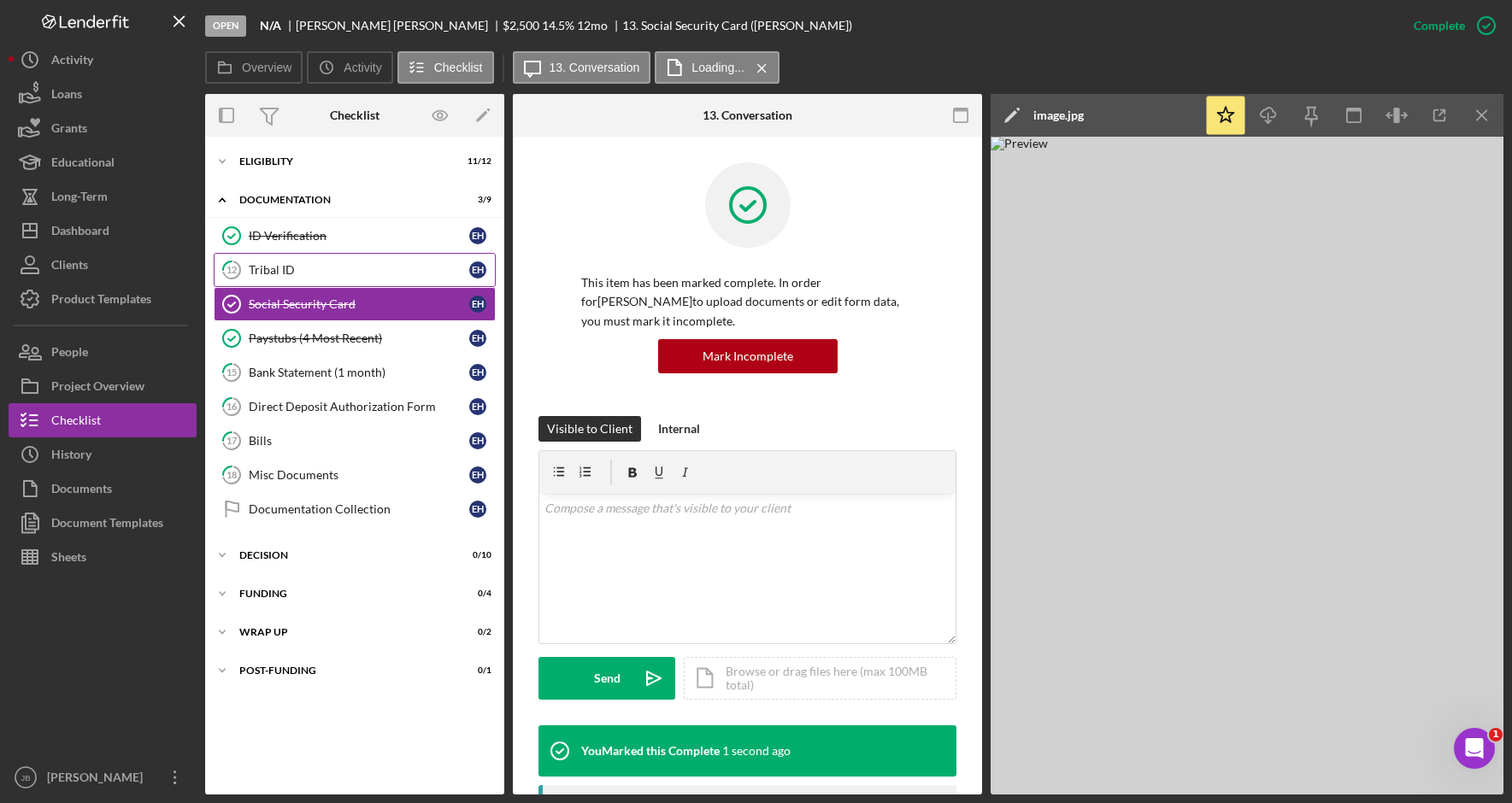
click at [396, 263] on div "Tribal ID" at bounding box center [359, 270] width 221 height 14
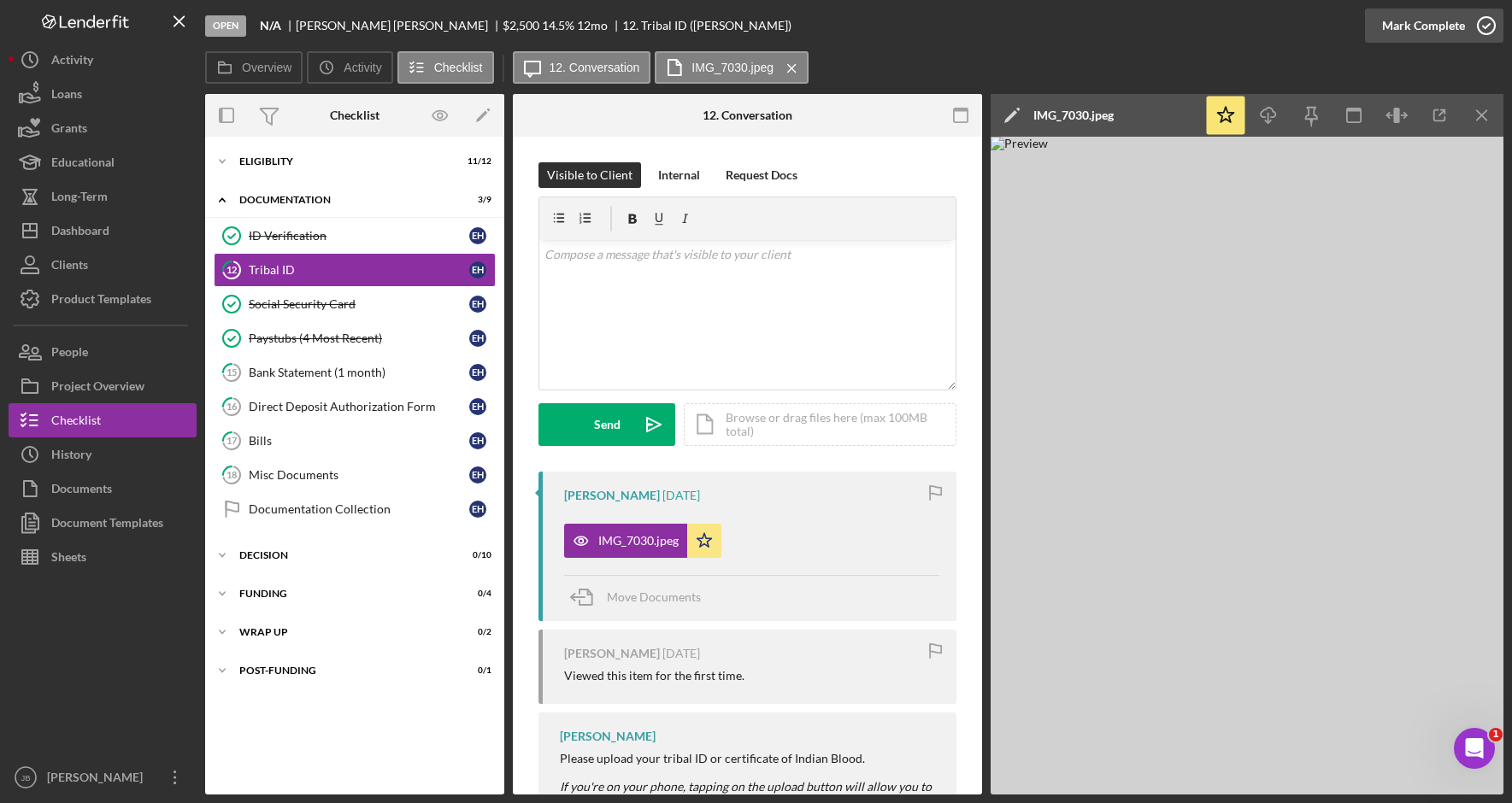
click at [1479, 22] on icon "button" at bounding box center [1486, 26] width 43 height 43
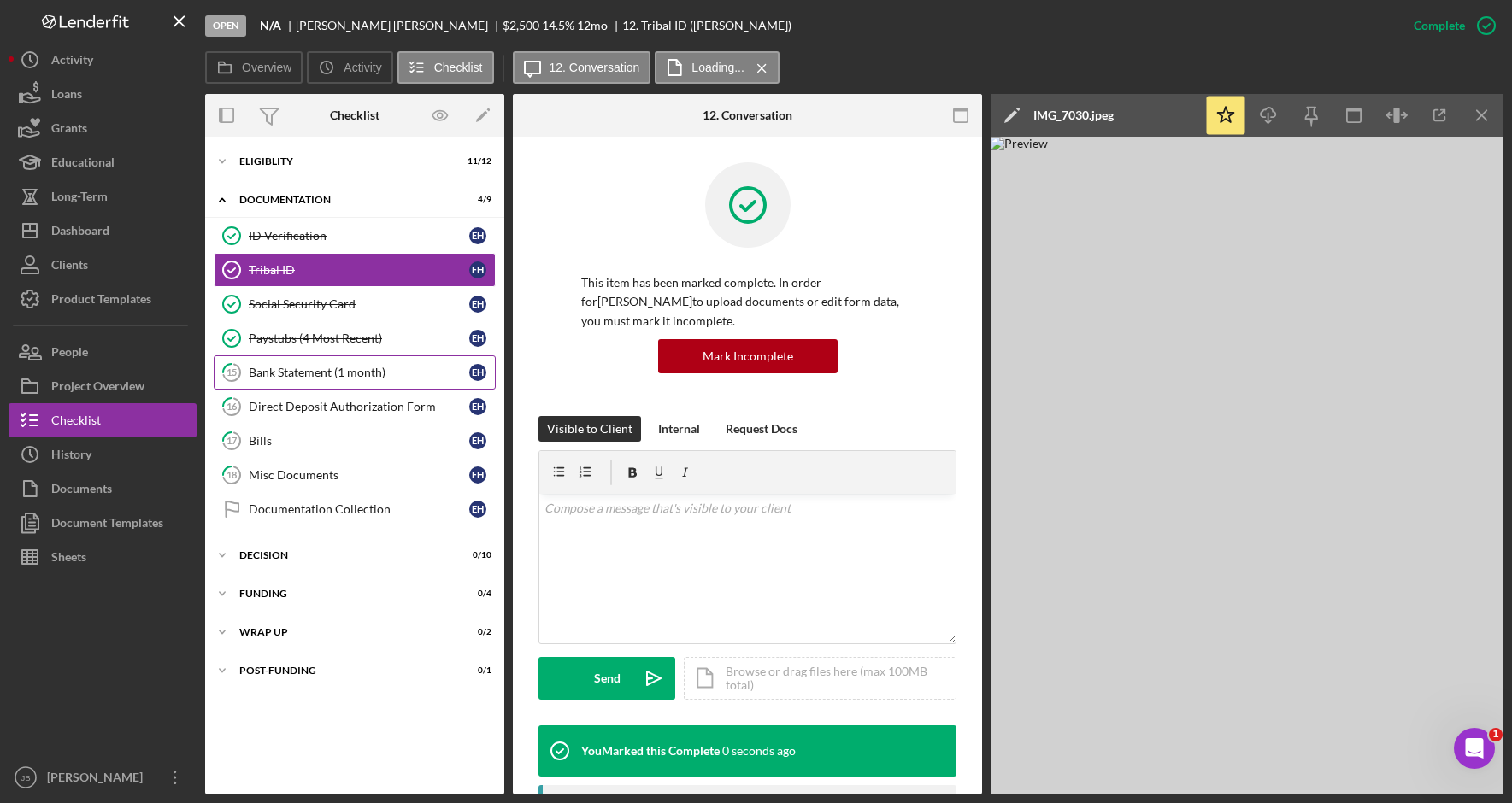
click at [330, 362] on link "15 Bank Statement (1 month) E H" at bounding box center [354, 372] width 282 height 34
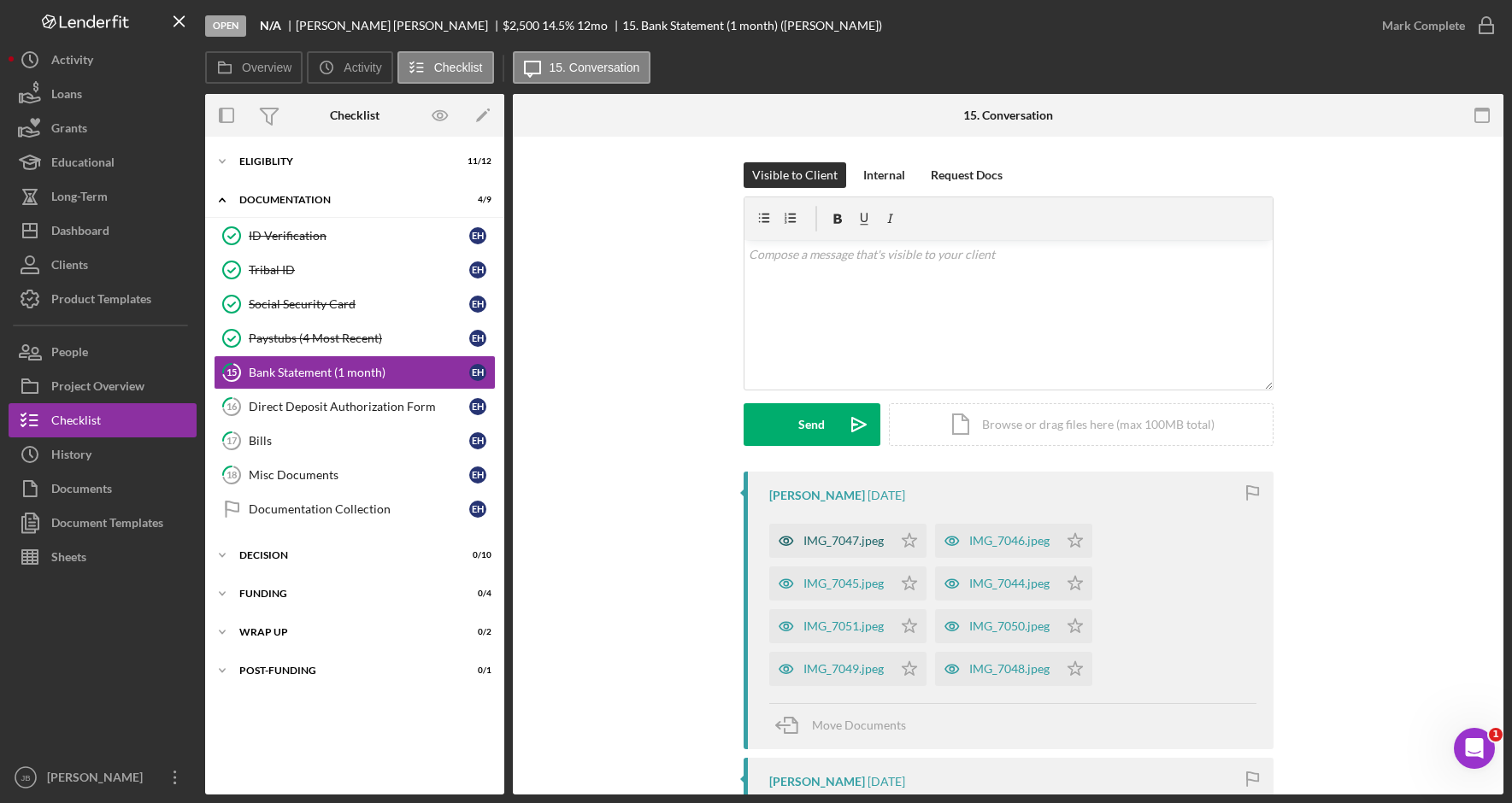
click at [809, 540] on div "IMG_7047.jpeg" at bounding box center [844, 541] width 81 height 14
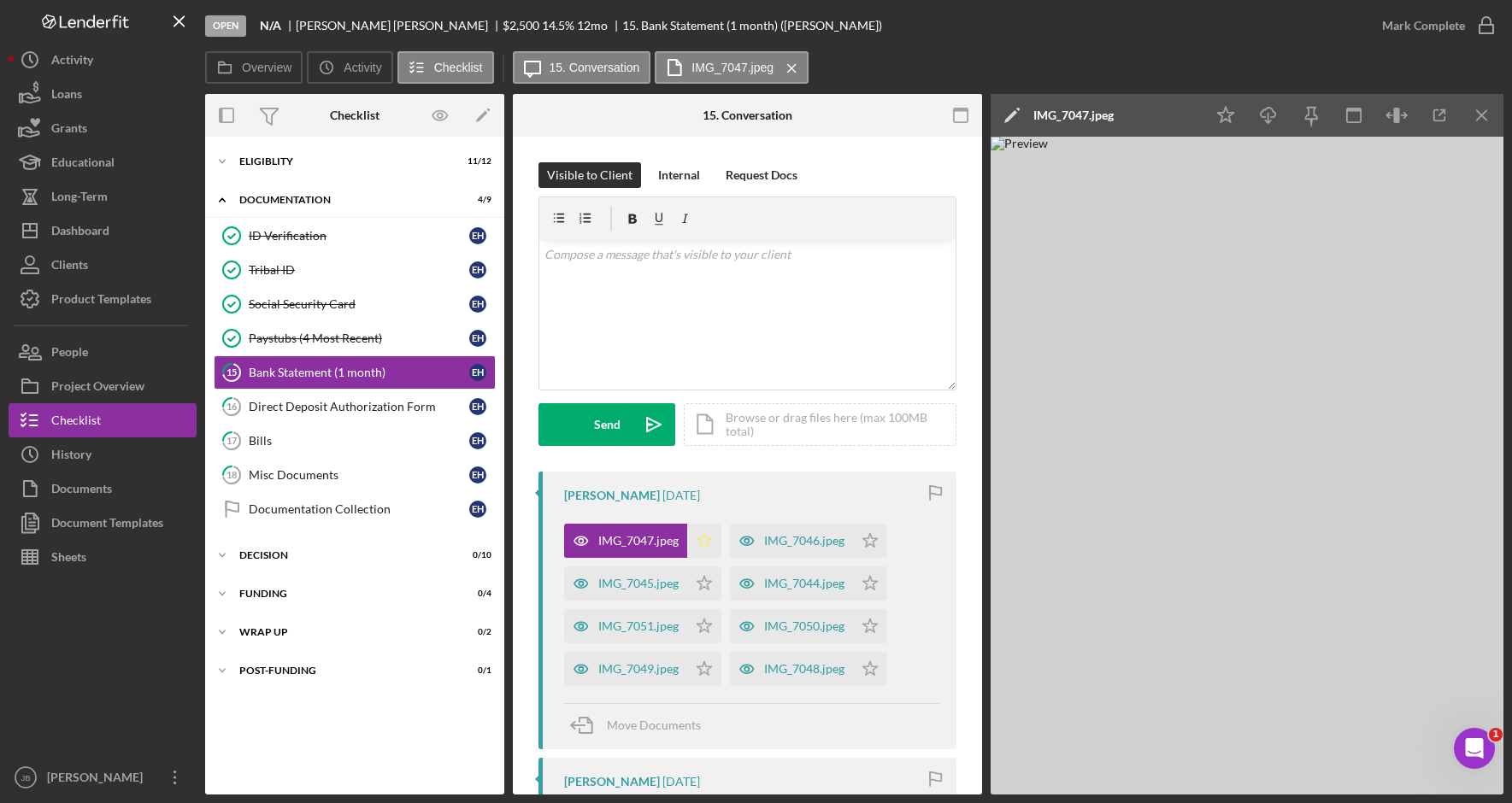
click at [704, 542] on icon "Icon/Star" at bounding box center [705, 541] width 34 height 34
click at [649, 585] on div "IMG_7045.jpeg" at bounding box center [638, 583] width 81 height 14
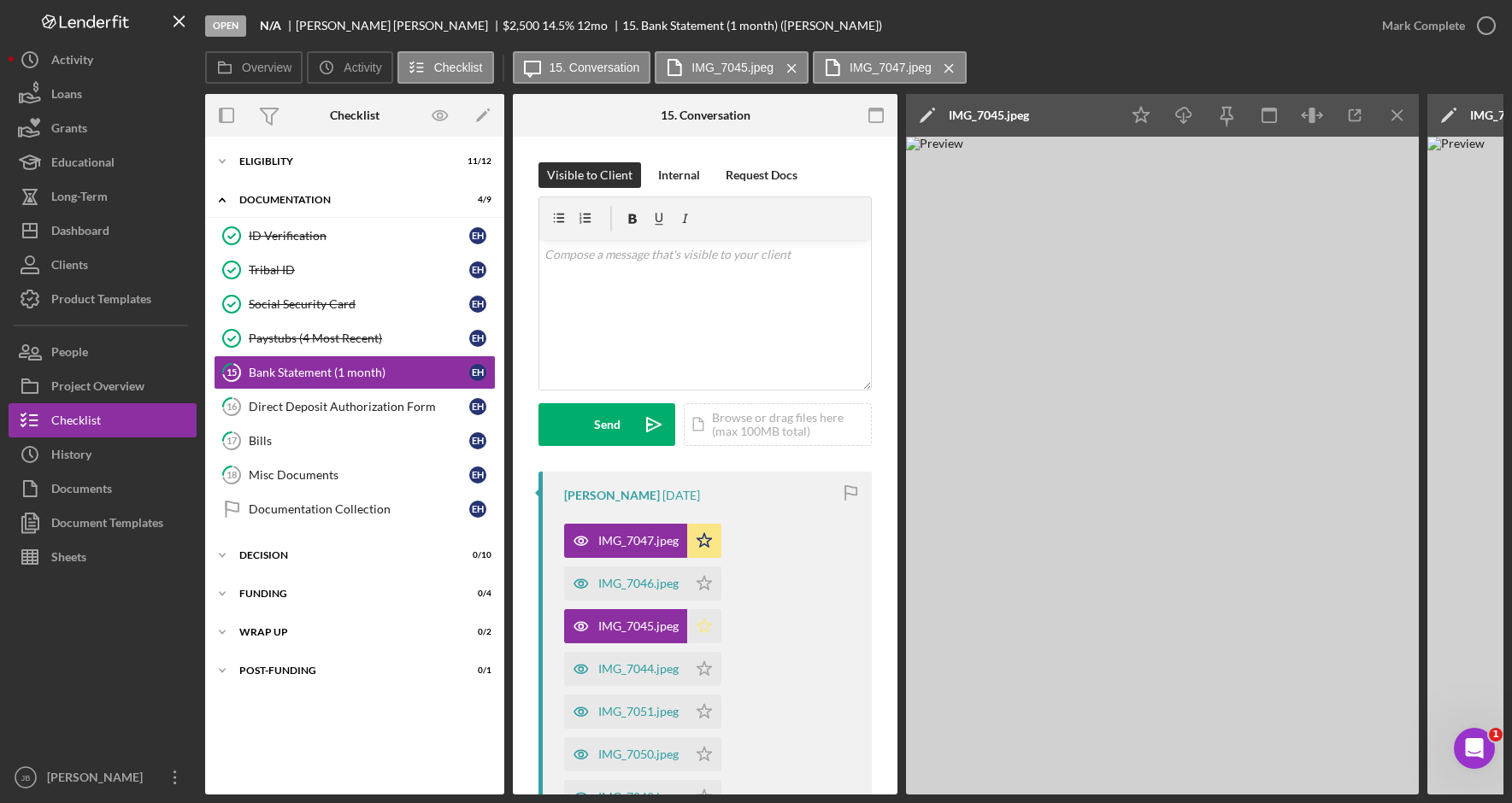
click at [710, 625] on polygon "button" at bounding box center [705, 625] width 15 height 14
click at [705, 588] on polygon "button" at bounding box center [705, 583] width 15 height 14
click at [661, 583] on div "IMG_7046.jpeg" at bounding box center [638, 583] width 81 height 14
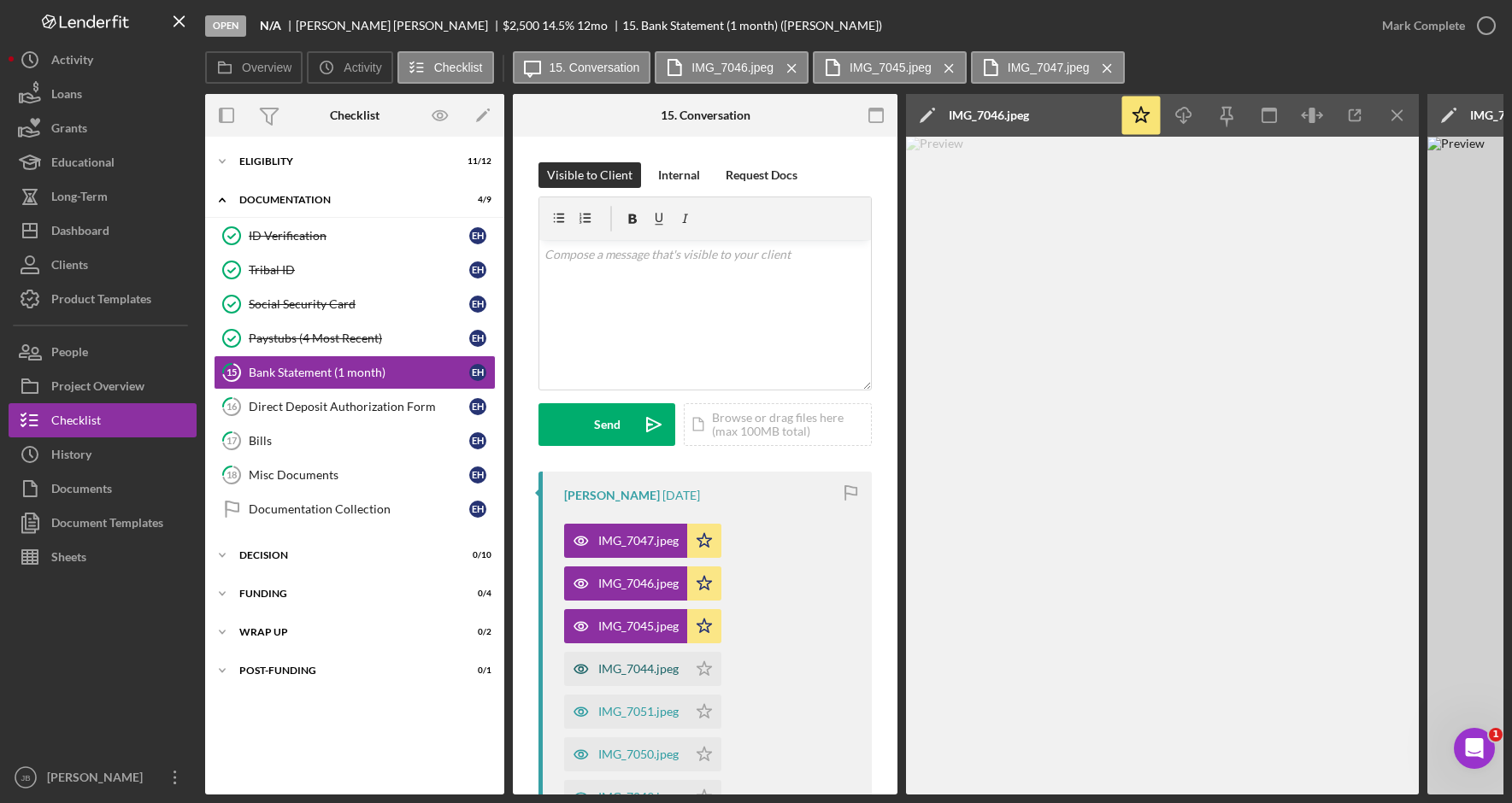
click at [656, 665] on div "IMG_7044.jpeg" at bounding box center [638, 669] width 81 height 14
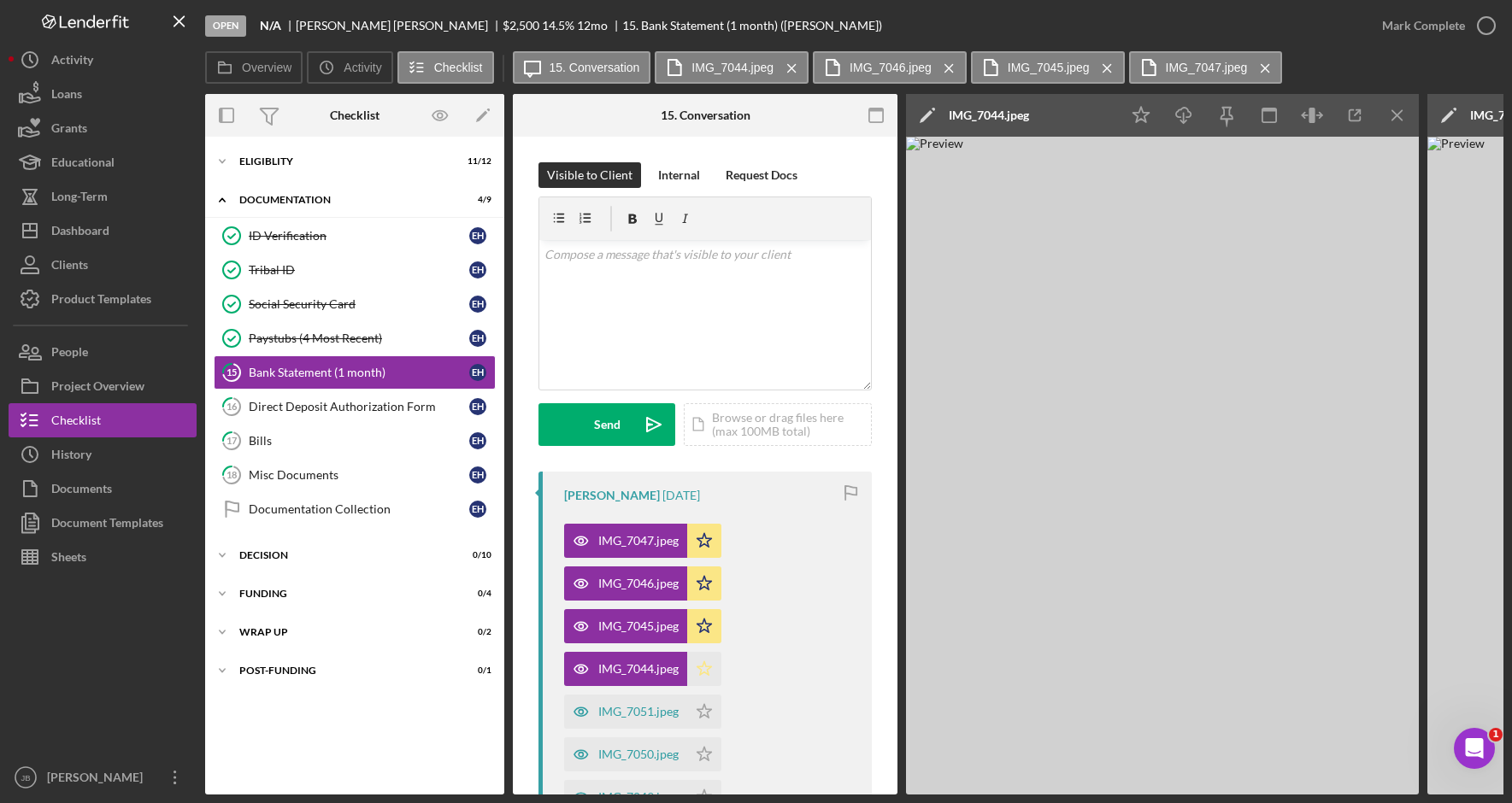
click at [704, 672] on icon "Icon/Star" at bounding box center [705, 669] width 34 height 34
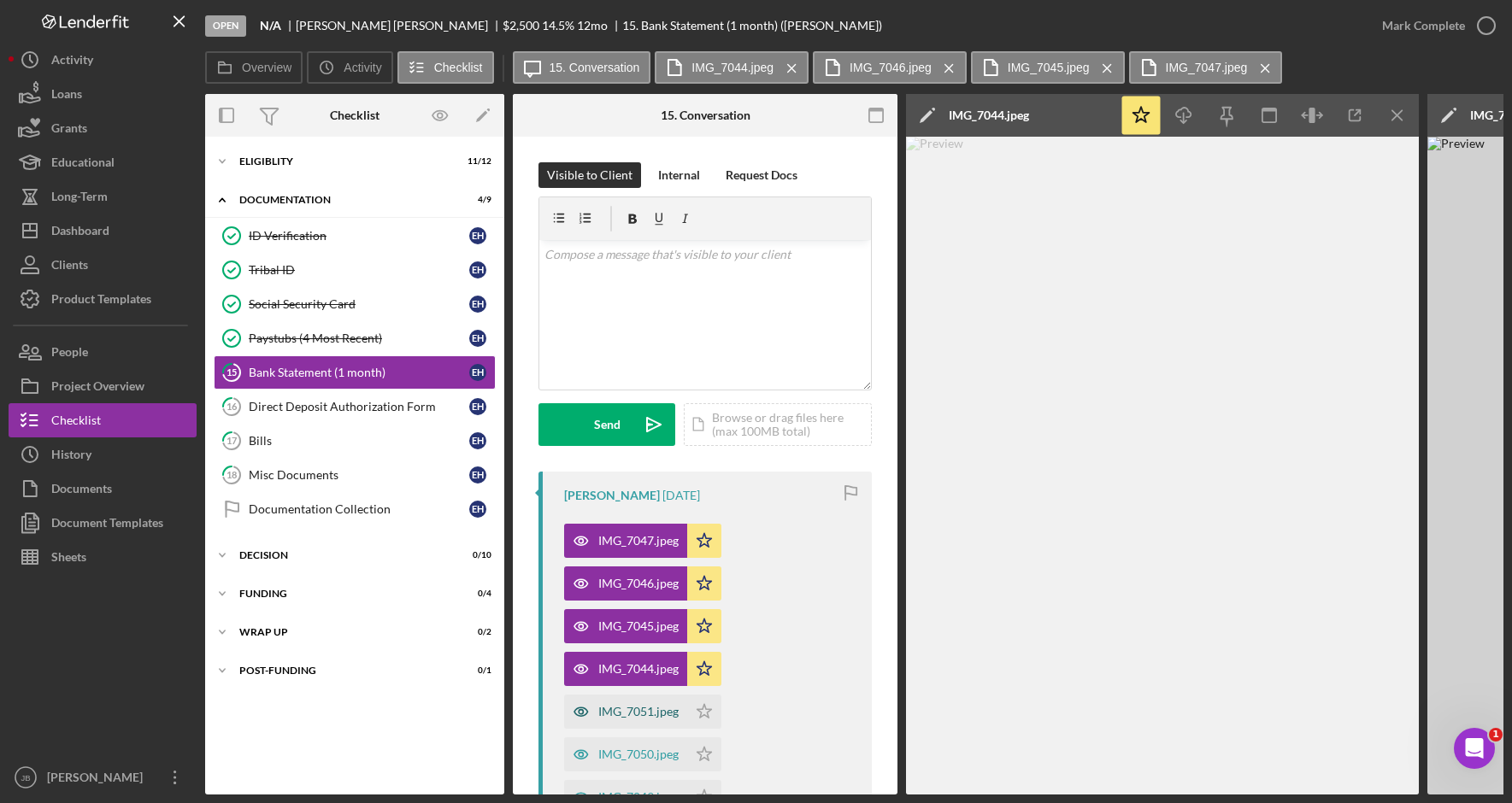
click at [642, 715] on div "IMG_7051.jpeg" at bounding box center [638, 712] width 81 height 14
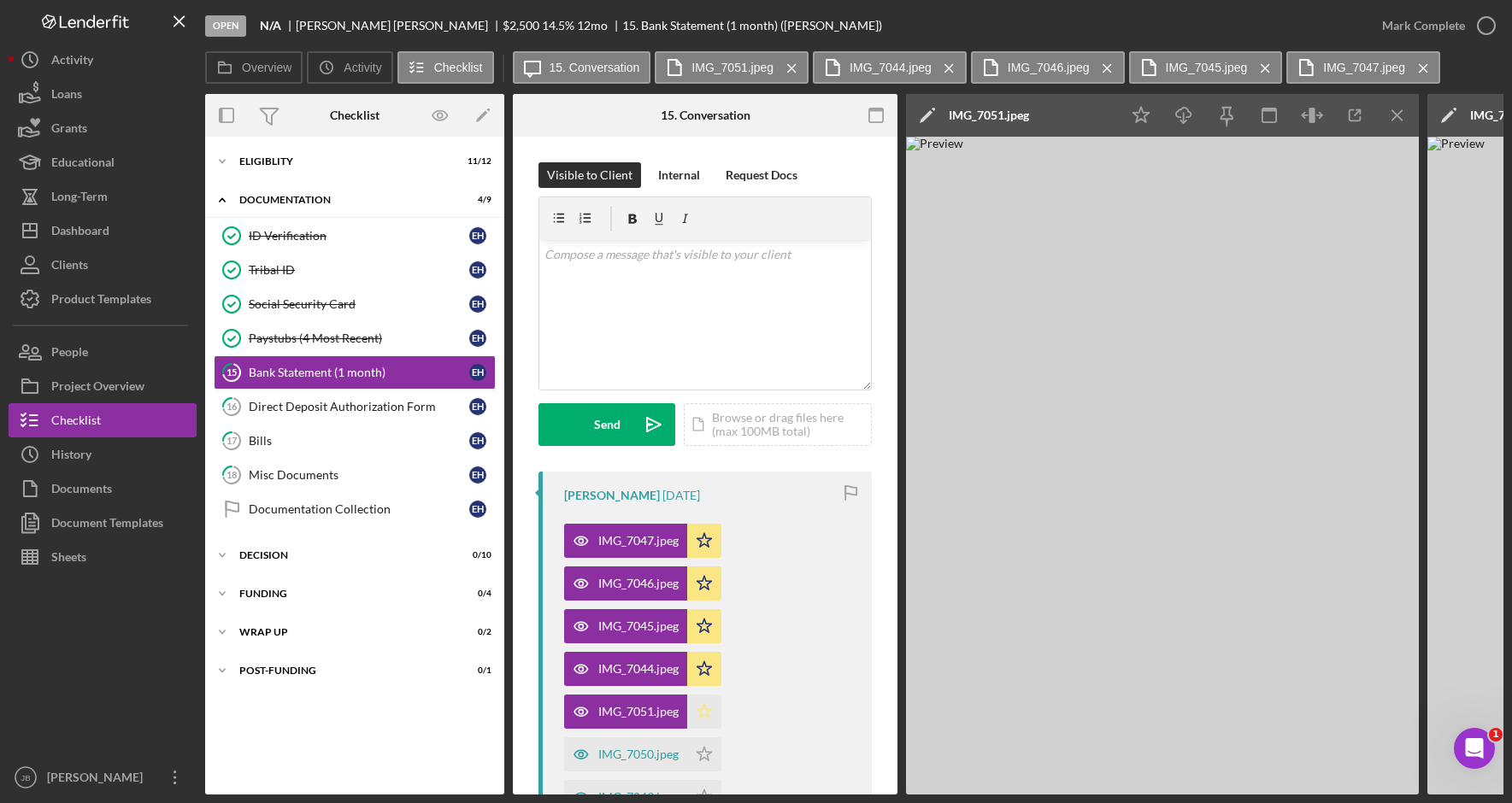
click at [704, 717] on icon "Icon/Star" at bounding box center [705, 712] width 34 height 34
click at [655, 752] on div "IMG_7050.jpeg" at bounding box center [638, 755] width 81 height 14
click at [708, 757] on polygon "button" at bounding box center [705, 754] width 15 height 14
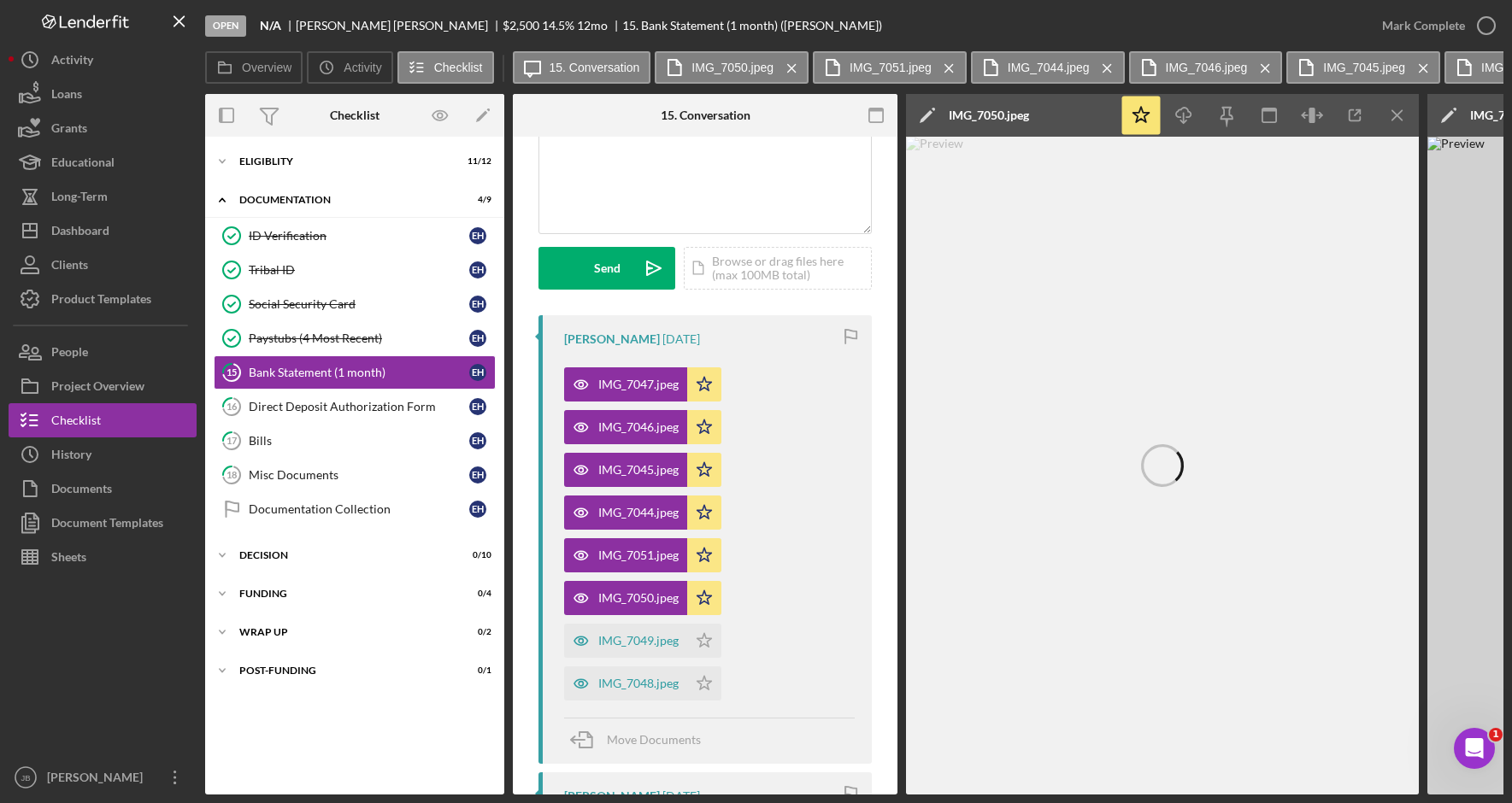
scroll to position [171, 0]
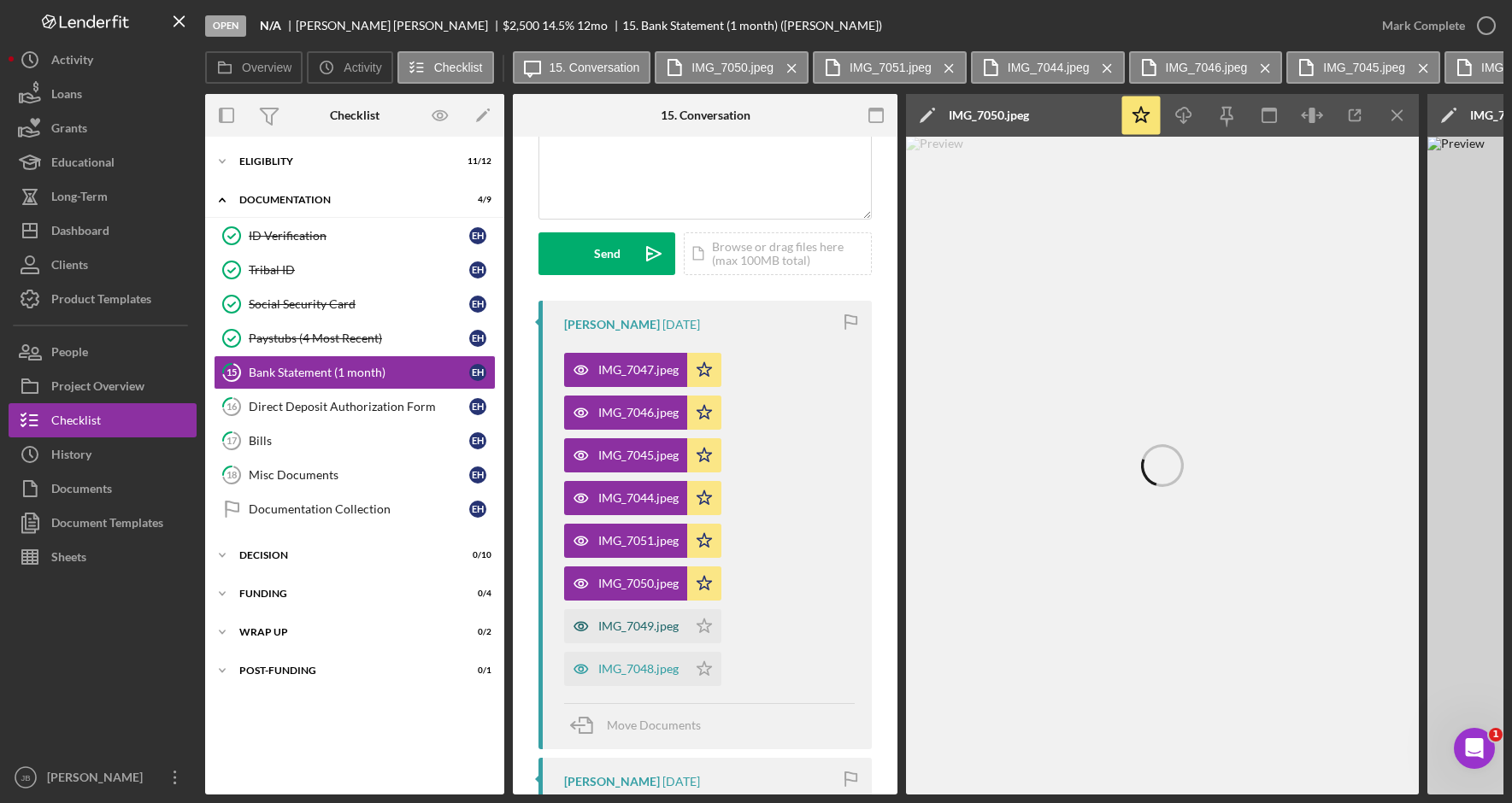
click at [653, 629] on div "IMG_7049.jpeg" at bounding box center [638, 626] width 81 height 14
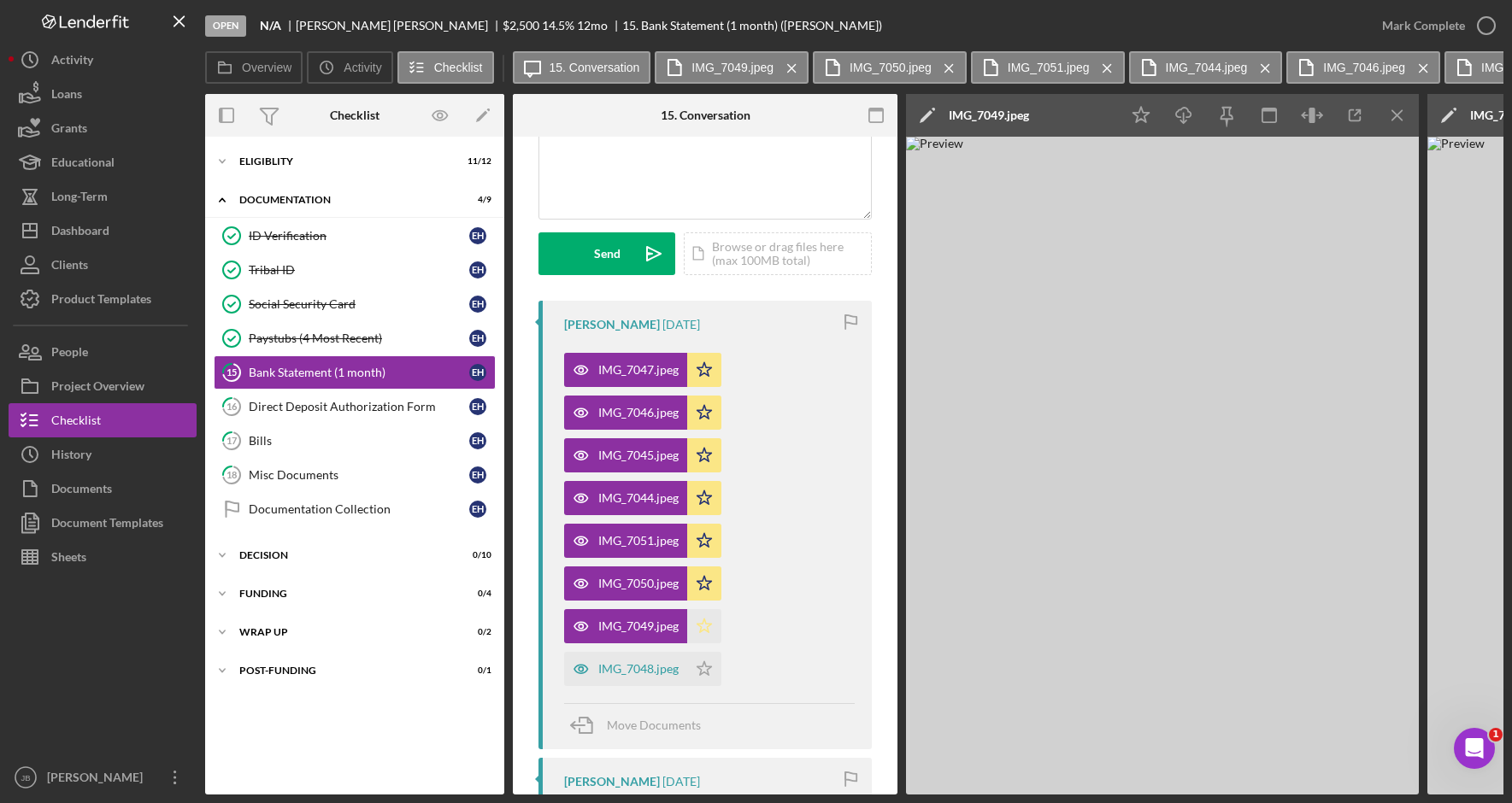
click at [712, 626] on icon "Icon/Star" at bounding box center [705, 626] width 34 height 34
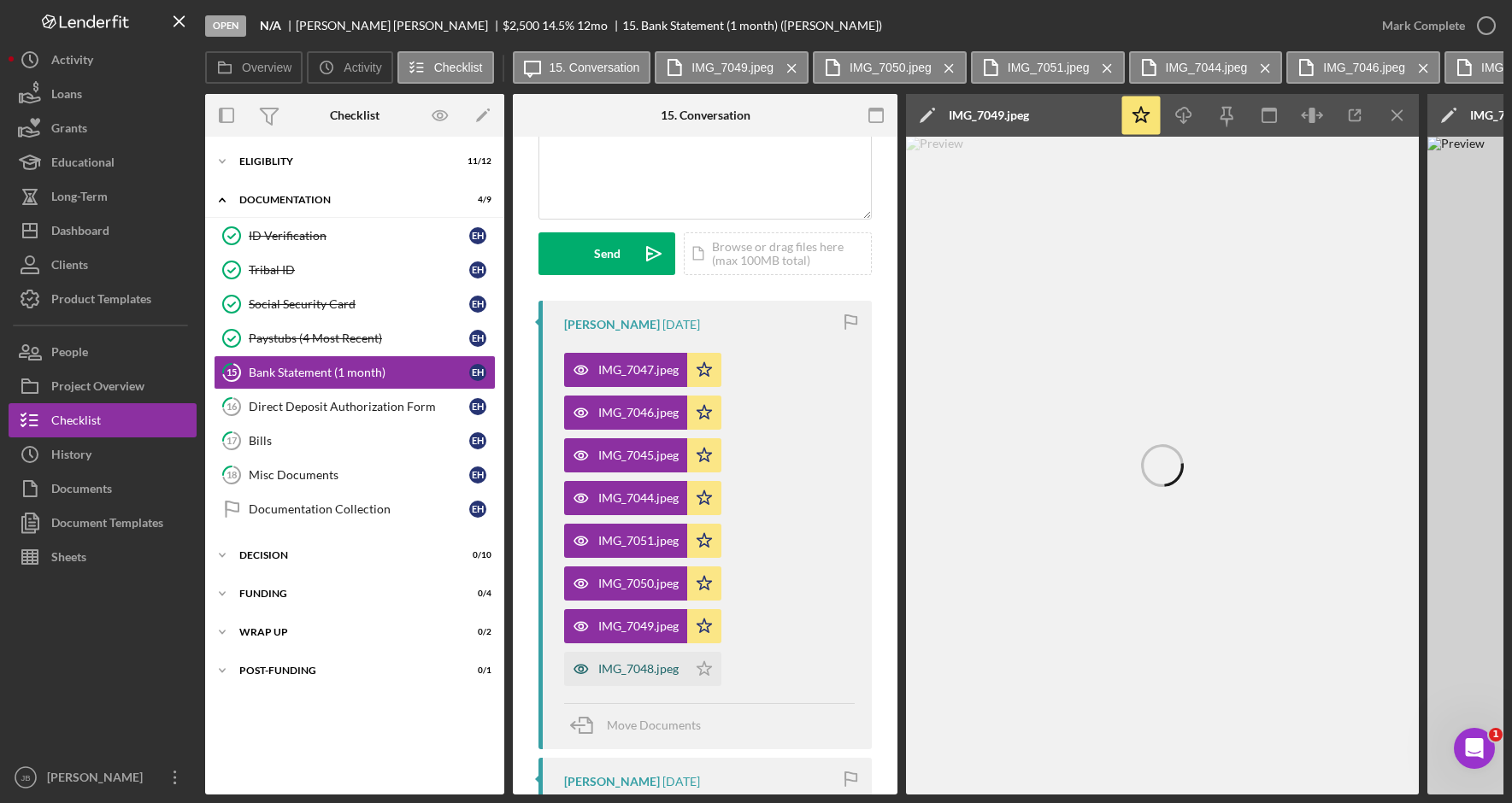
click at [625, 668] on div "IMG_7048.jpeg" at bounding box center [638, 669] width 81 height 14
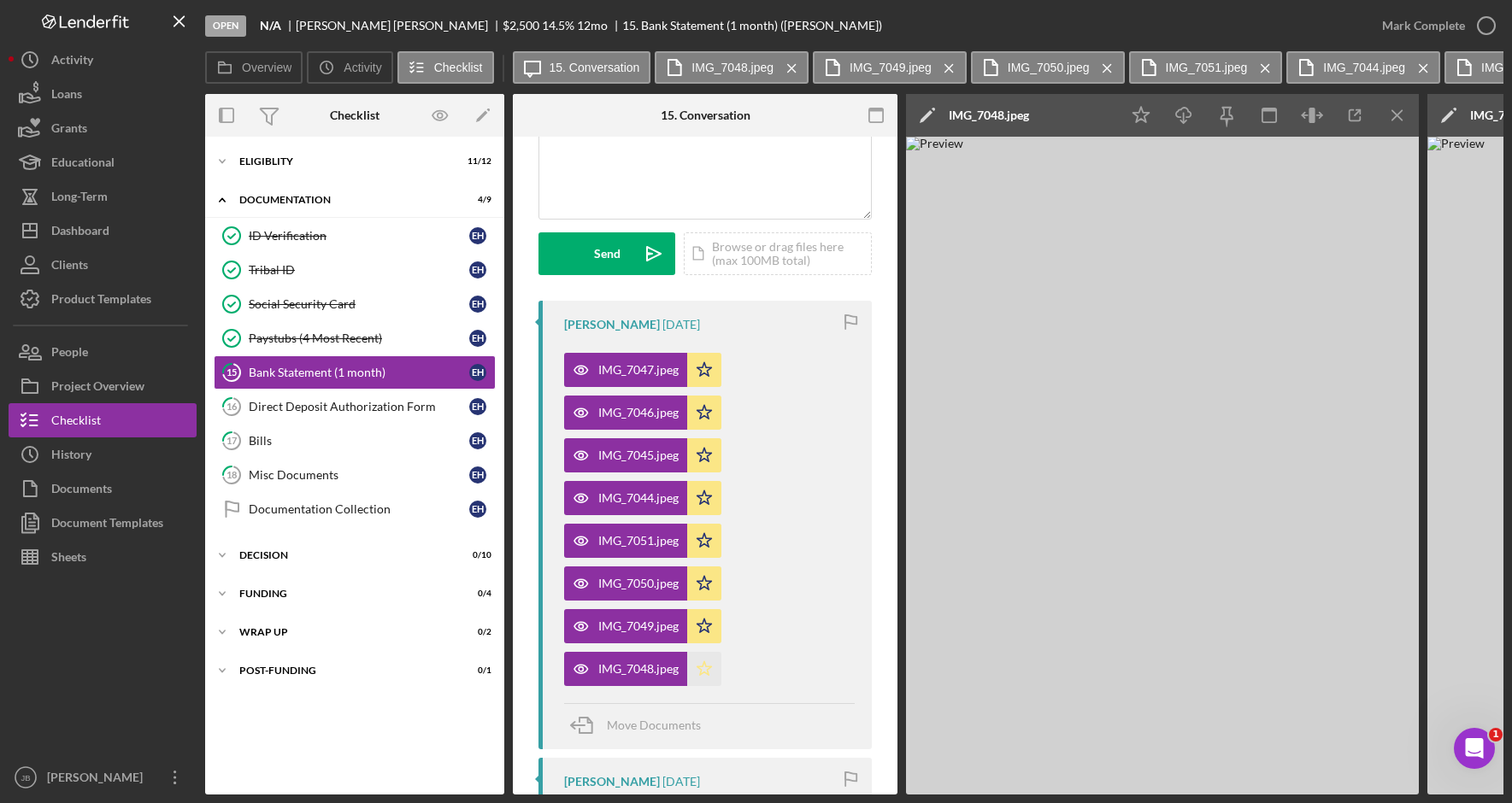
click at [705, 672] on icon "Icon/Star" at bounding box center [705, 669] width 34 height 34
click at [1485, 27] on polyline "button" at bounding box center [1486, 26] width 7 height 4
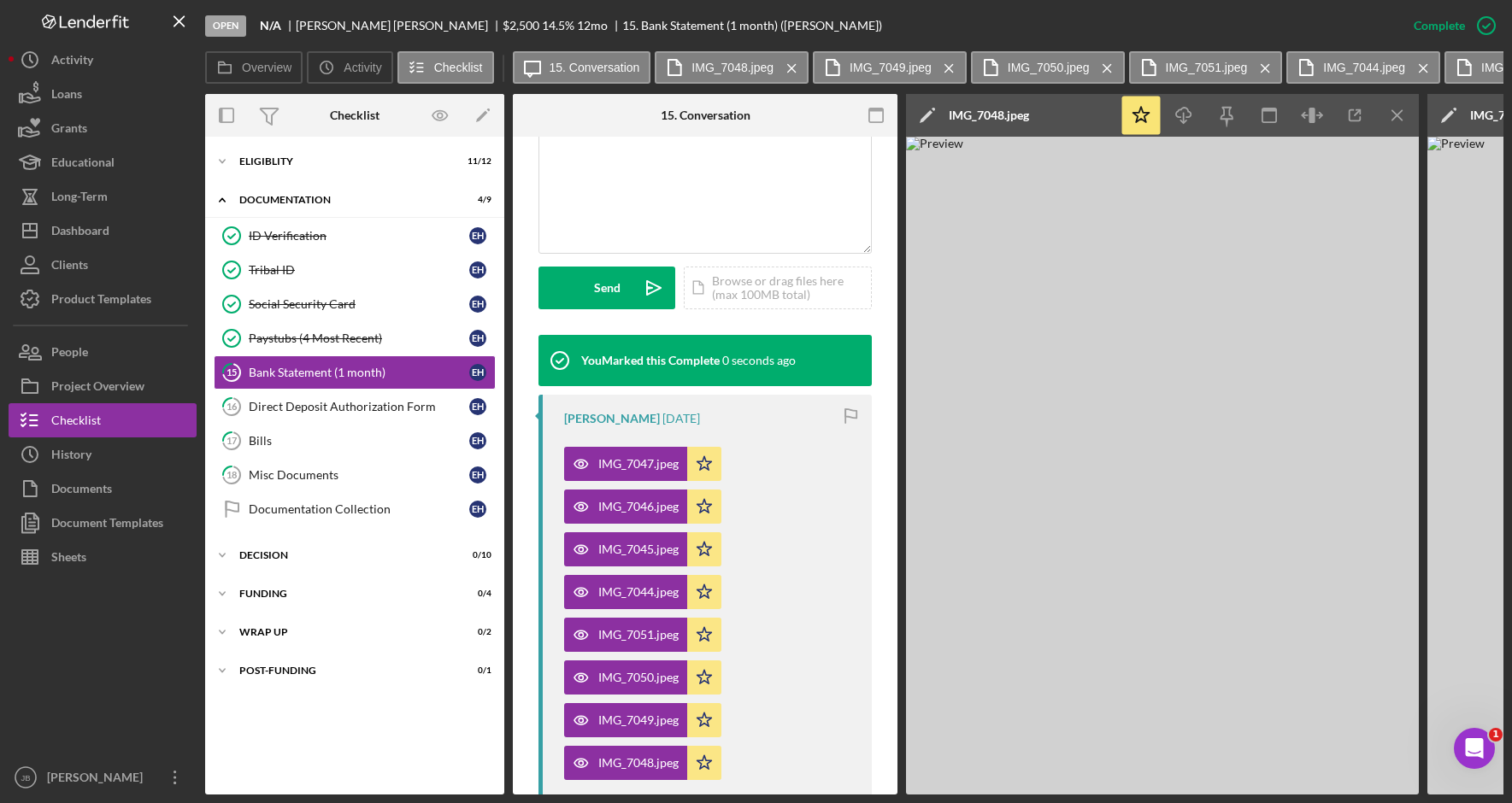
scroll to position [425, 0]
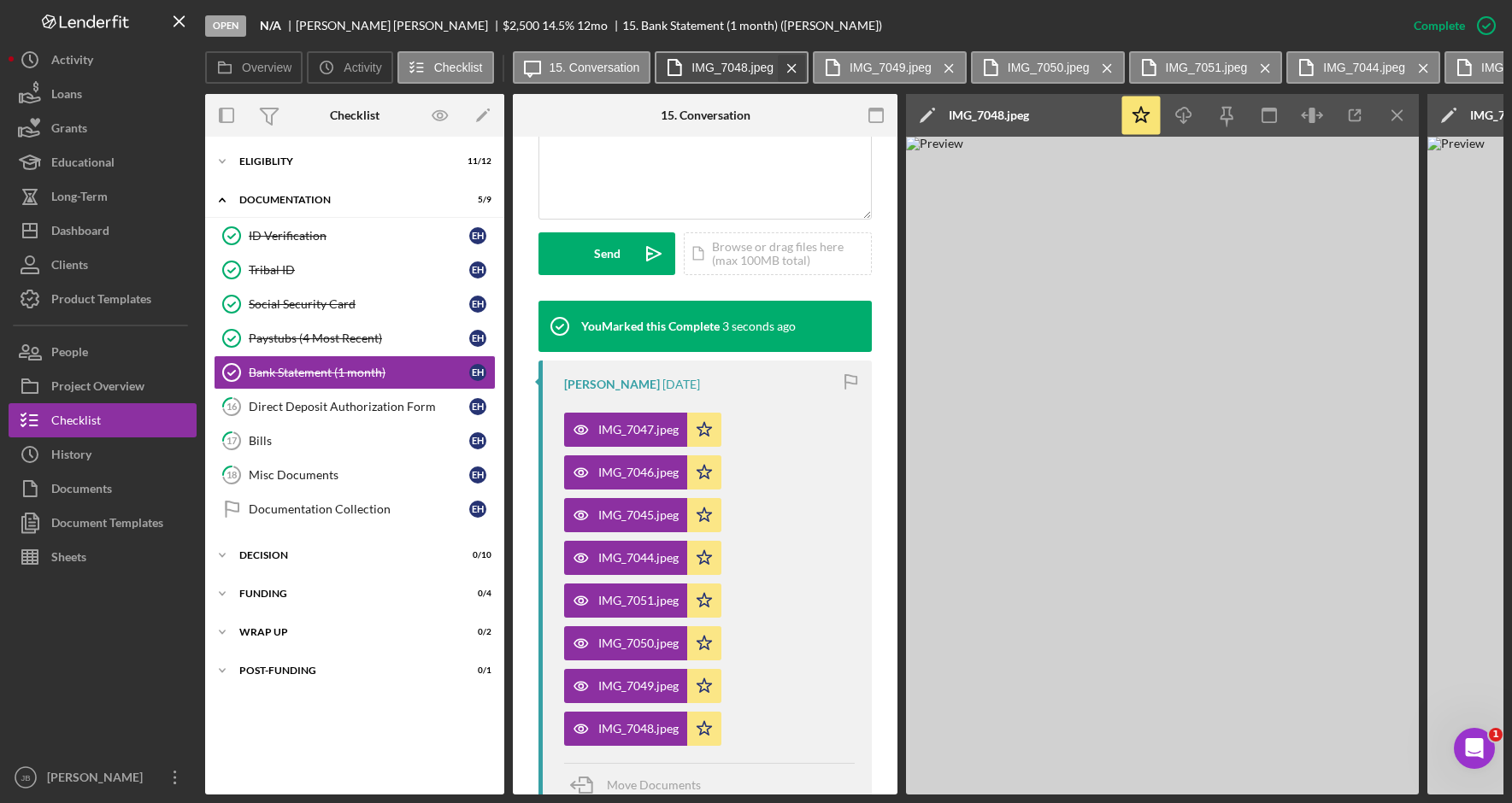
click at [804, 63] on button "IMG_7048.jpeg Icon/Menu Close" at bounding box center [731, 68] width 154 height 33
click at [807, 63] on div "Icon/Message 15. Conversation IMG_7048.jpeg Icon/Menu Close IMG_7049.jpeg Icon/…" at bounding box center [1009, 69] width 992 height 34
click at [800, 63] on icon "Icon/Menu Close" at bounding box center [792, 69] width 30 height 43
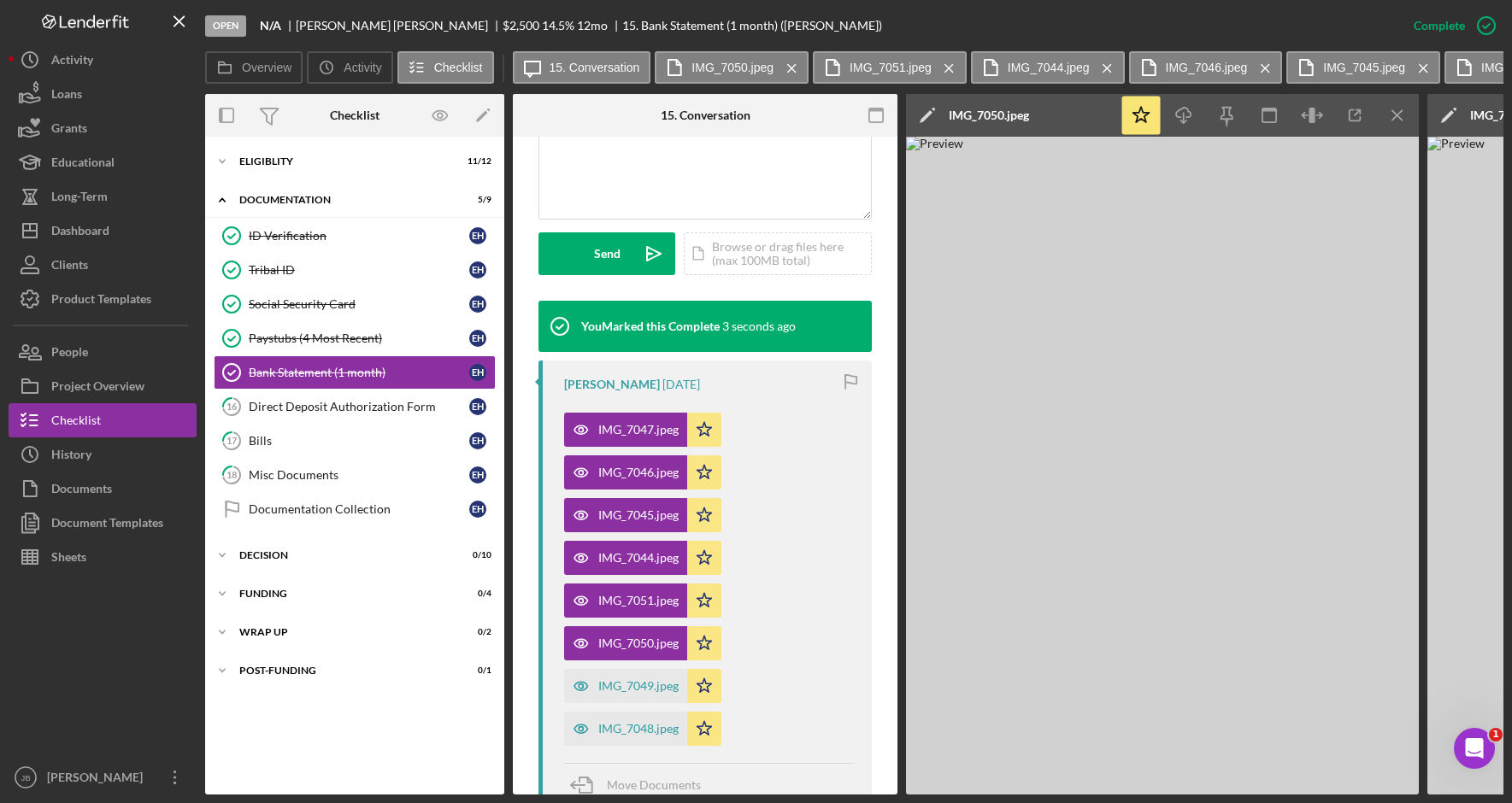
click at [800, 63] on icon "Icon/Menu Close" at bounding box center [792, 69] width 30 height 43
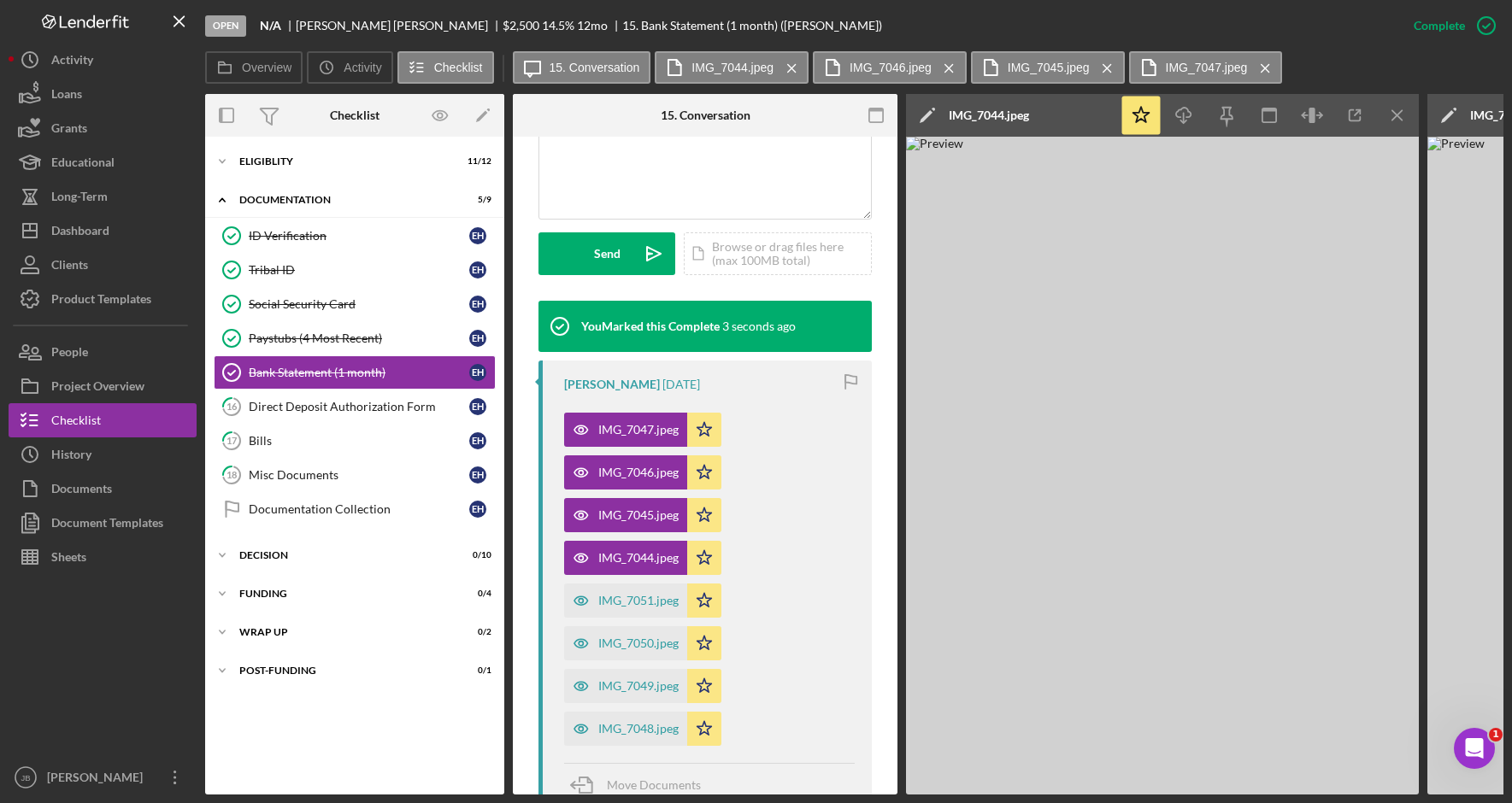
click at [800, 63] on icon "Icon/Menu Close" at bounding box center [792, 69] width 30 height 43
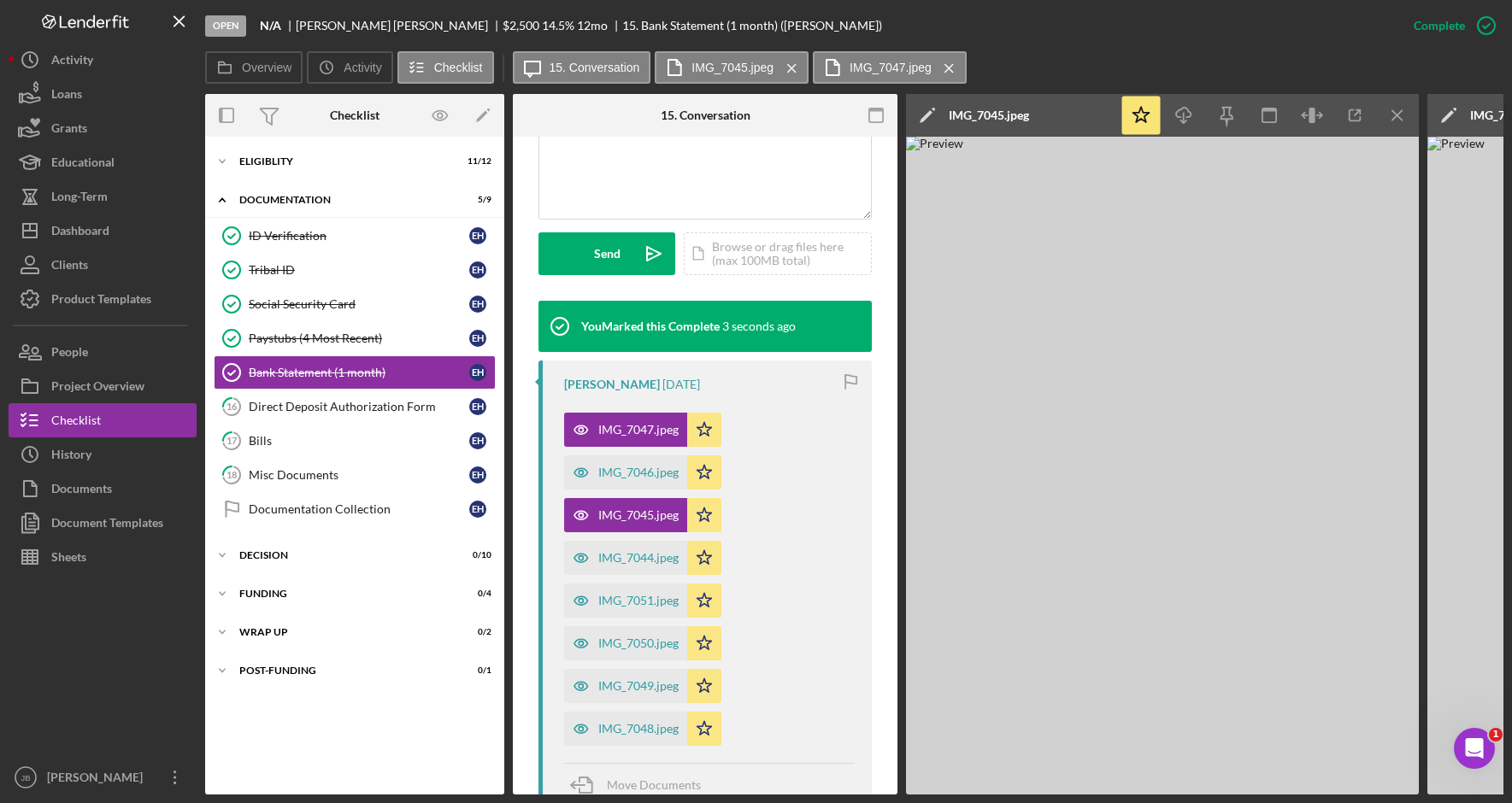
click at [800, 63] on icon "Icon/Menu Close" at bounding box center [792, 69] width 30 height 43
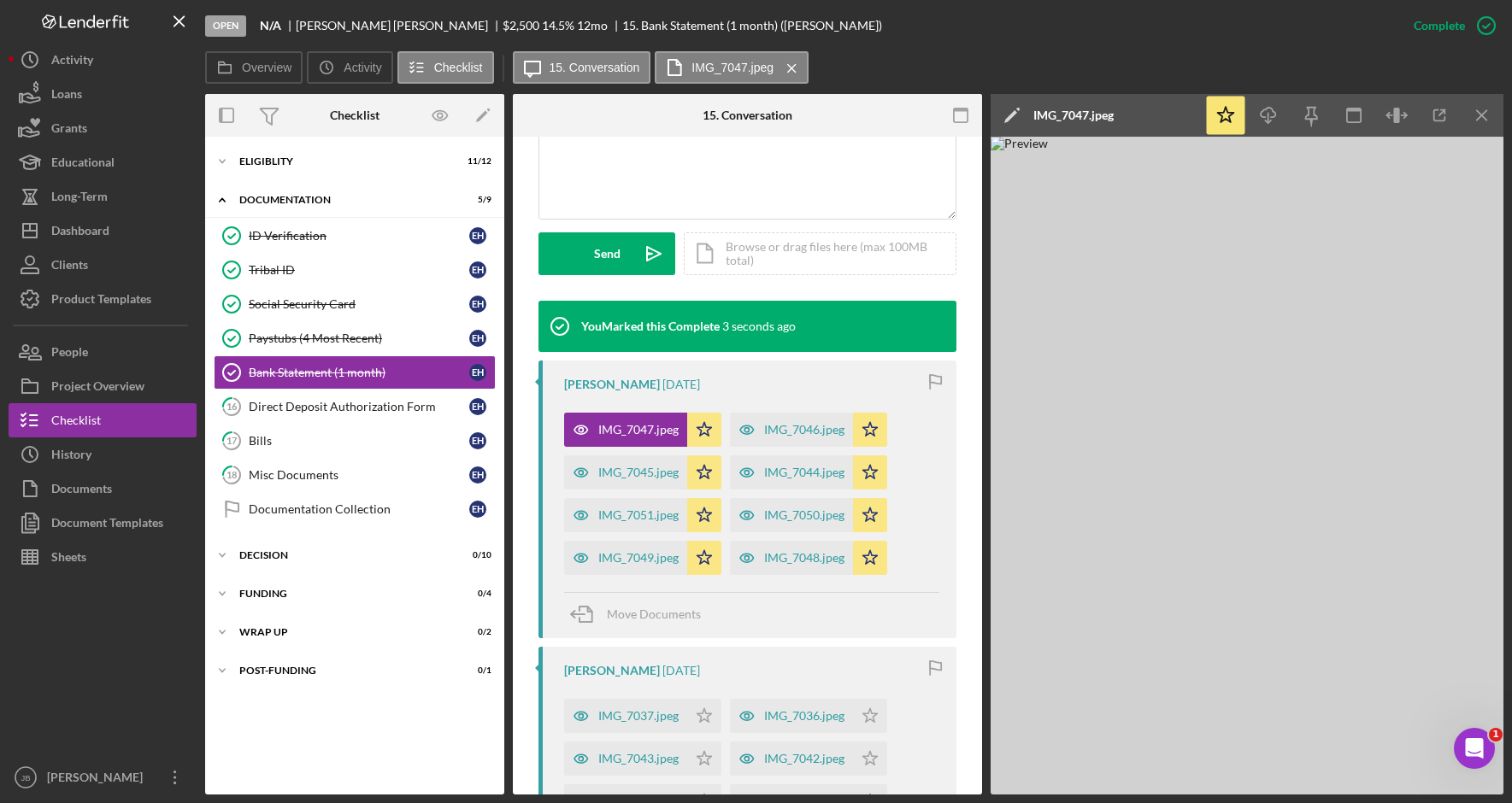
click at [800, 63] on icon "Icon/Menu Close" at bounding box center [792, 69] width 30 height 43
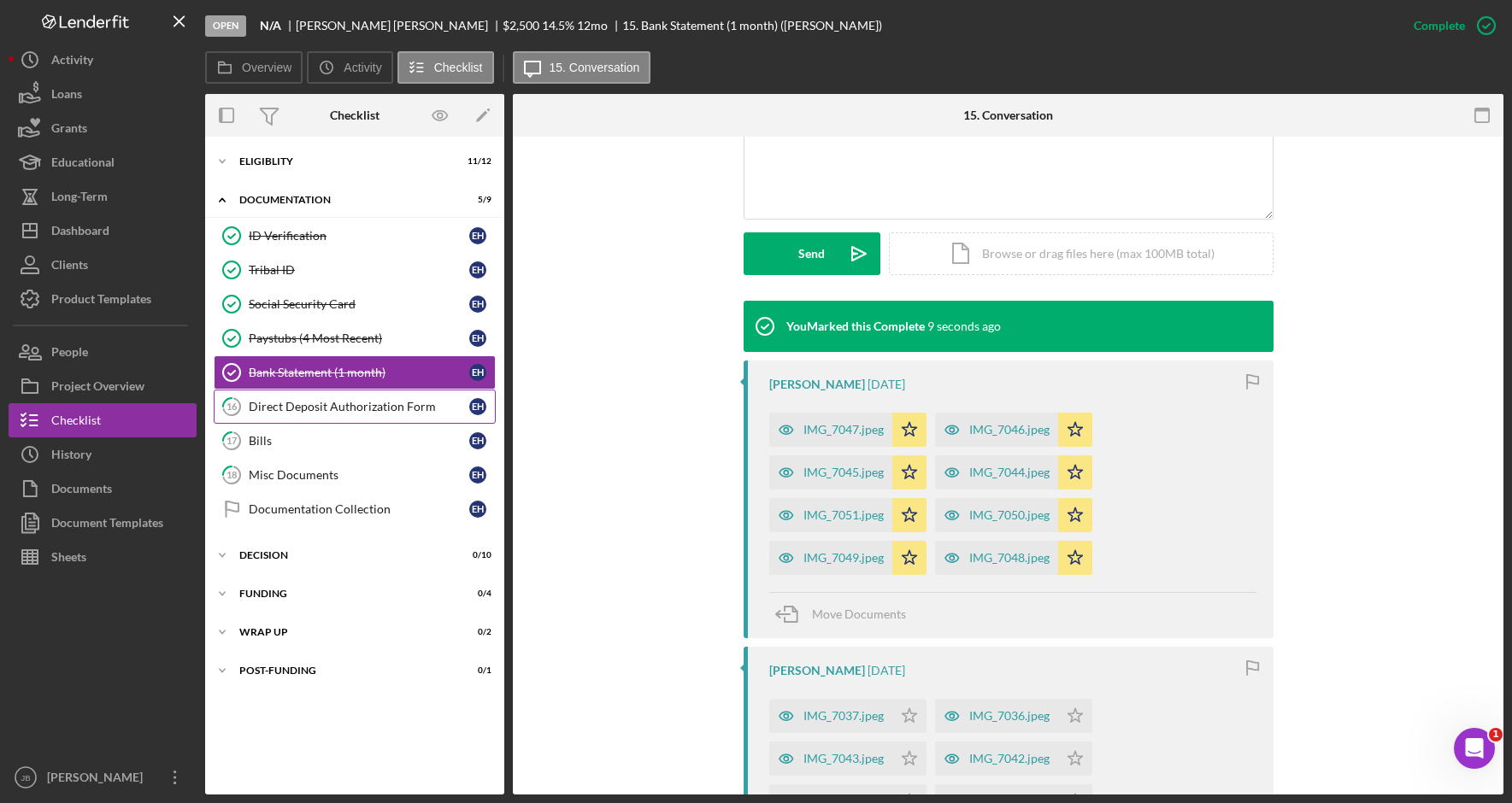
click at [419, 410] on div "Direct Deposit Authorization Form" at bounding box center [359, 407] width 221 height 14
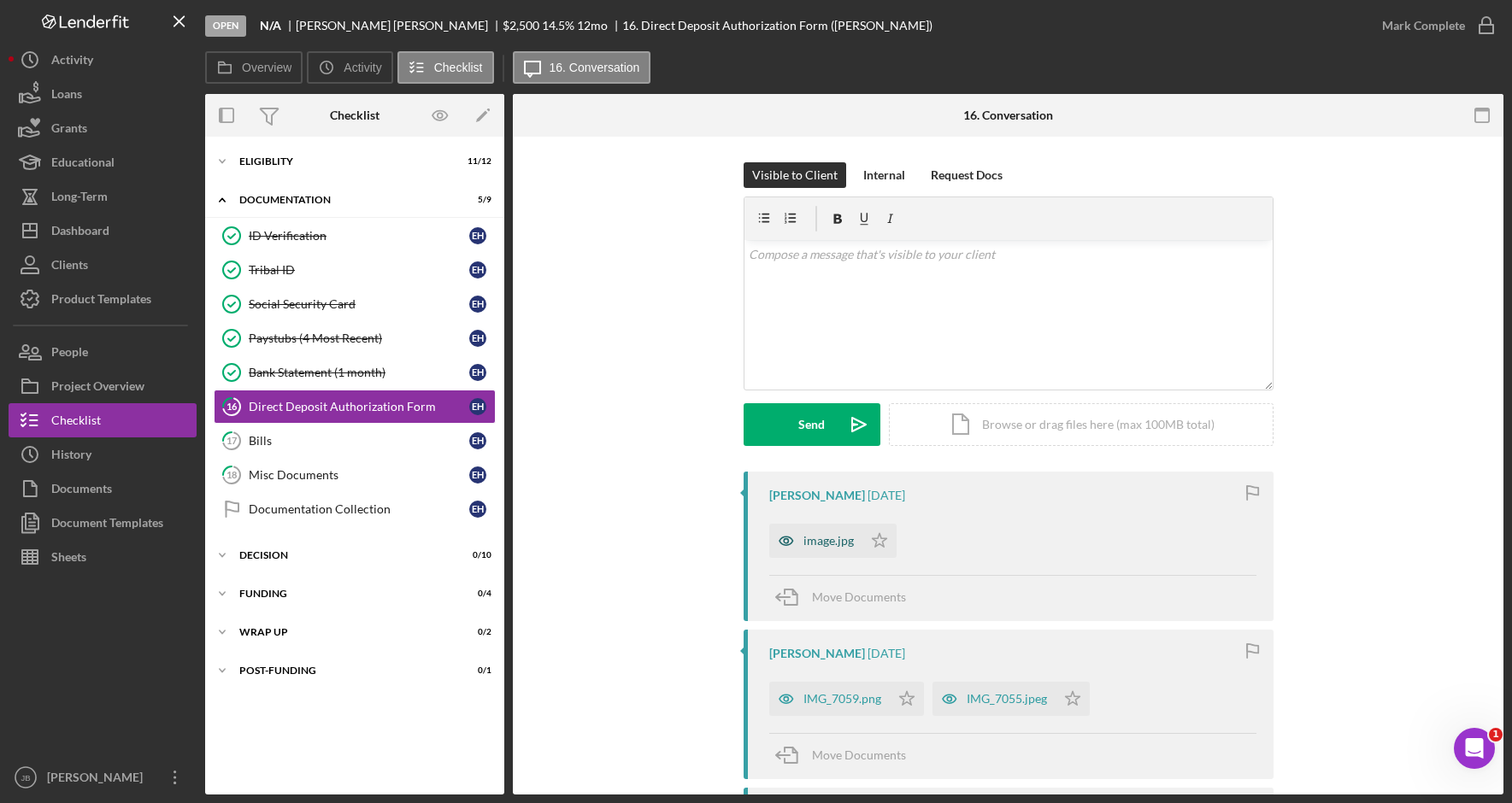
click at [835, 538] on div "image.jpg" at bounding box center [828, 541] width 51 height 14
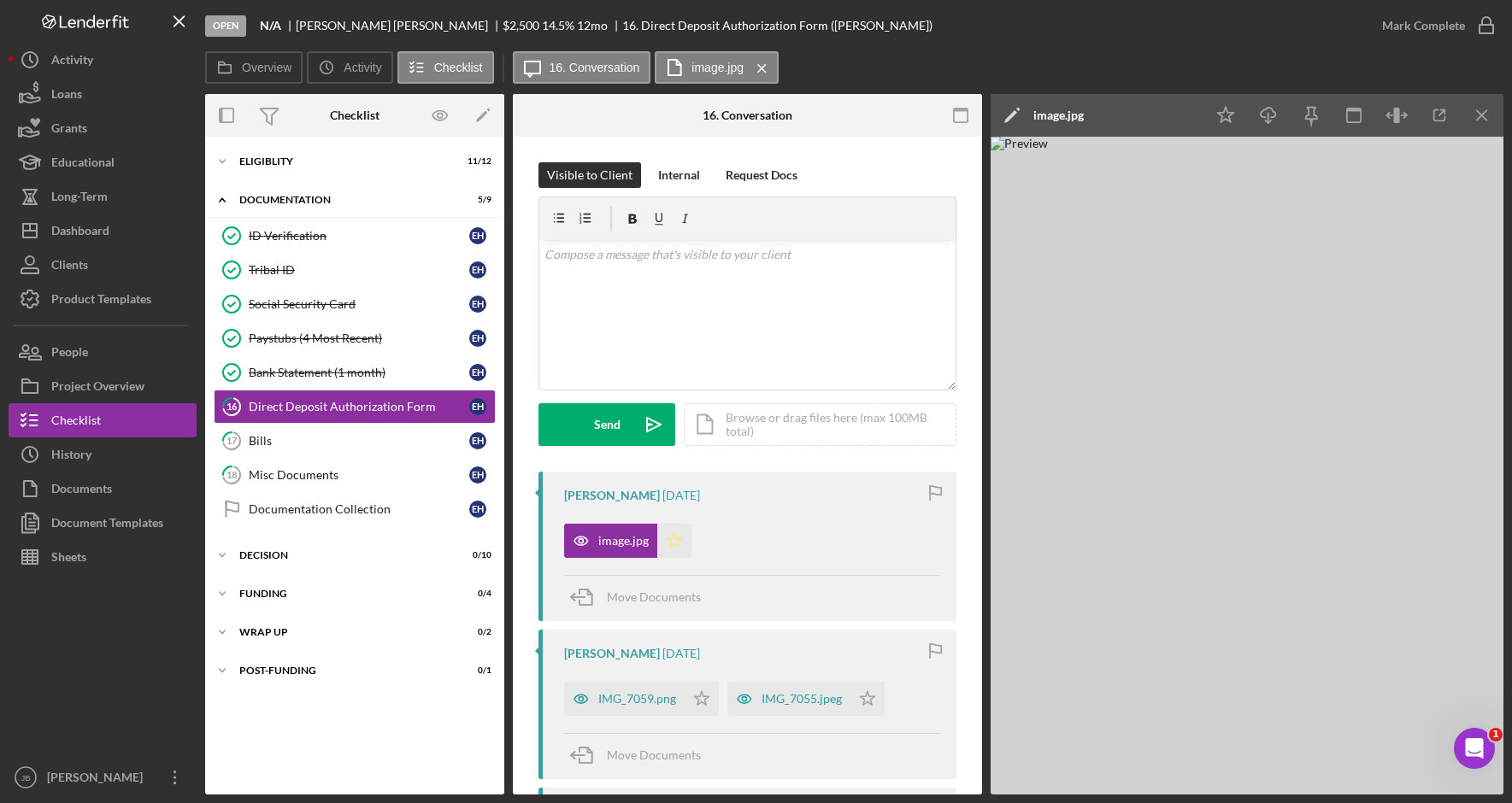
click at [681, 537] on icon "Icon/Star" at bounding box center [674, 541] width 34 height 34
click at [653, 702] on div "IMG_7059.png" at bounding box center [637, 699] width 78 height 14
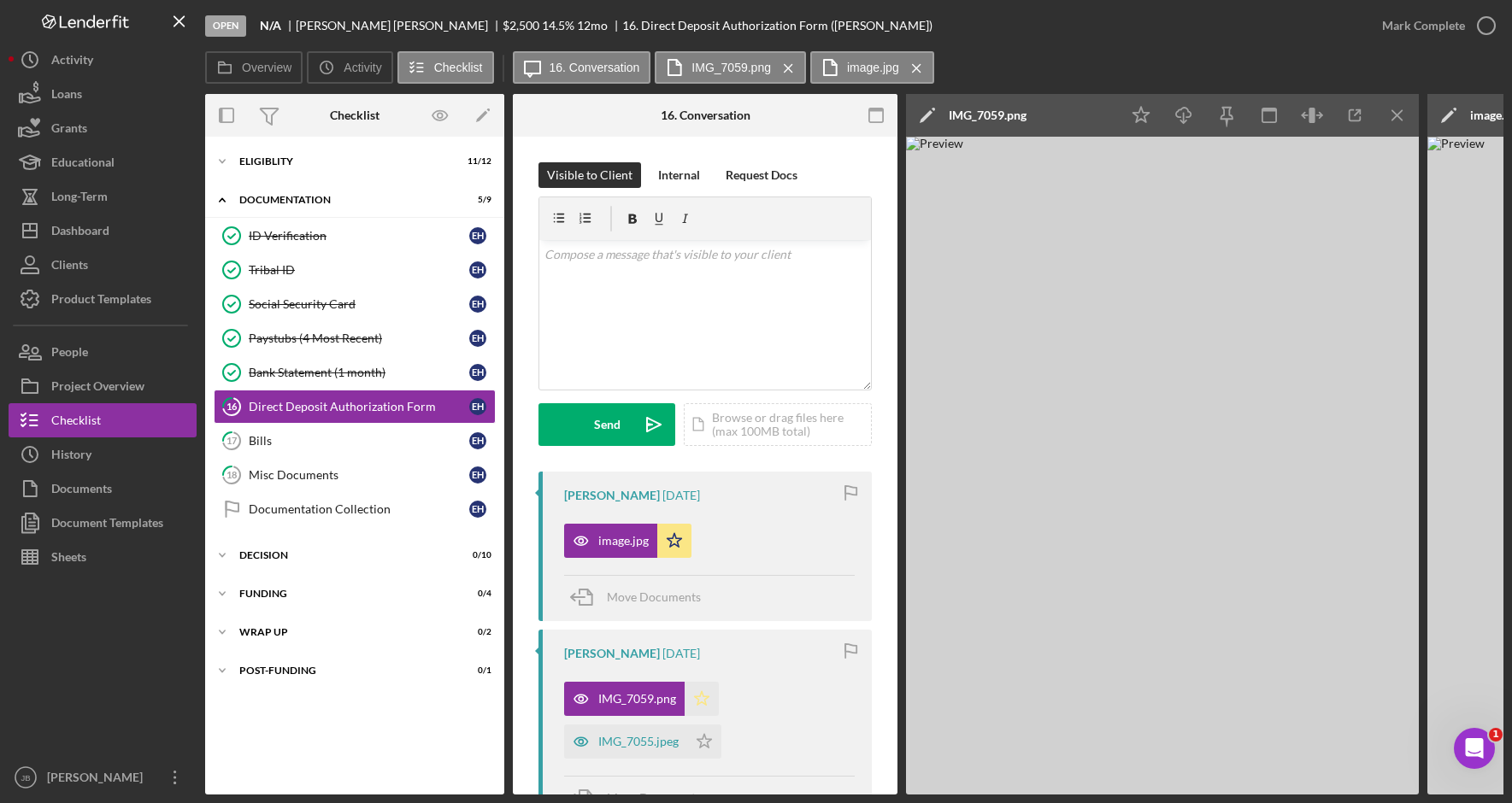
click at [696, 696] on icon "Icon/Star" at bounding box center [702, 699] width 34 height 34
click at [631, 747] on div "IMG_7055.jpeg" at bounding box center [638, 742] width 81 height 14
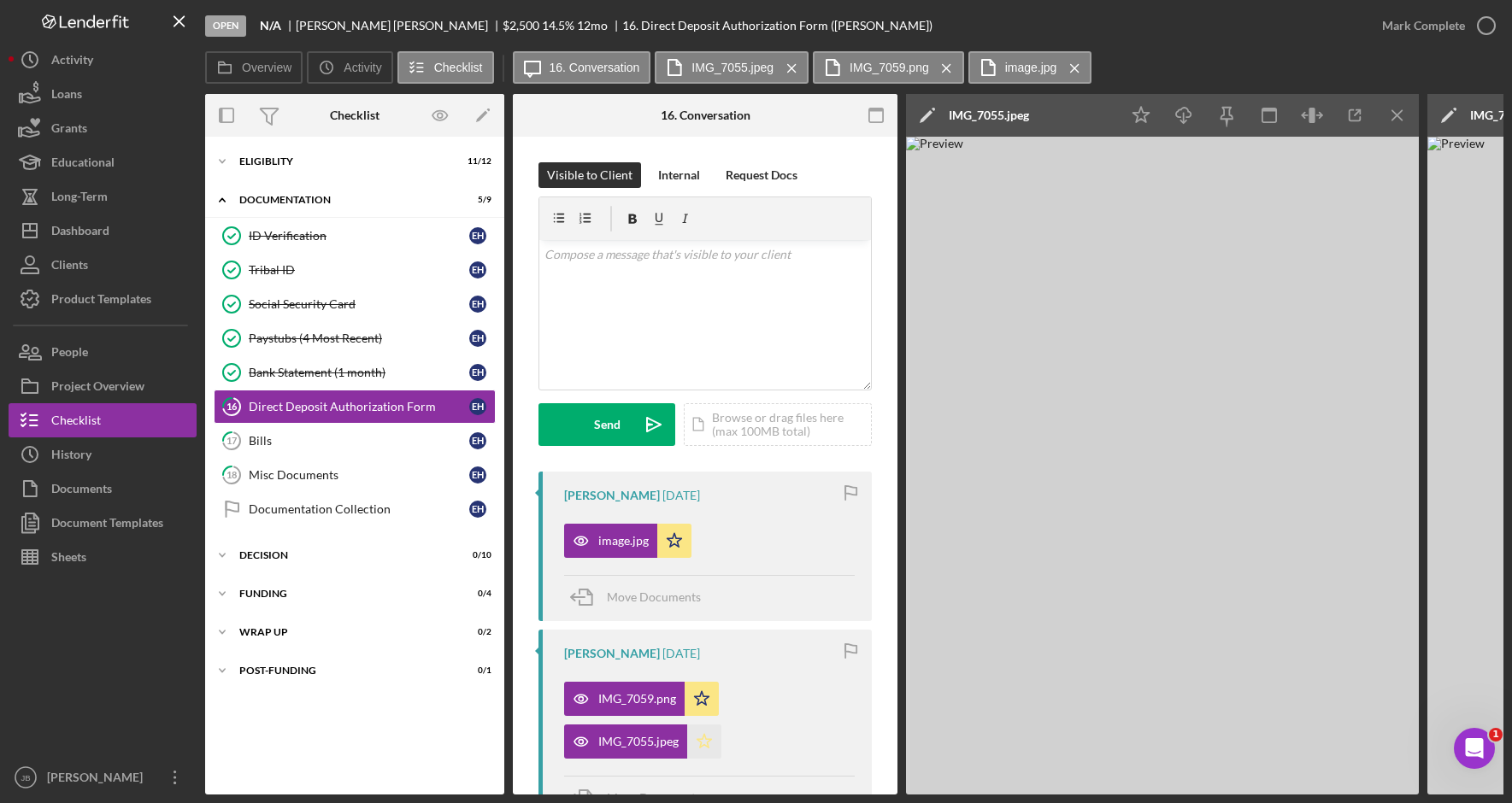
click at [705, 745] on icon "Icon/Star" at bounding box center [705, 742] width 34 height 34
click at [385, 450] on link "17 Bills E H" at bounding box center [354, 441] width 282 height 34
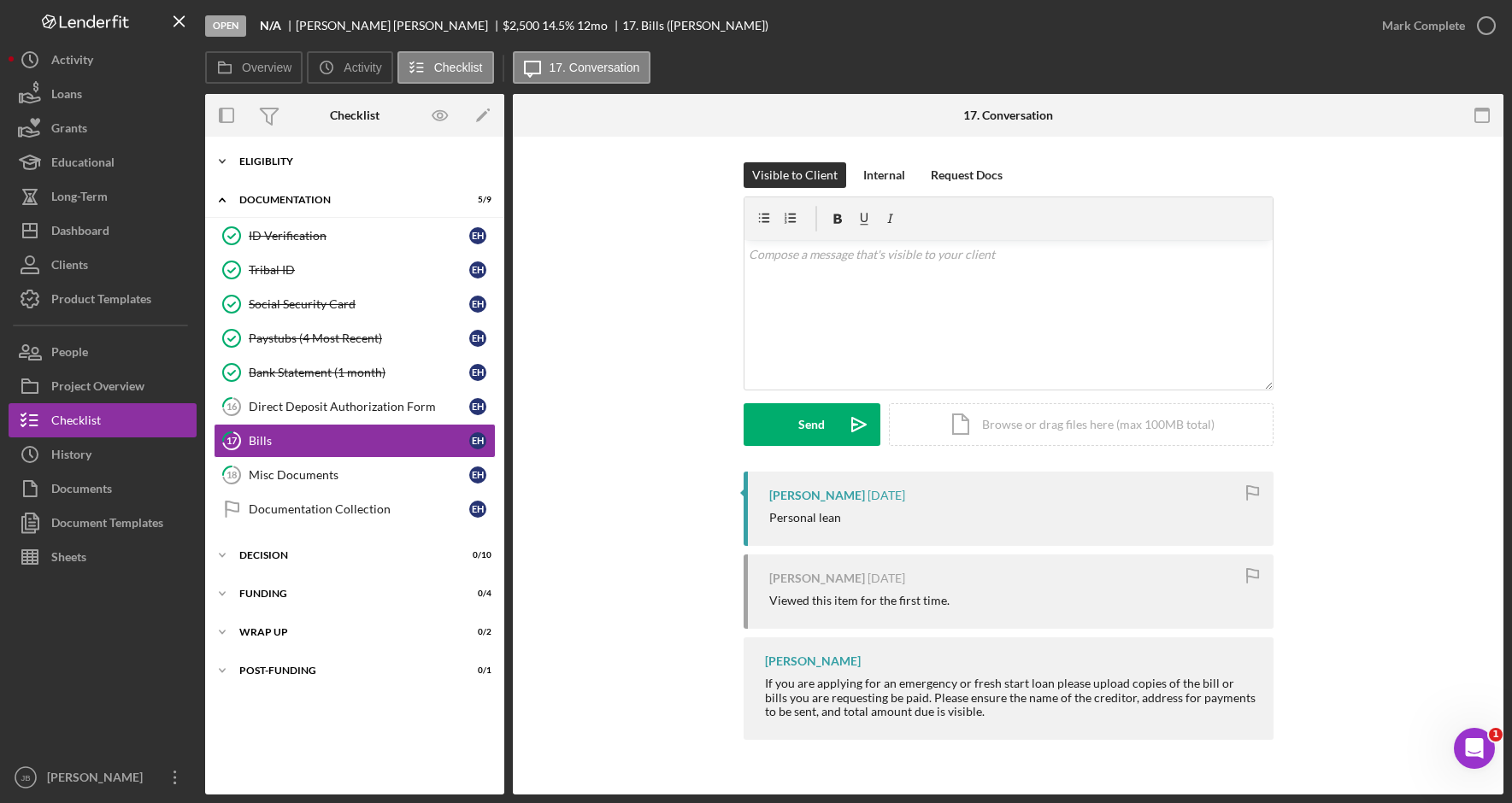
click at [316, 159] on div "Eligiblity" at bounding box center [361, 161] width 244 height 10
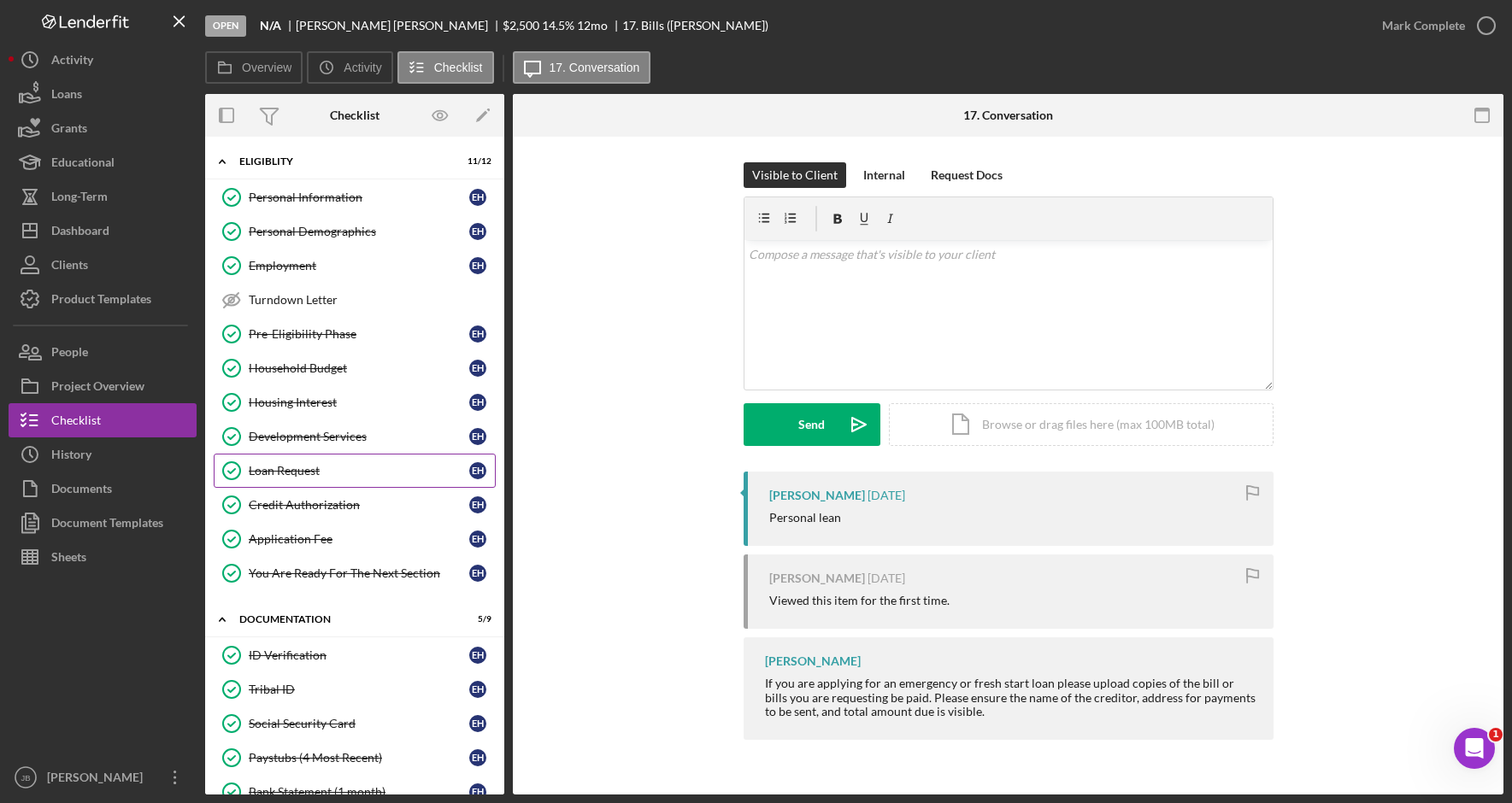
click at [363, 466] on div "Loan Request" at bounding box center [359, 471] width 221 height 14
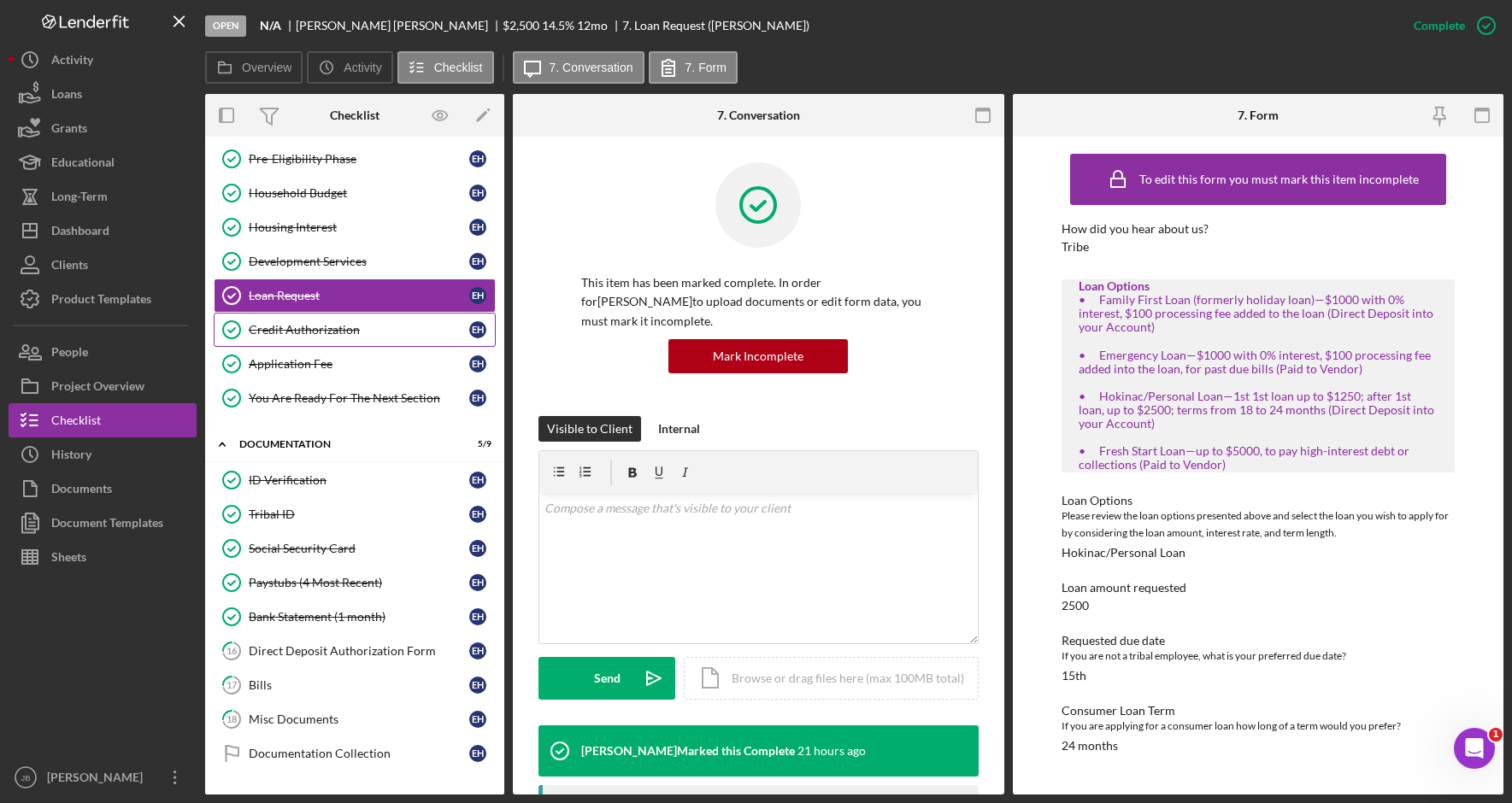
scroll to position [323, 0]
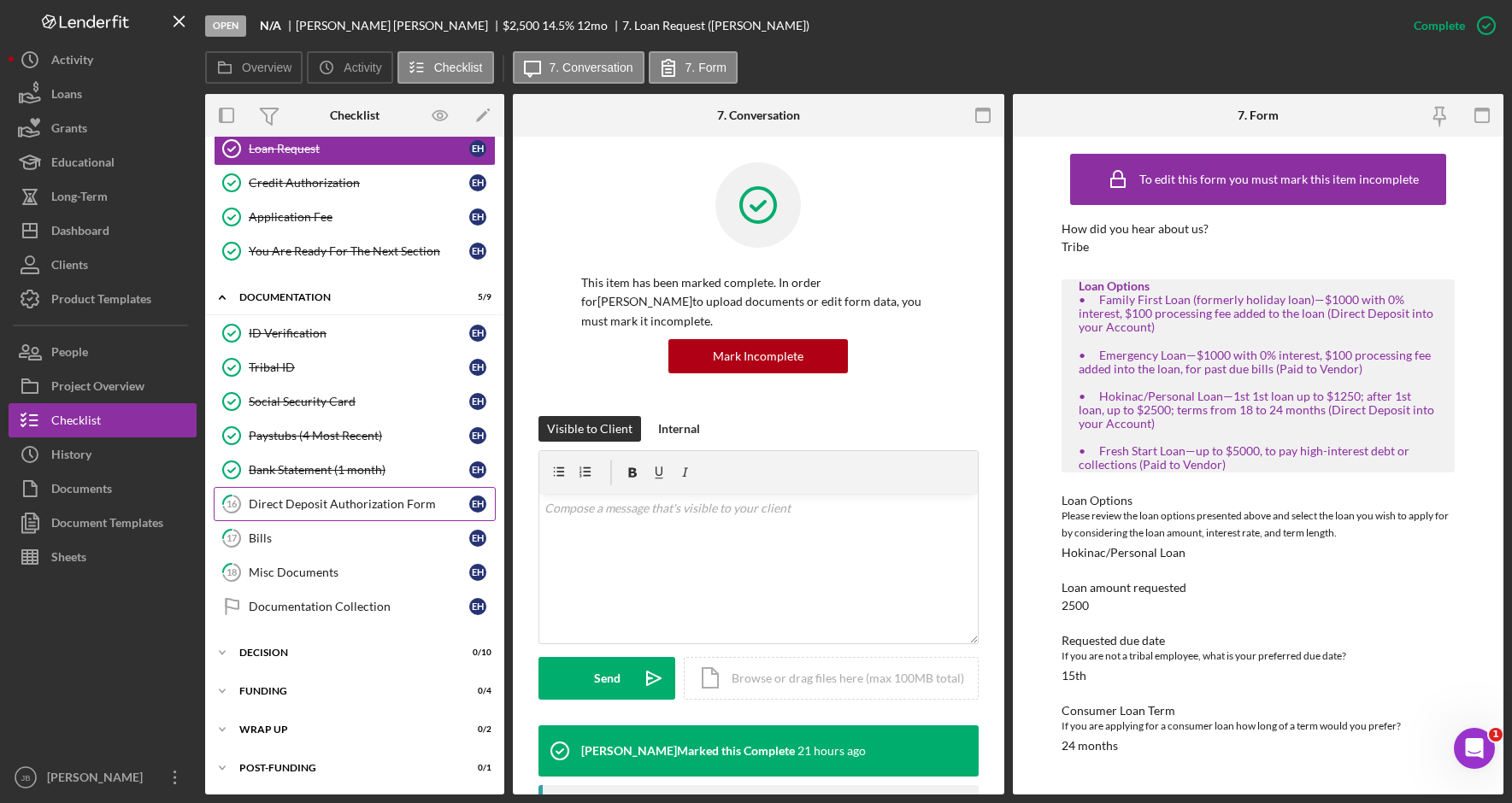
click at [360, 500] on div "Direct Deposit Authorization Form" at bounding box center [359, 504] width 221 height 14
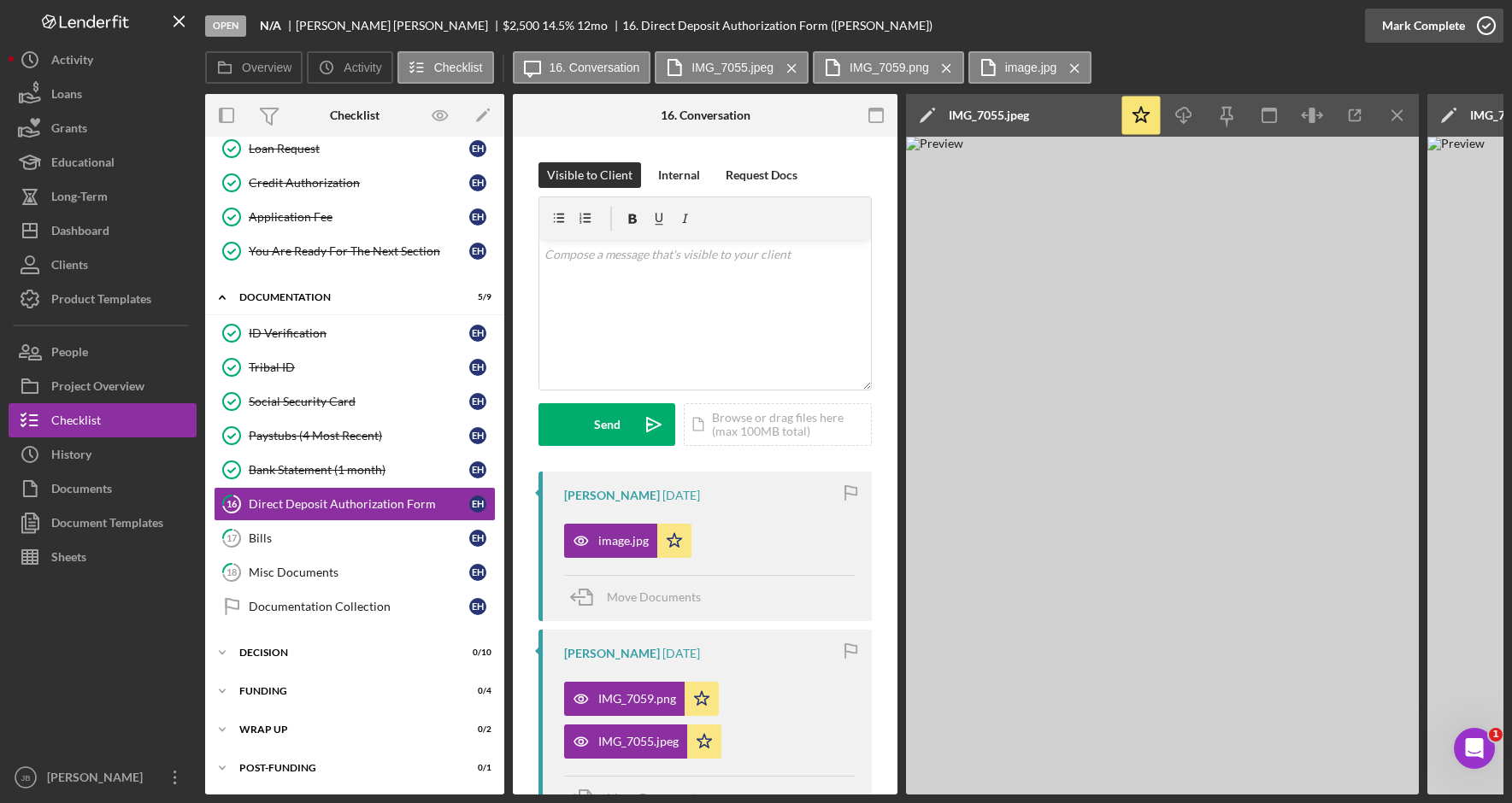
click at [1485, 27] on polyline "button" at bounding box center [1486, 26] width 7 height 4
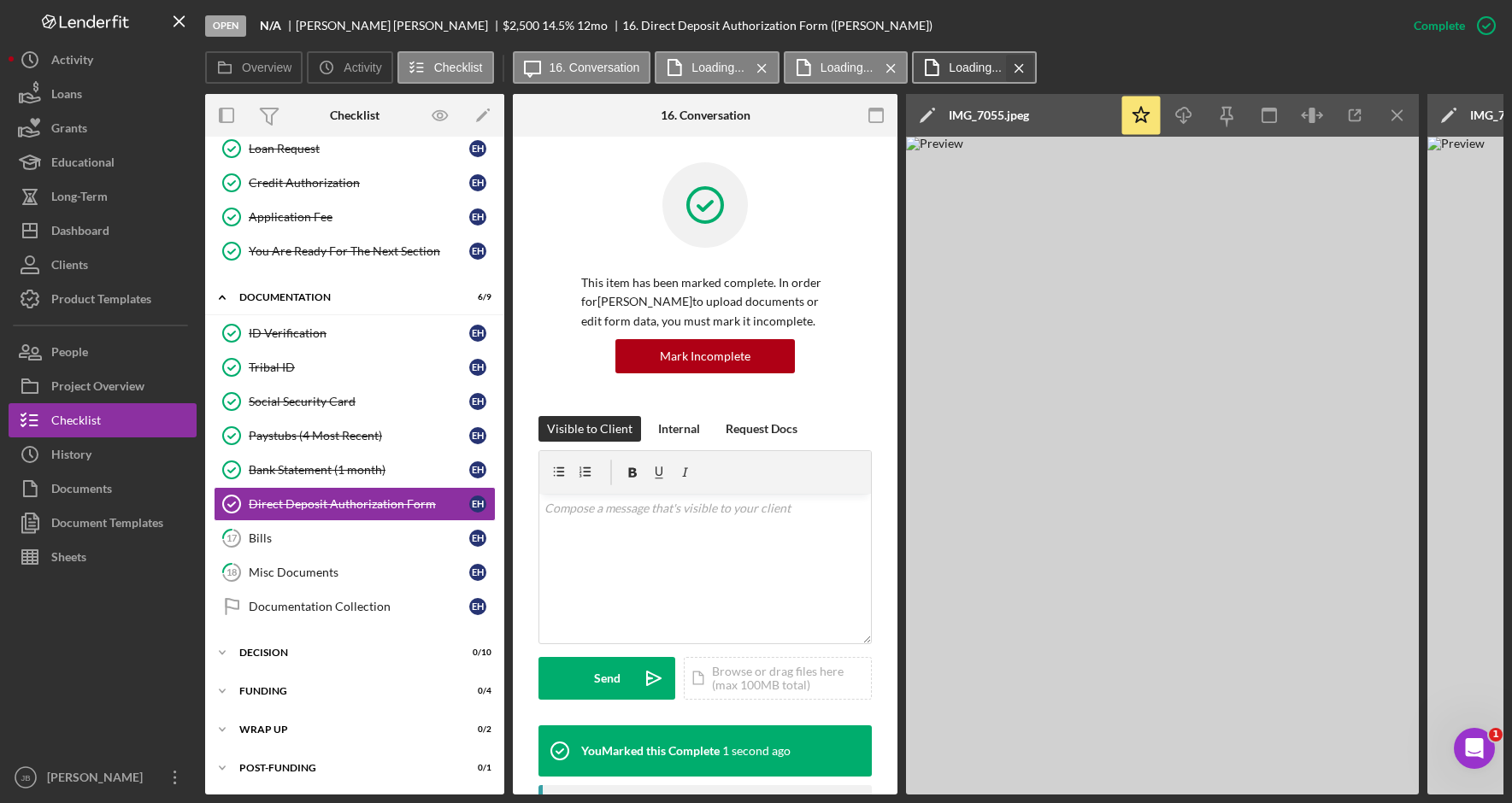
click at [1024, 65] on icon "Icon/Menu Close" at bounding box center [1019, 69] width 30 height 43
click at [901, 69] on icon "Icon/Menu Close" at bounding box center [891, 69] width 30 height 43
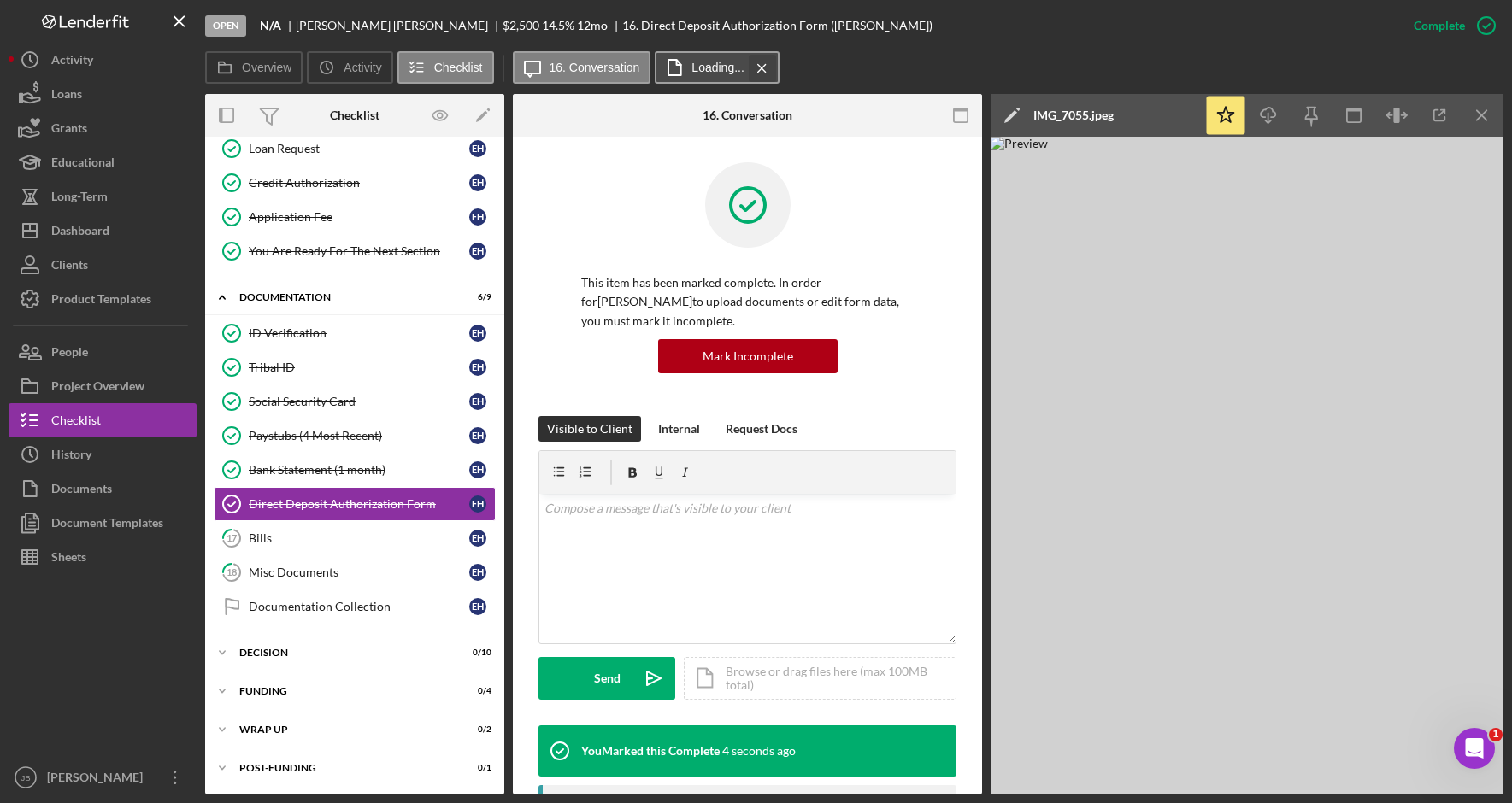
click at [767, 67] on icon "Icon/Menu Close" at bounding box center [762, 69] width 30 height 43
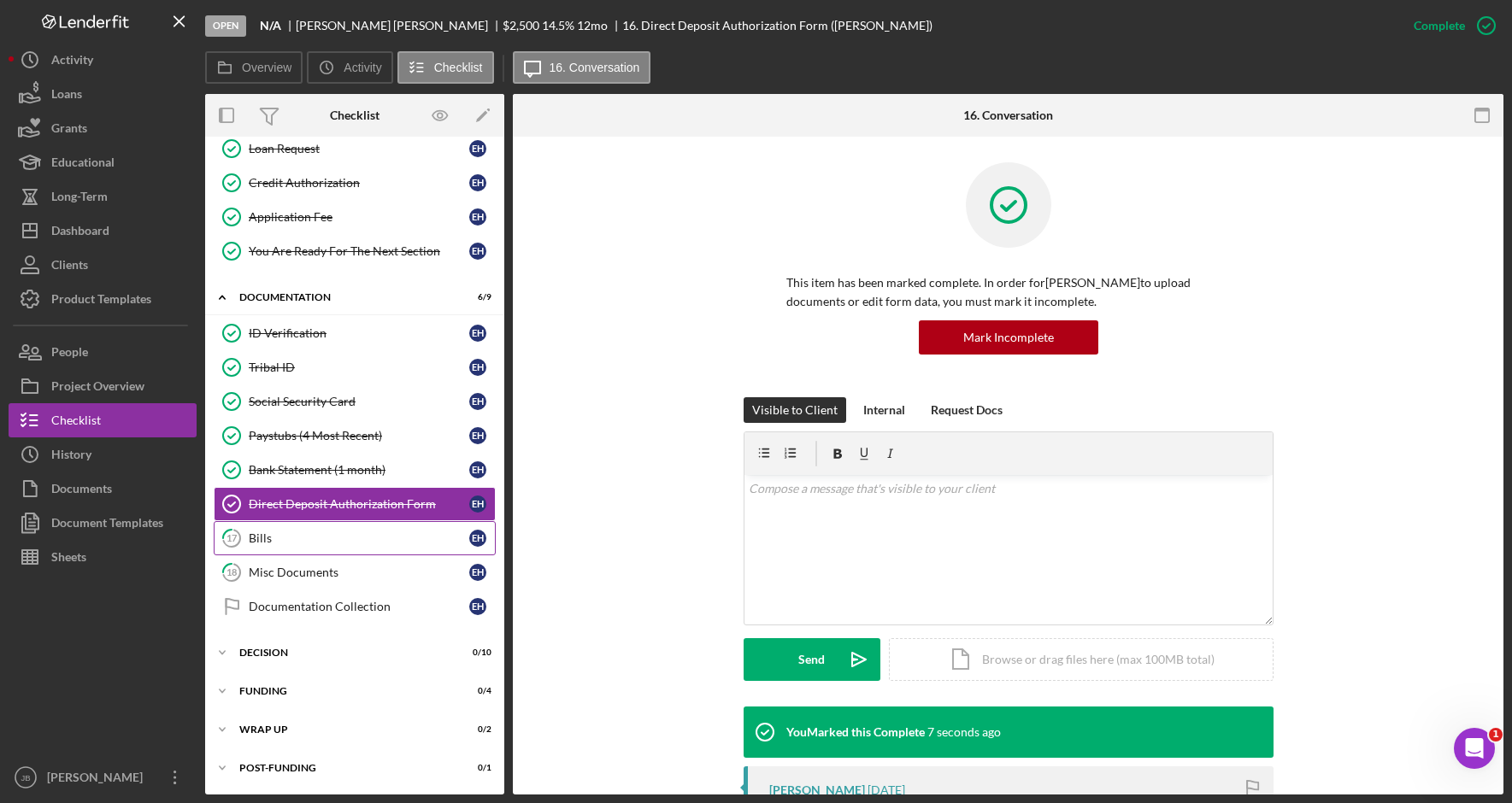
click at [403, 546] on div "Bills" at bounding box center [359, 539] width 221 height 14
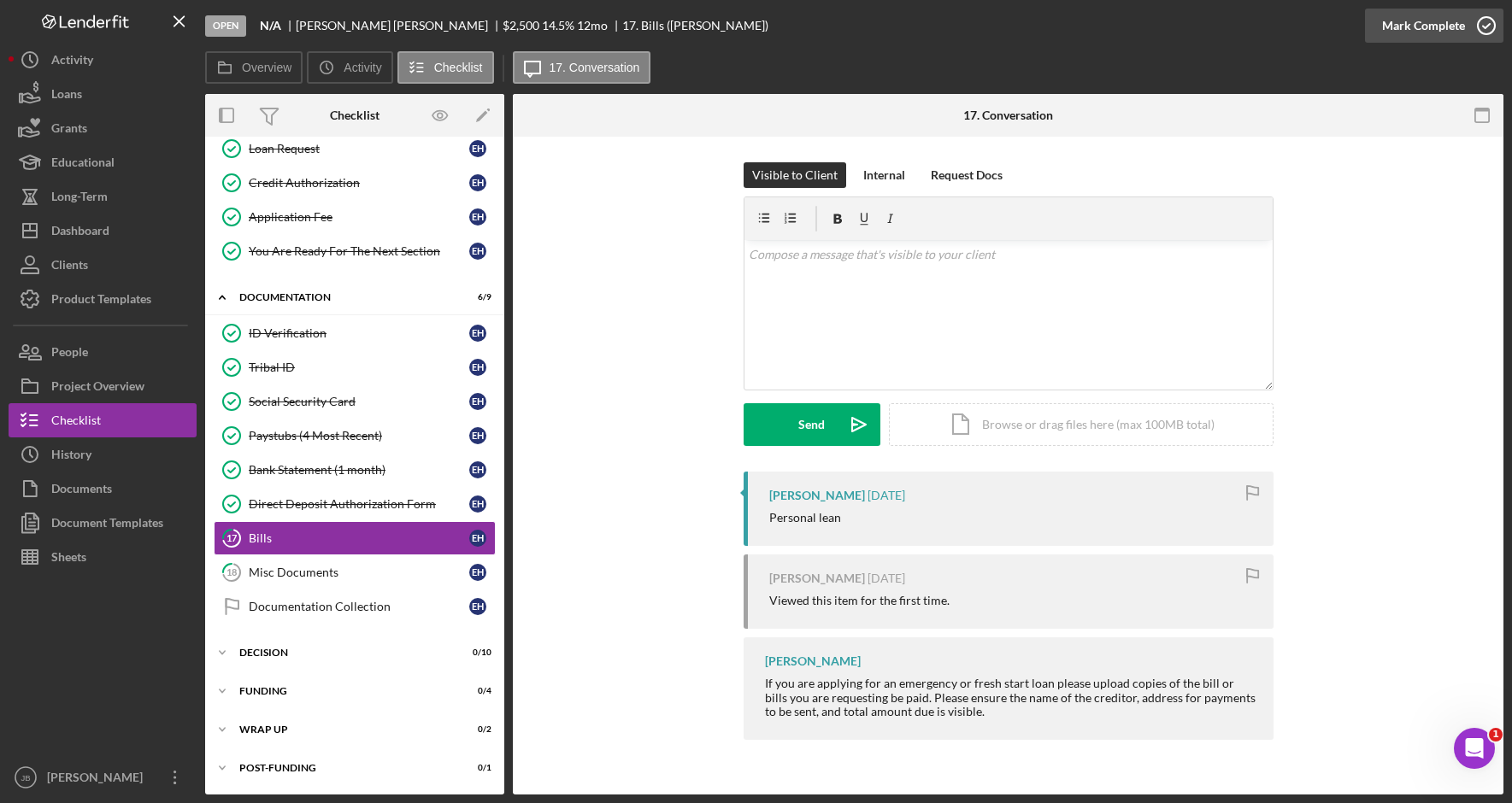
click at [1487, 21] on icon "button" at bounding box center [1486, 26] width 43 height 43
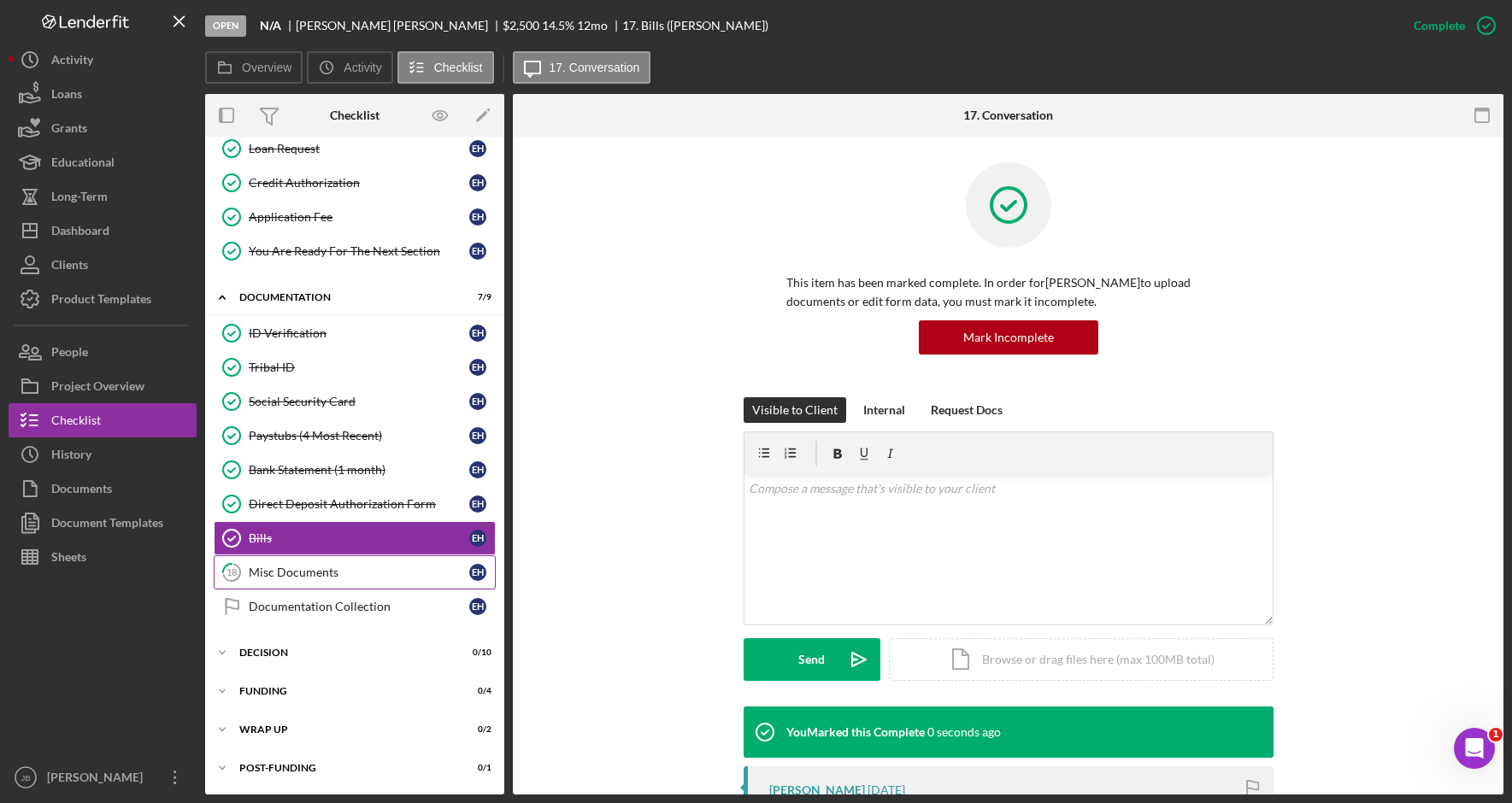
click at [469, 561] on link "18 Misc Documents E H" at bounding box center [354, 572] width 282 height 34
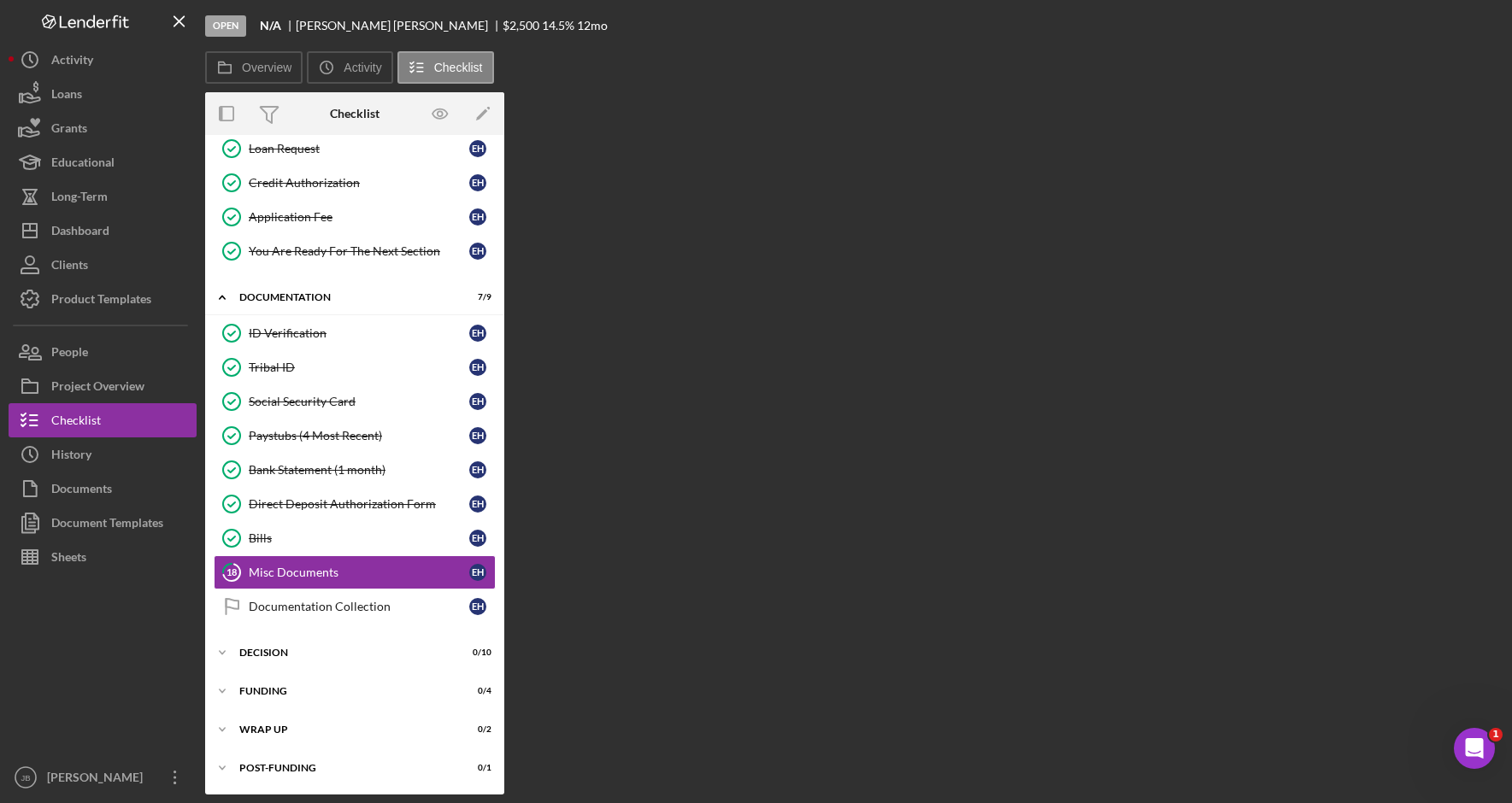
scroll to position [323, 0]
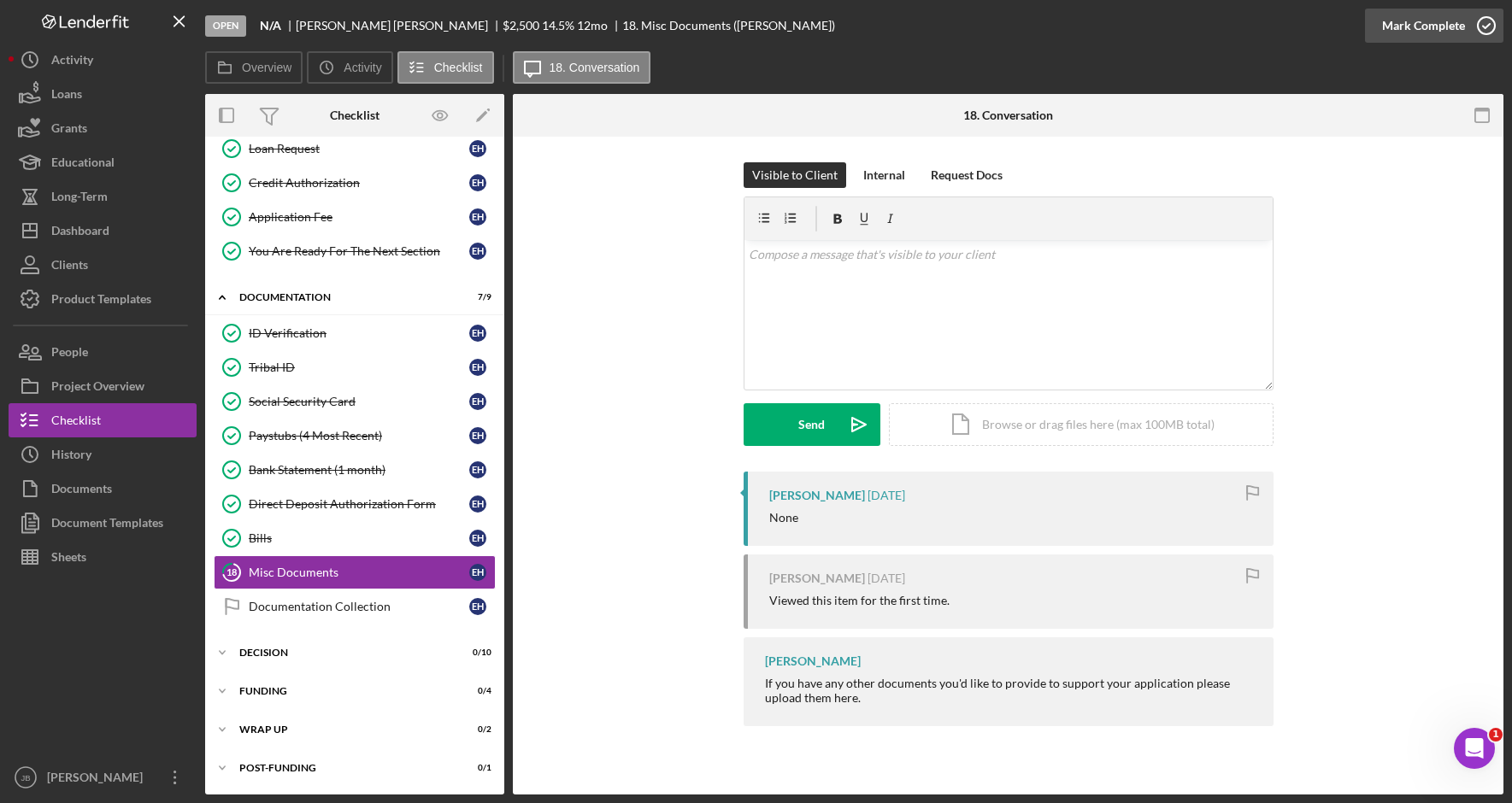
click at [1485, 20] on icon "button" at bounding box center [1486, 26] width 43 height 43
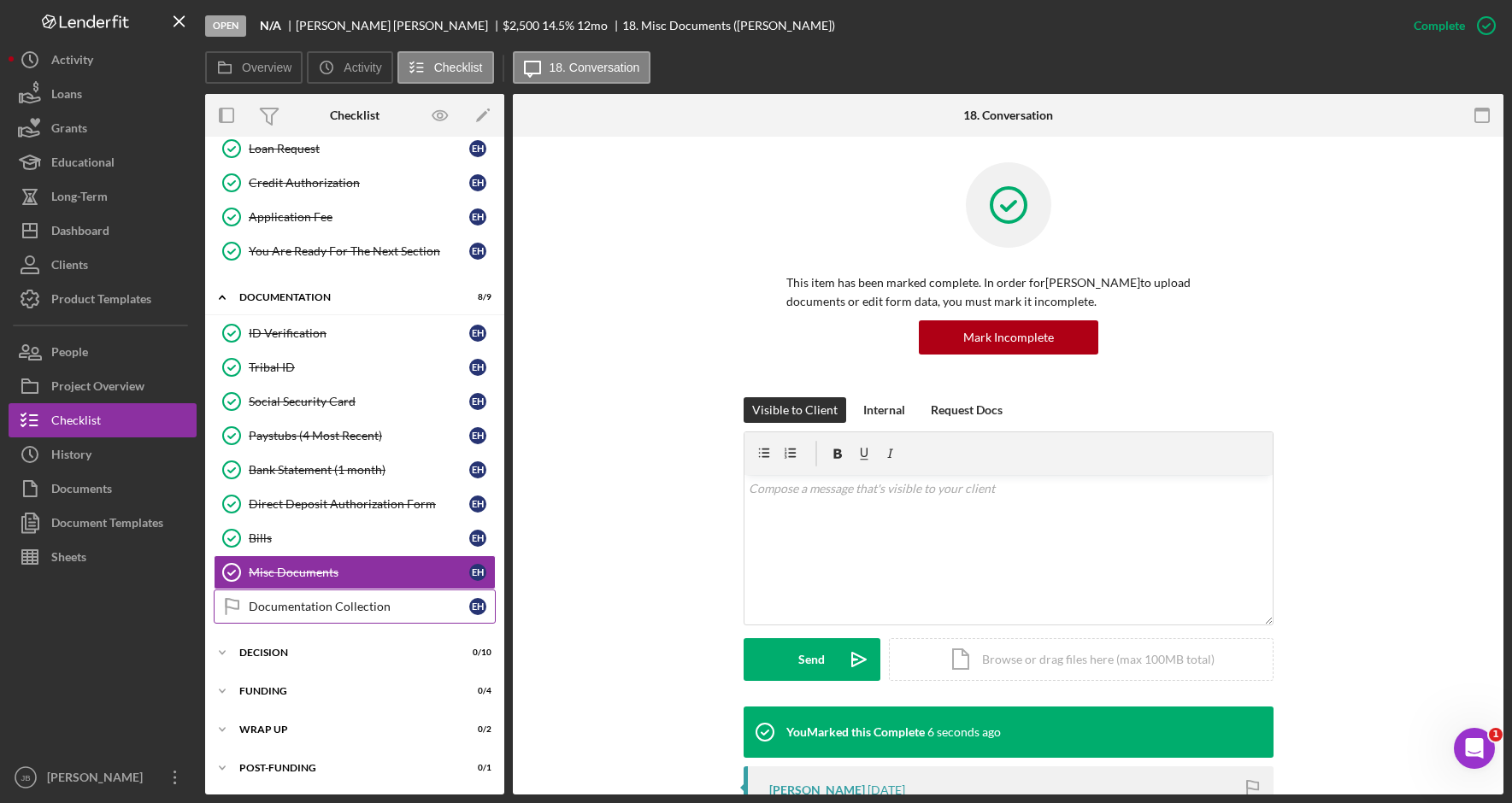
click at [357, 600] on div "Documentation Collection" at bounding box center [359, 607] width 221 height 14
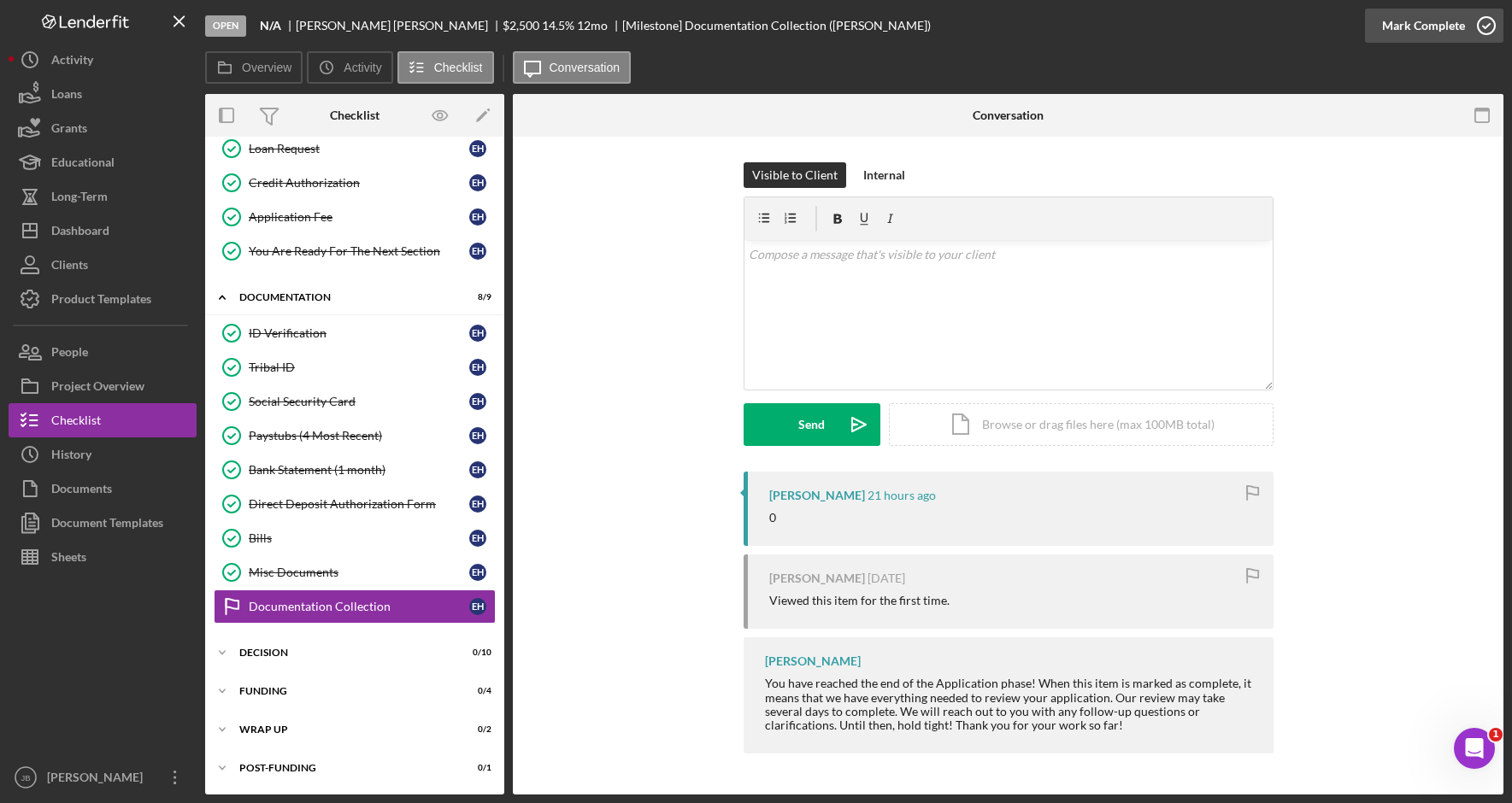
click at [1483, 25] on icon "button" at bounding box center [1486, 26] width 43 height 43
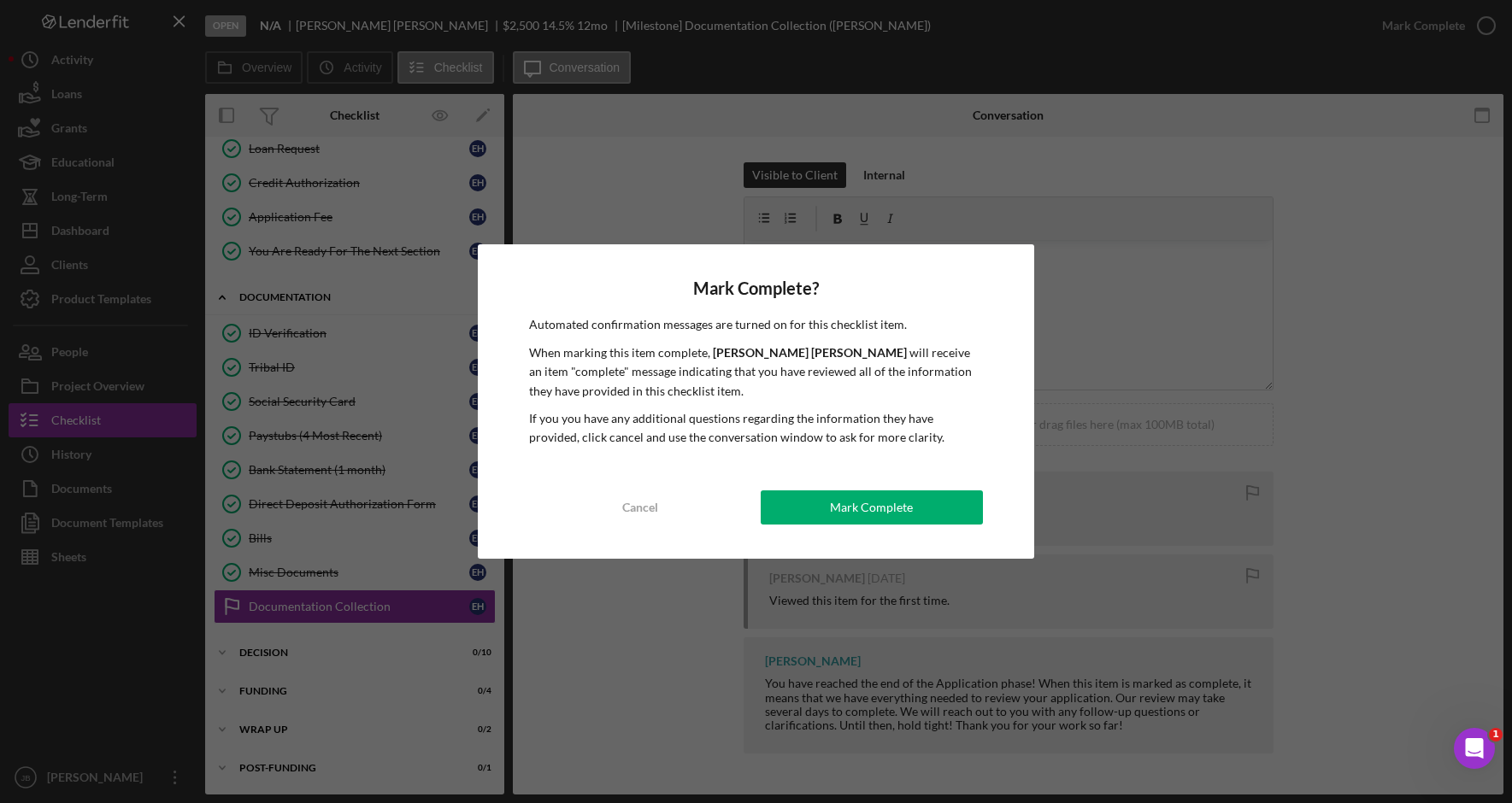
drag, startPoint x: 845, startPoint y: 500, endPoint x: 858, endPoint y: 506, distance: 14.3
click at [853, 504] on div "Mark Complete" at bounding box center [871, 508] width 83 height 34
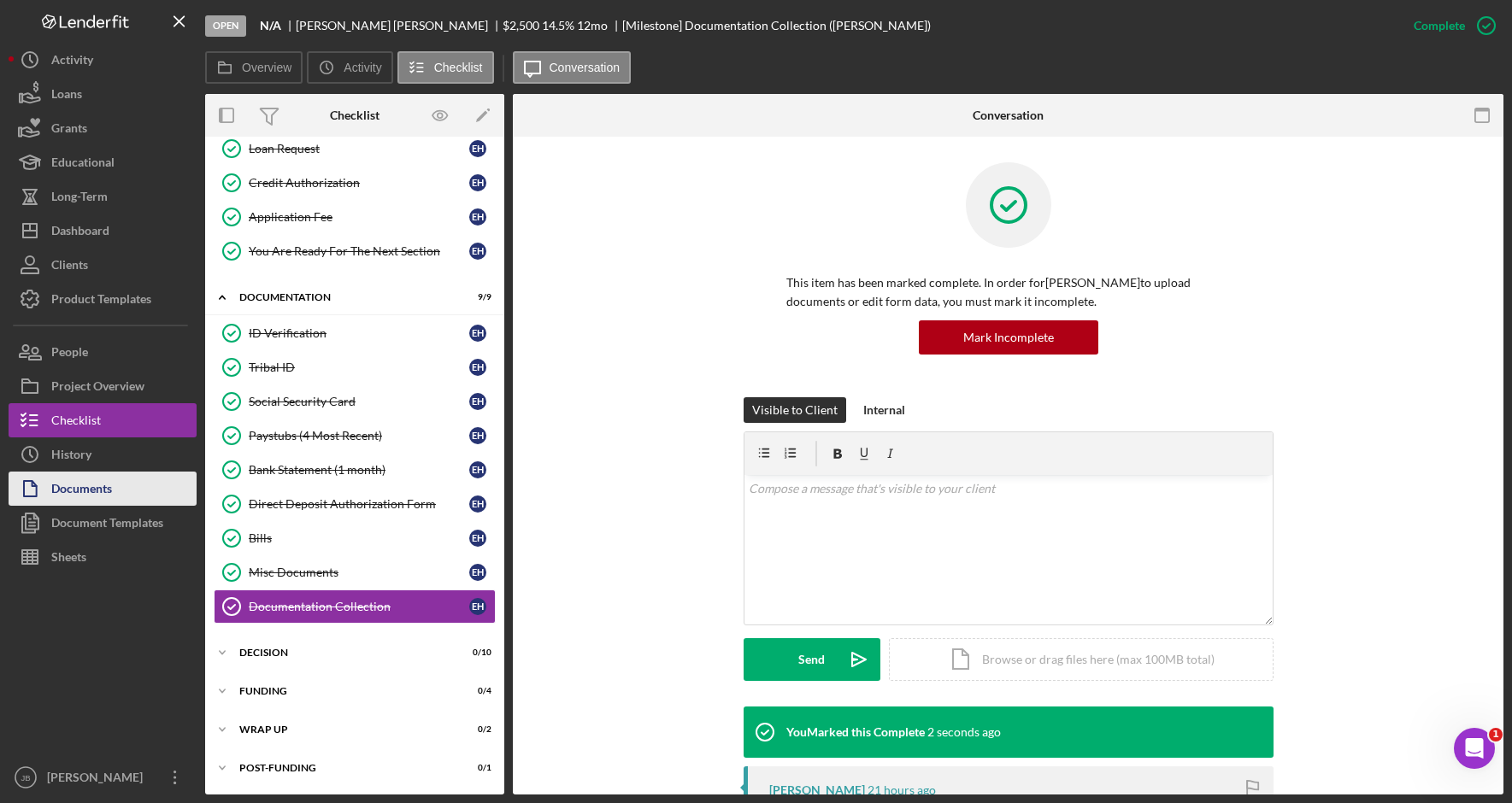
click at [118, 484] on button "Documents" at bounding box center [102, 489] width 188 height 34
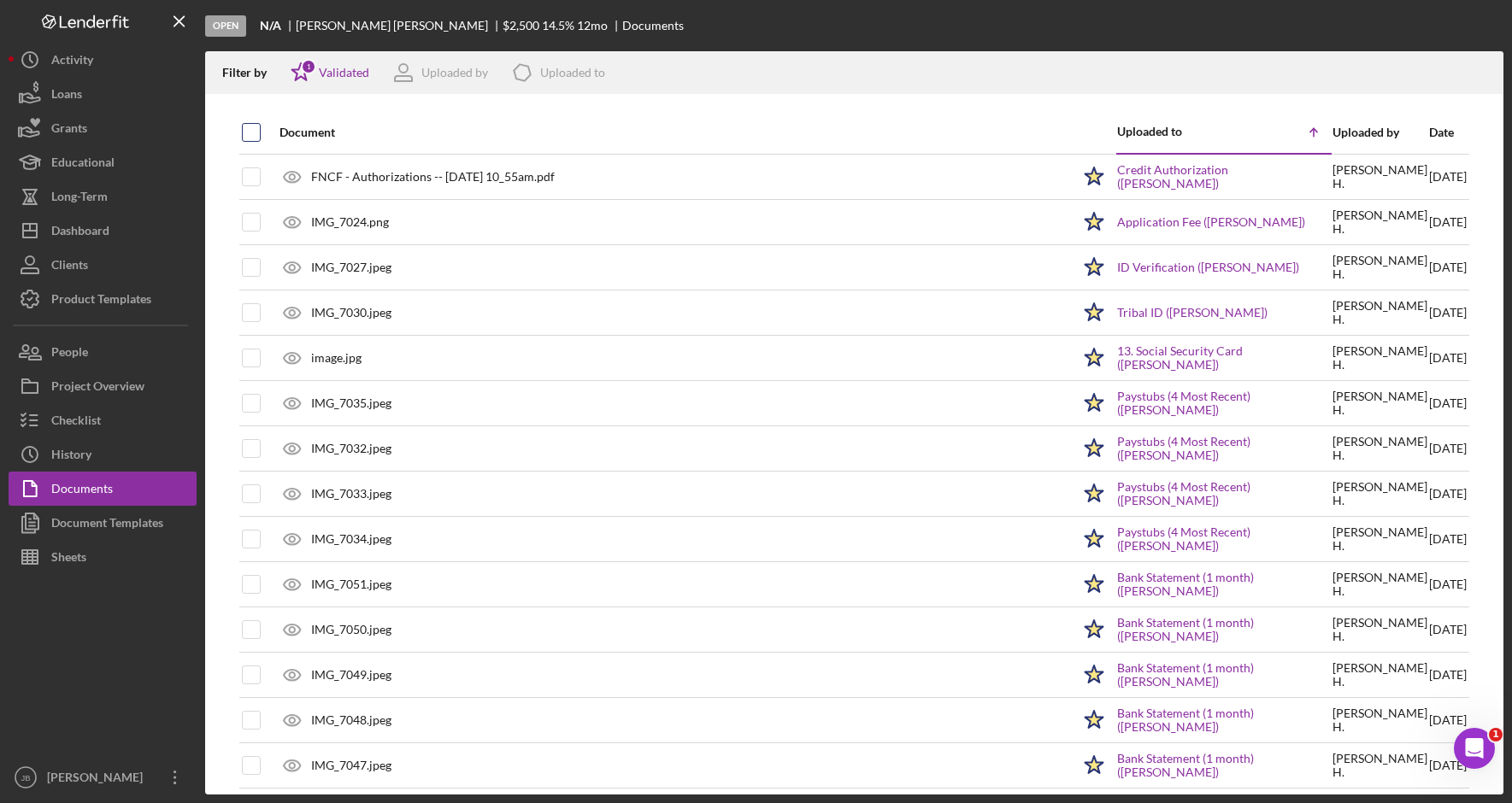
click at [256, 135] on input "checkbox" at bounding box center [251, 132] width 17 height 17
checkbox input "true"
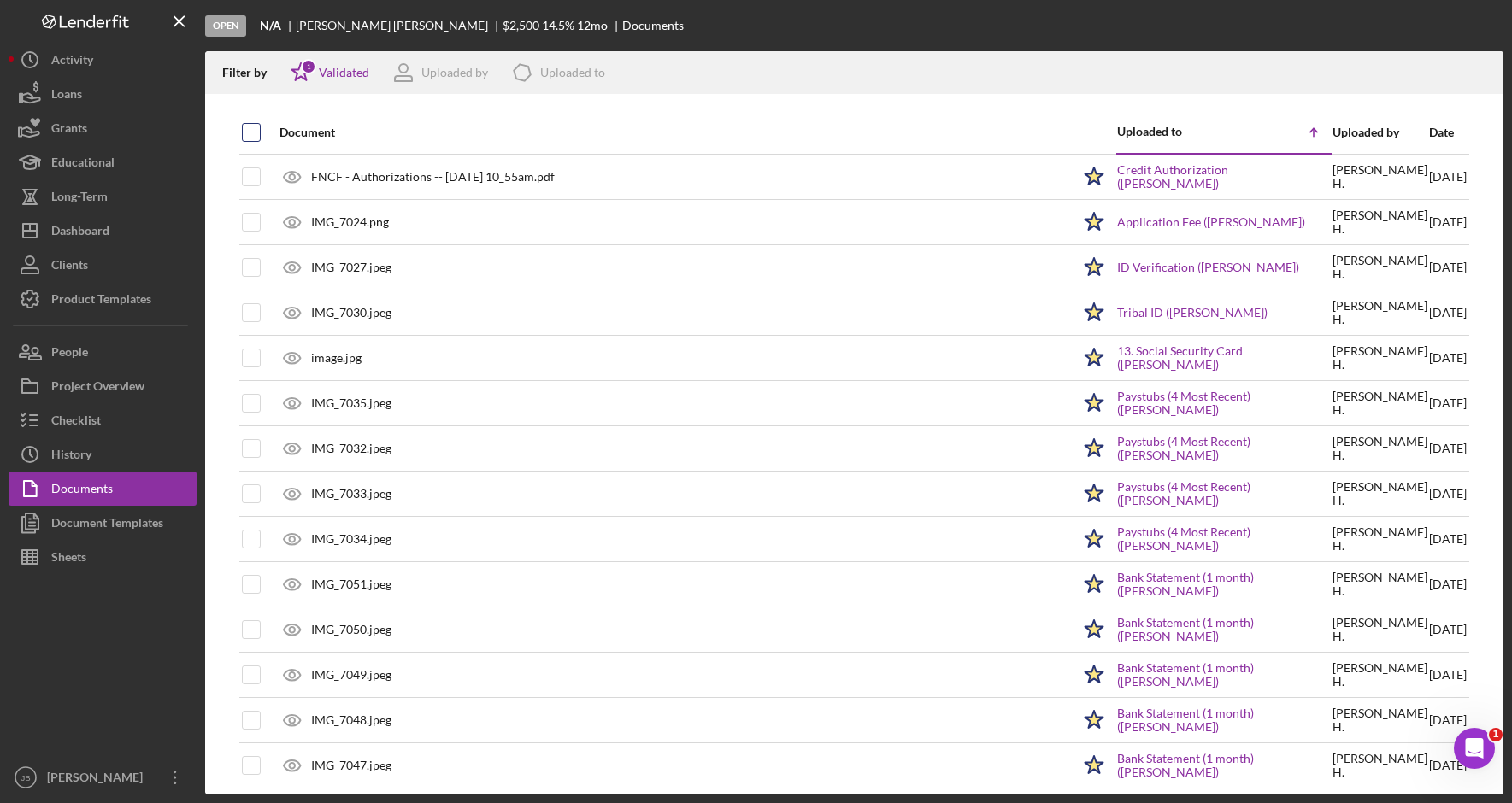
checkbox input "true"
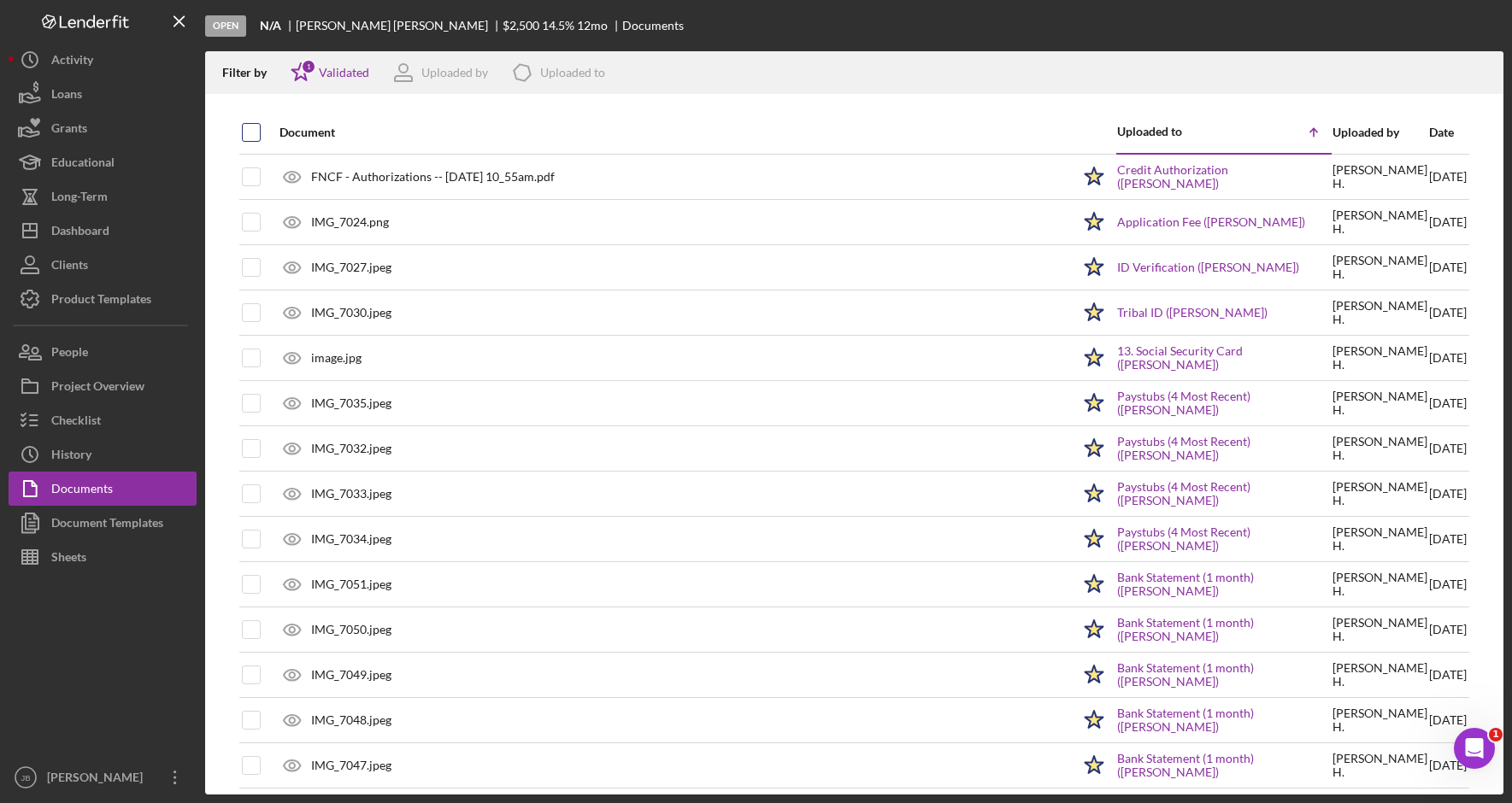
checkbox input "true"
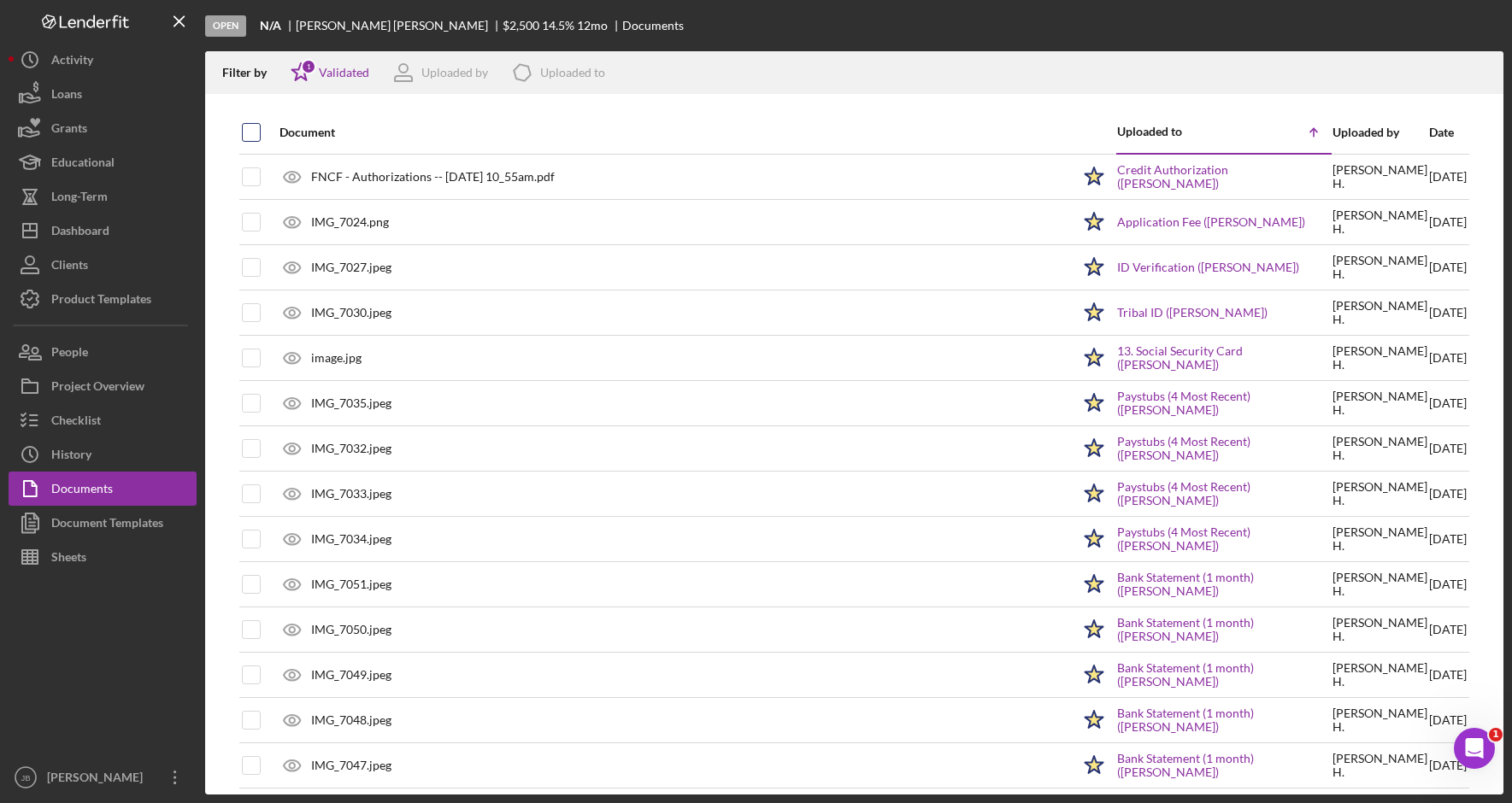
checkbox input "true"
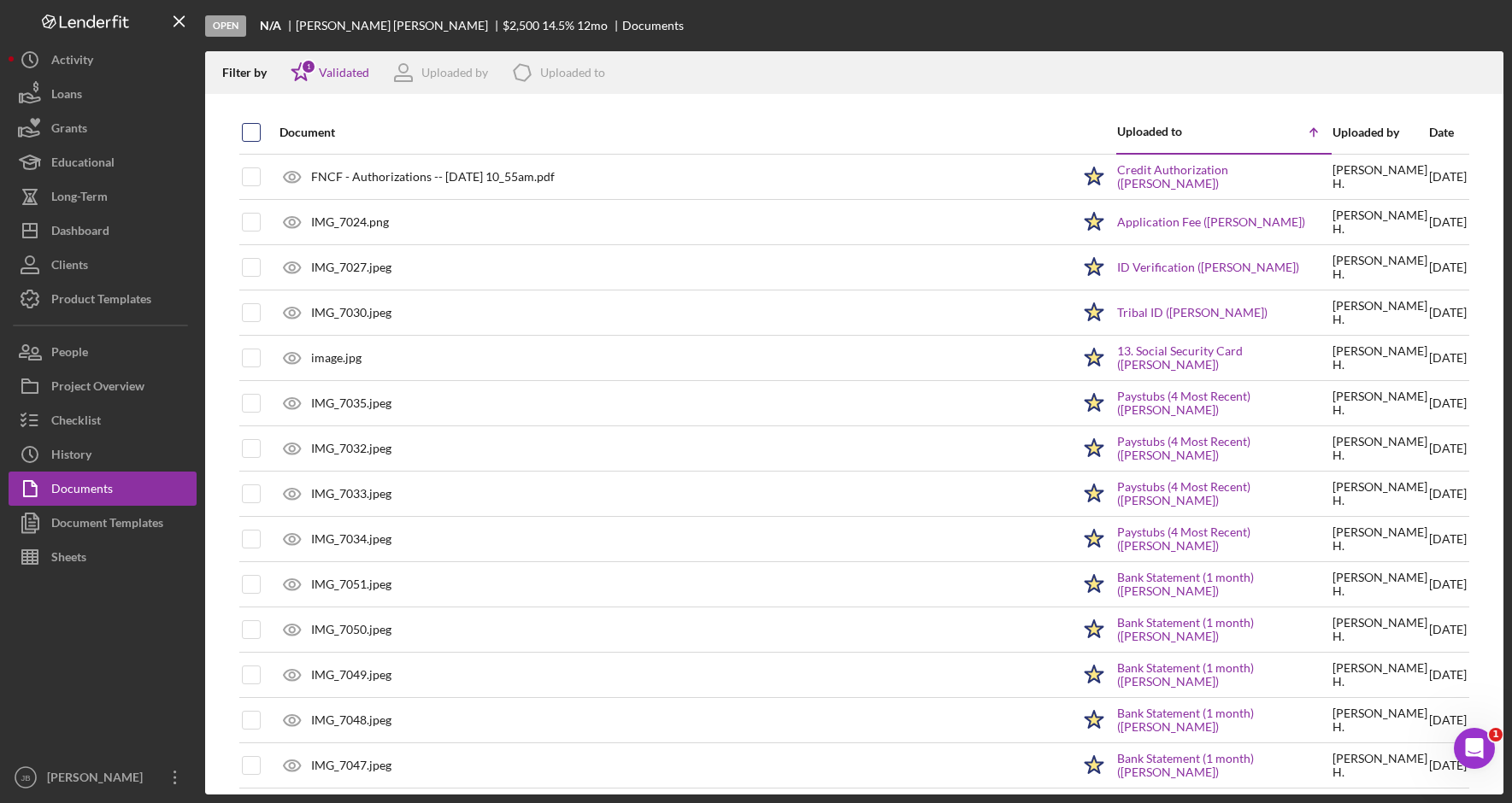
checkbox input "true"
click at [1474, 72] on icon "button" at bounding box center [1481, 69] width 15 height 9
click at [1257, 44] on div "Open N/A [PERSON_NAME] $2,500 $2,500 14.5 % 12 mo Documents" at bounding box center [854, 26] width 1298 height 51
